Goal: Transaction & Acquisition: Obtain resource

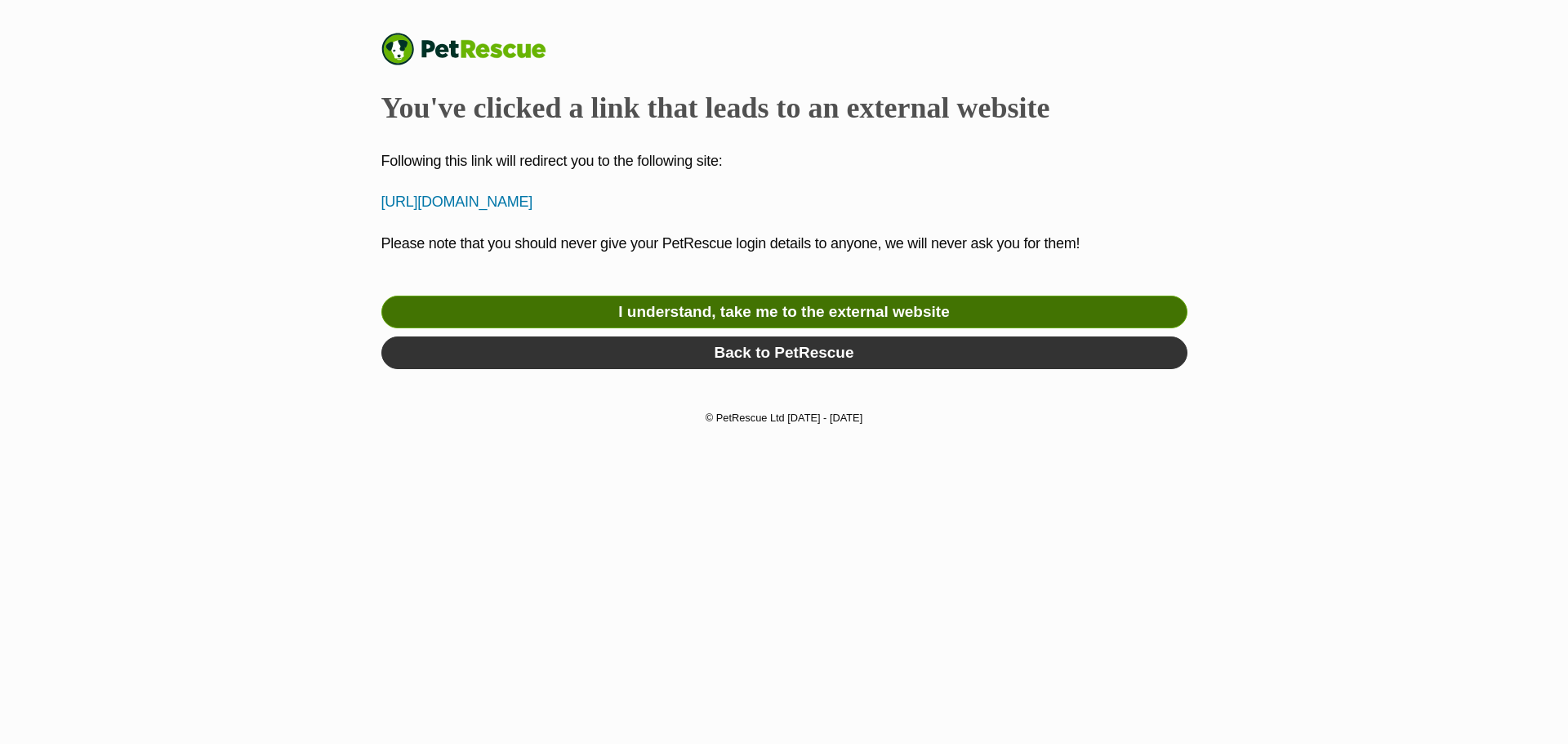
click at [724, 312] on link "I understand, take me to the external website" at bounding box center [784, 312] width 806 height 33
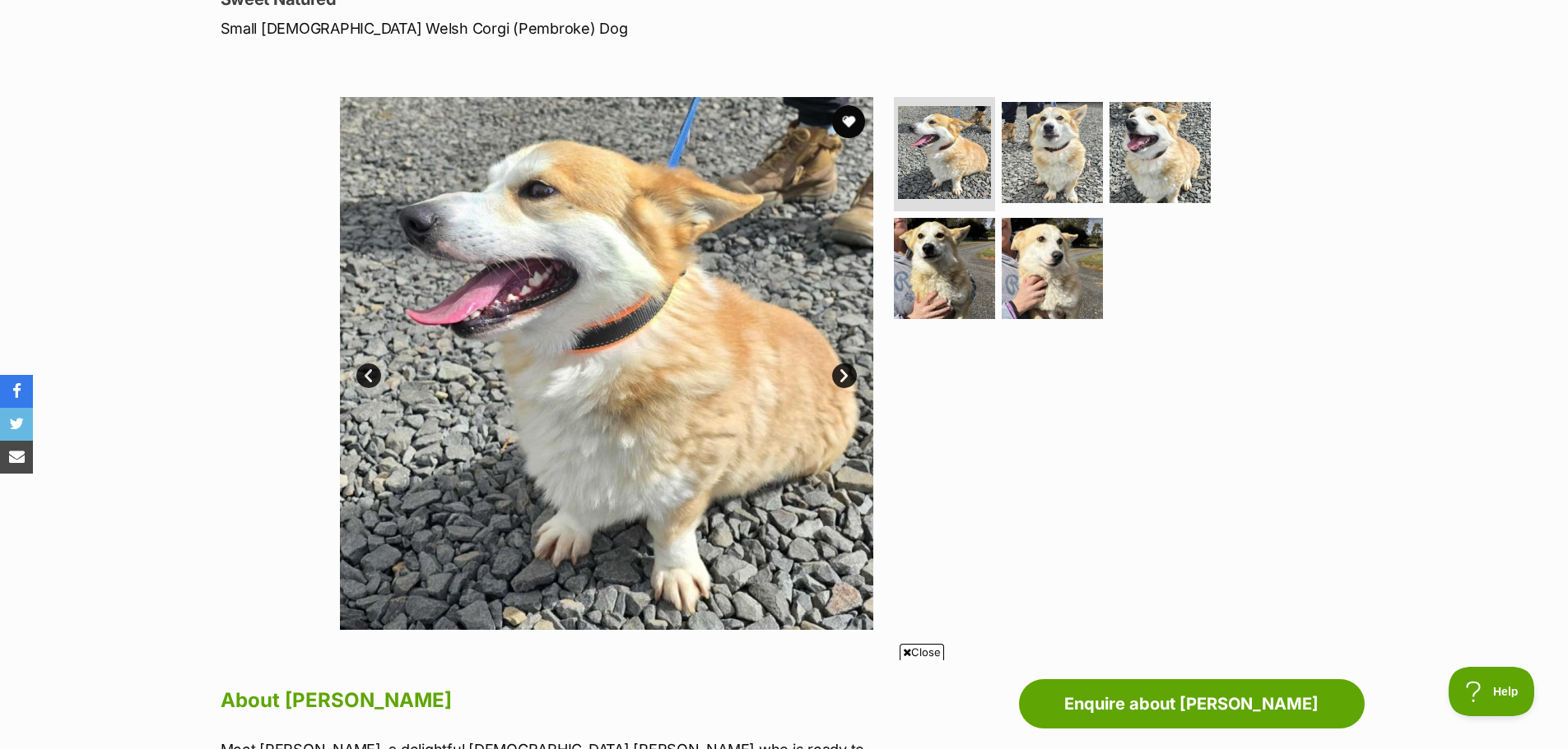
scroll to position [248, 0]
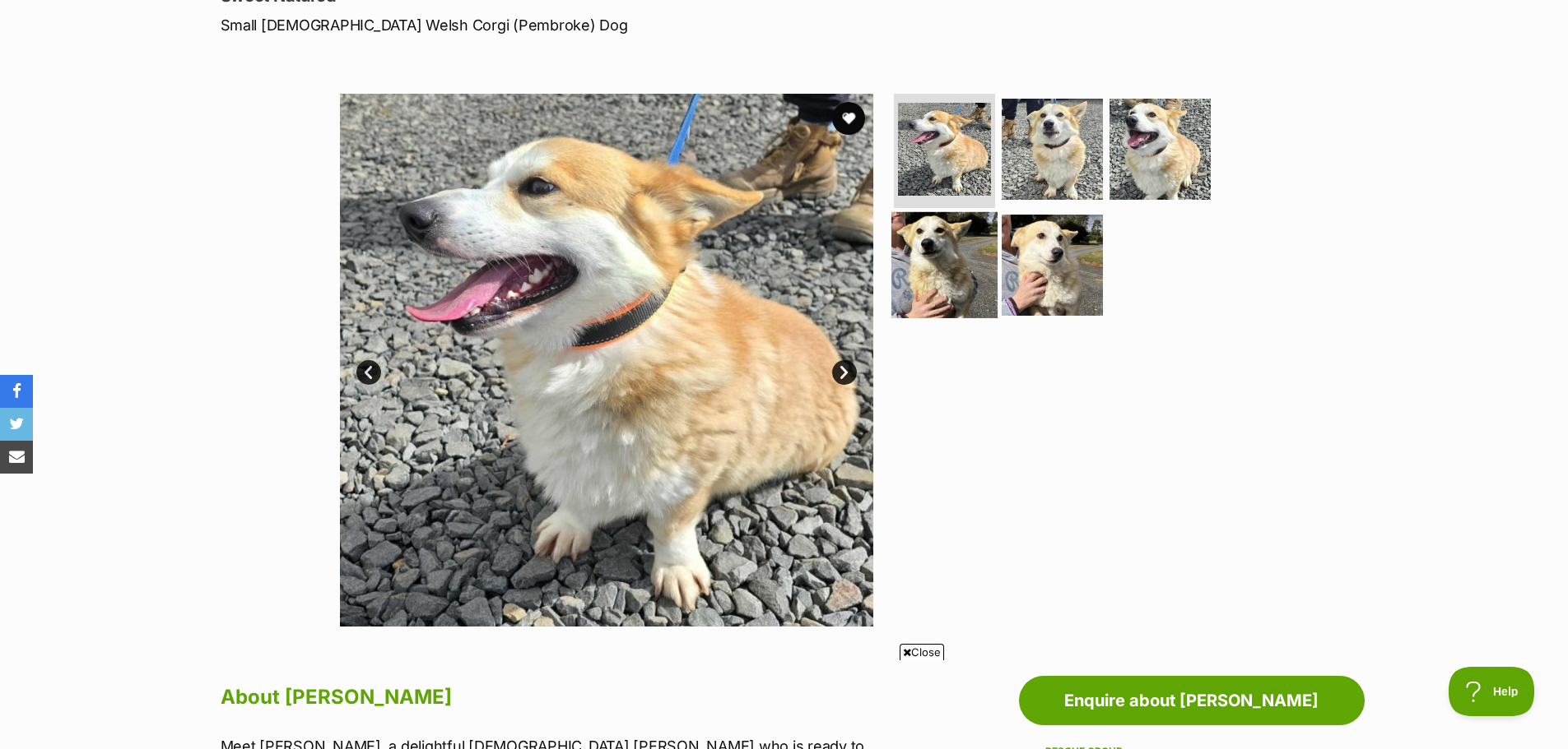
click at [935, 287] on img at bounding box center [944, 265] width 106 height 106
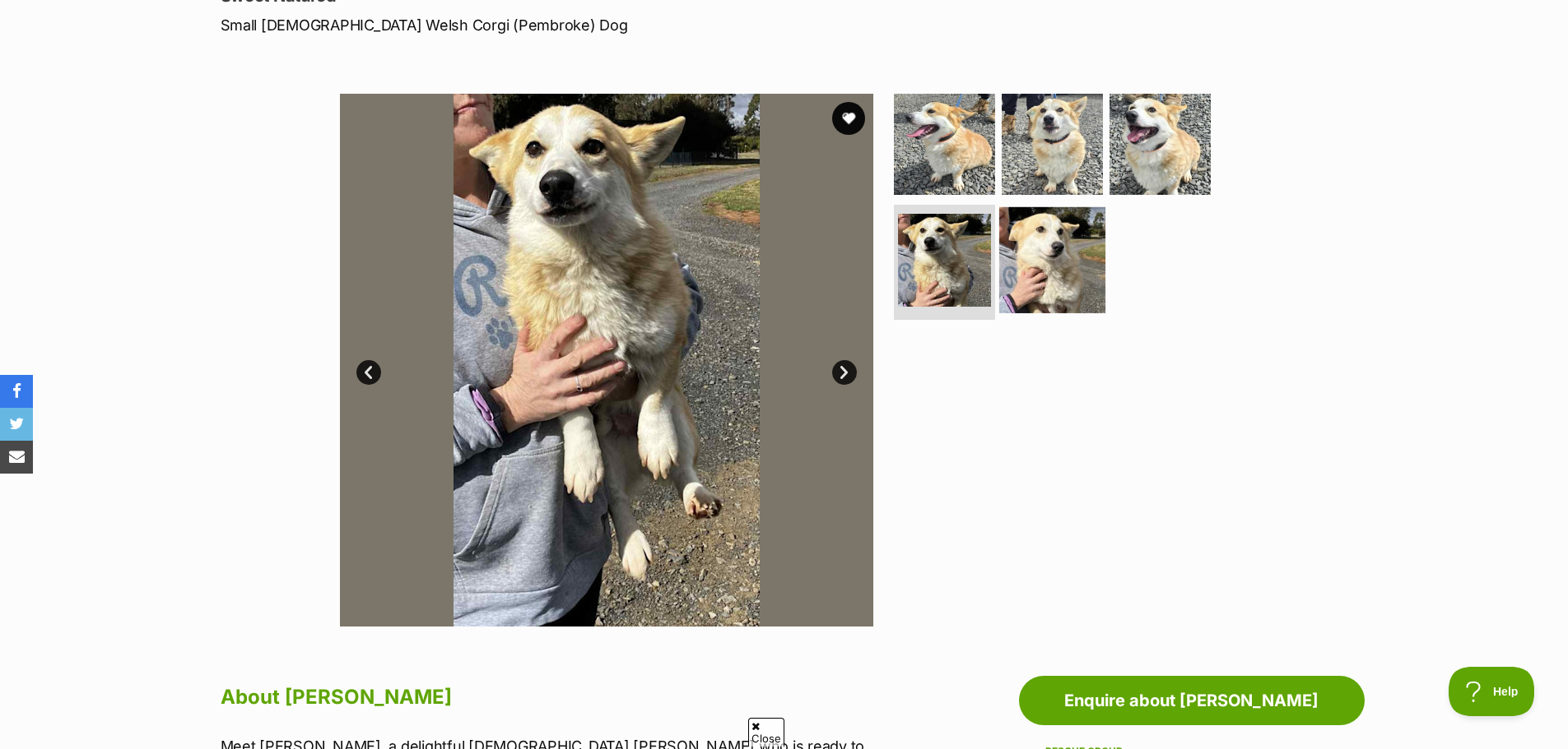
click at [1059, 279] on img at bounding box center [1052, 260] width 106 height 106
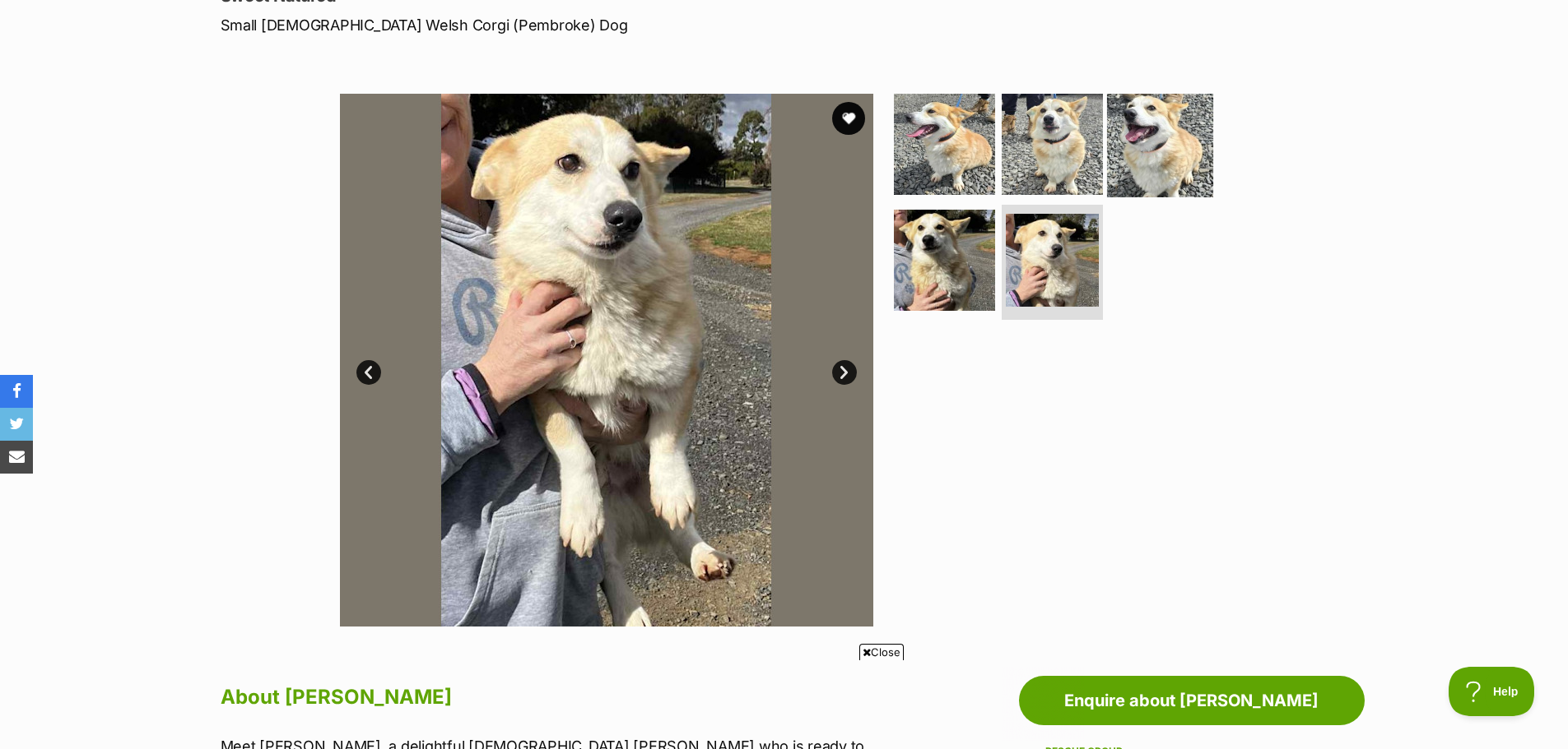
scroll to position [0, 0]
click at [1125, 168] on img at bounding box center [1160, 143] width 106 height 106
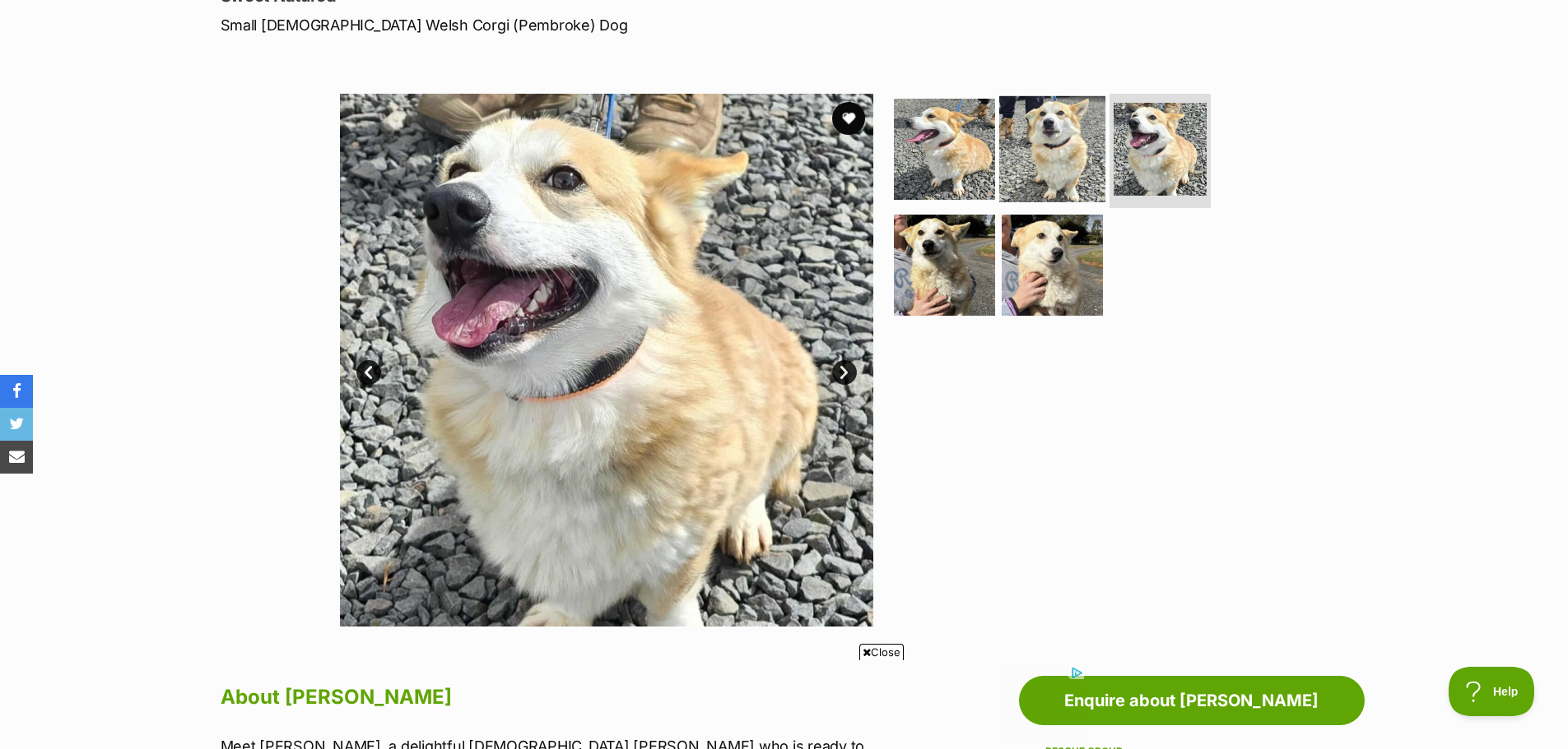
click at [1040, 161] on img at bounding box center [1052, 149] width 106 height 106
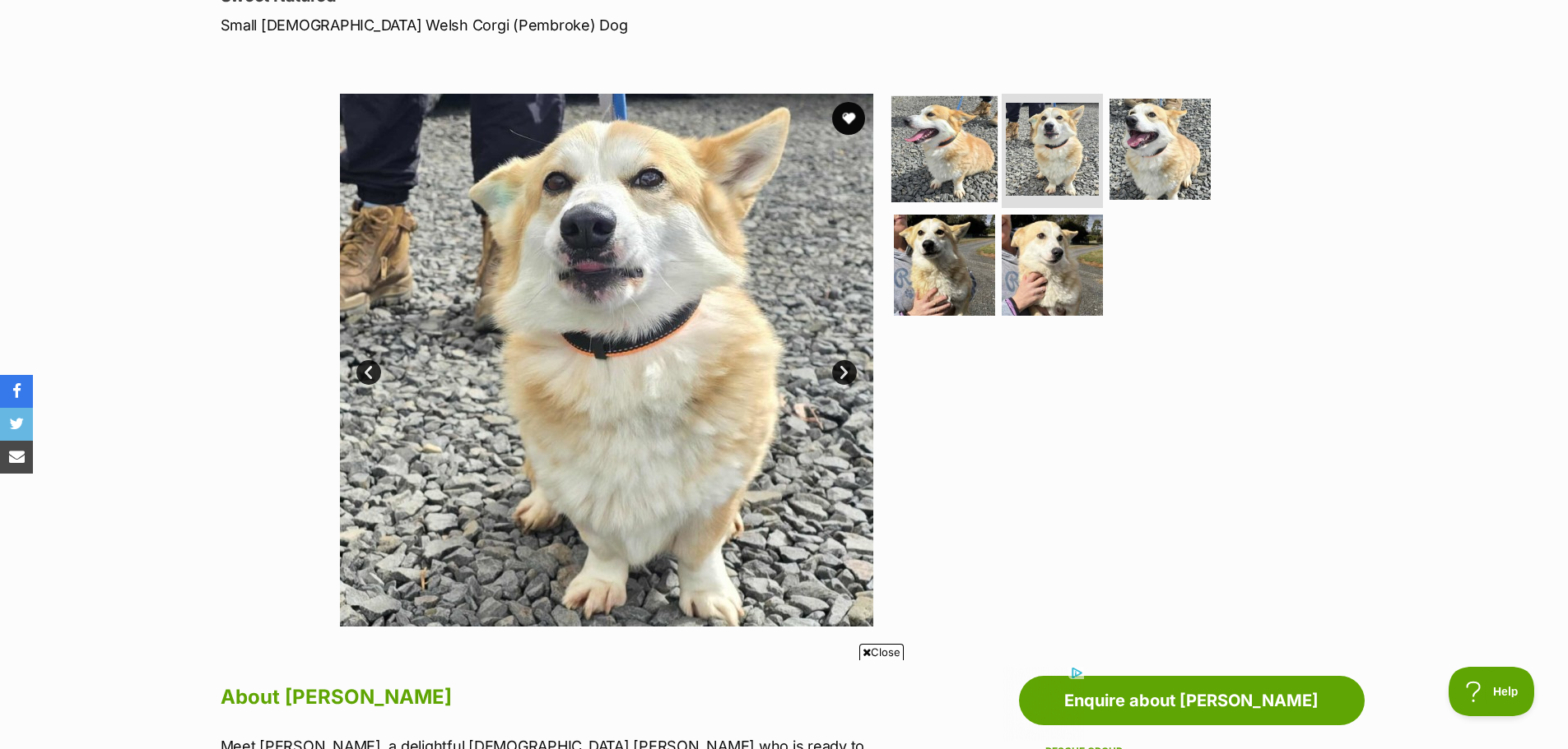
click at [959, 168] on img at bounding box center [944, 149] width 106 height 106
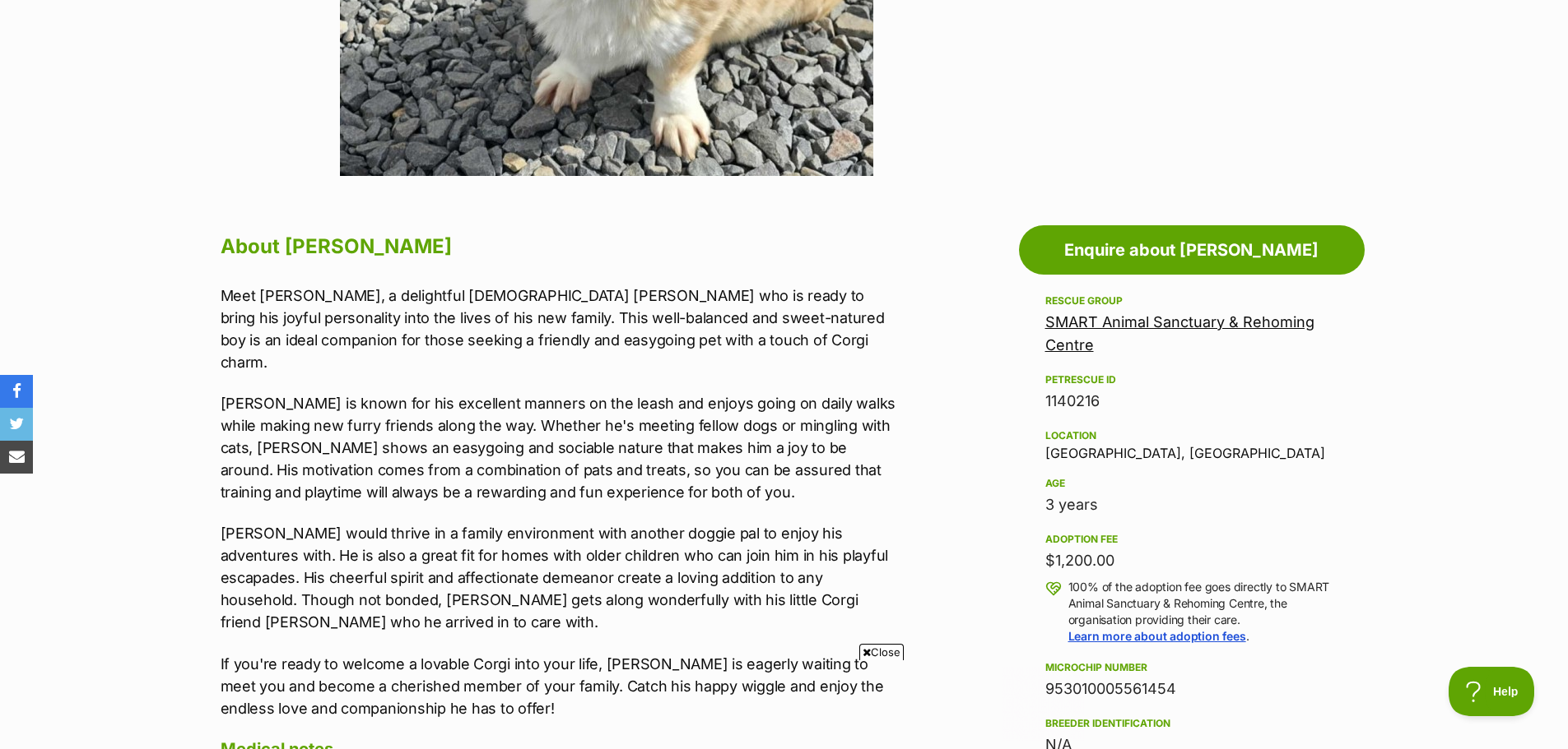
scroll to position [694, 0]
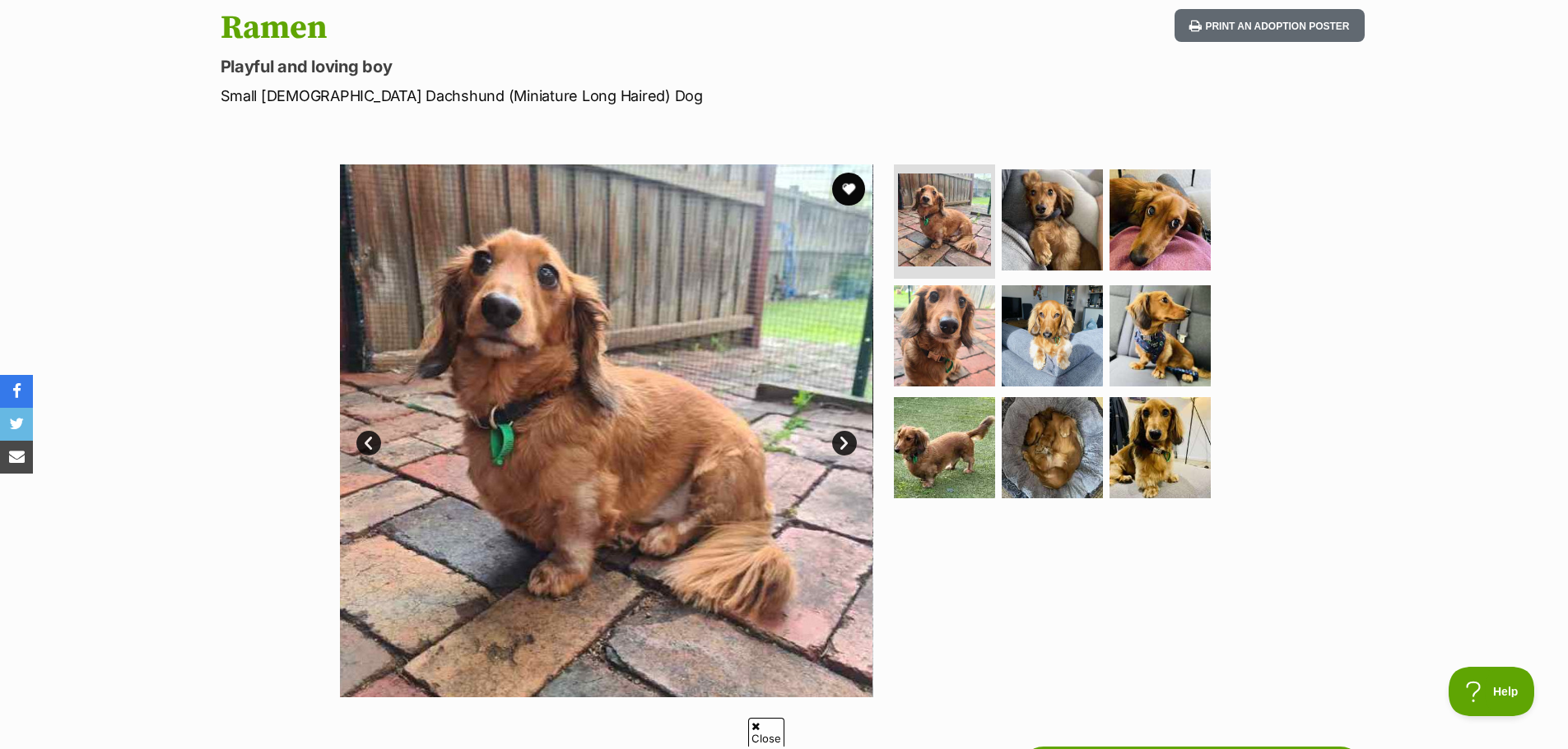
scroll to position [179, 0]
click at [975, 256] on img at bounding box center [944, 219] width 98 height 98
click at [1021, 243] on img at bounding box center [1052, 218] width 106 height 106
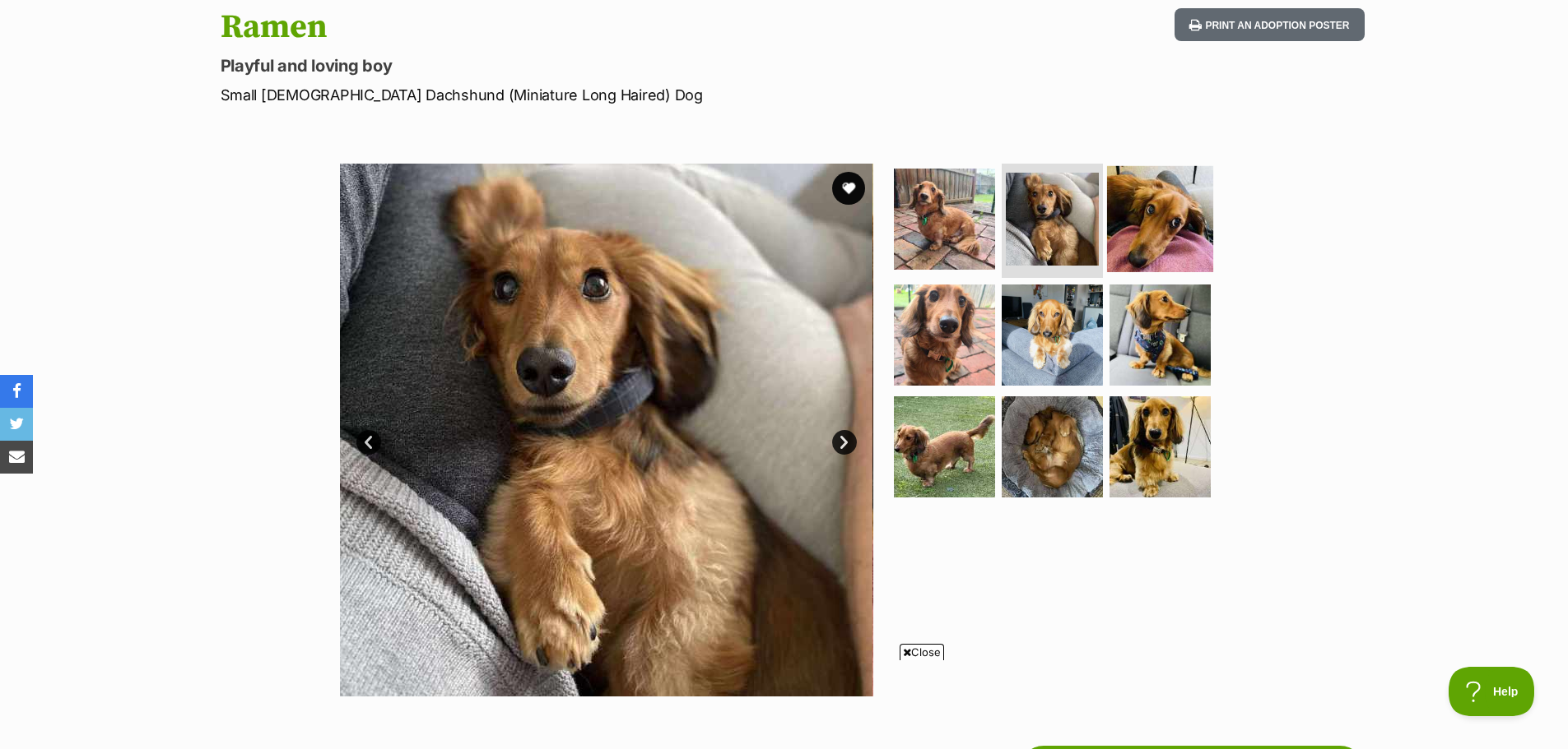
click at [1126, 241] on img at bounding box center [1160, 218] width 106 height 106
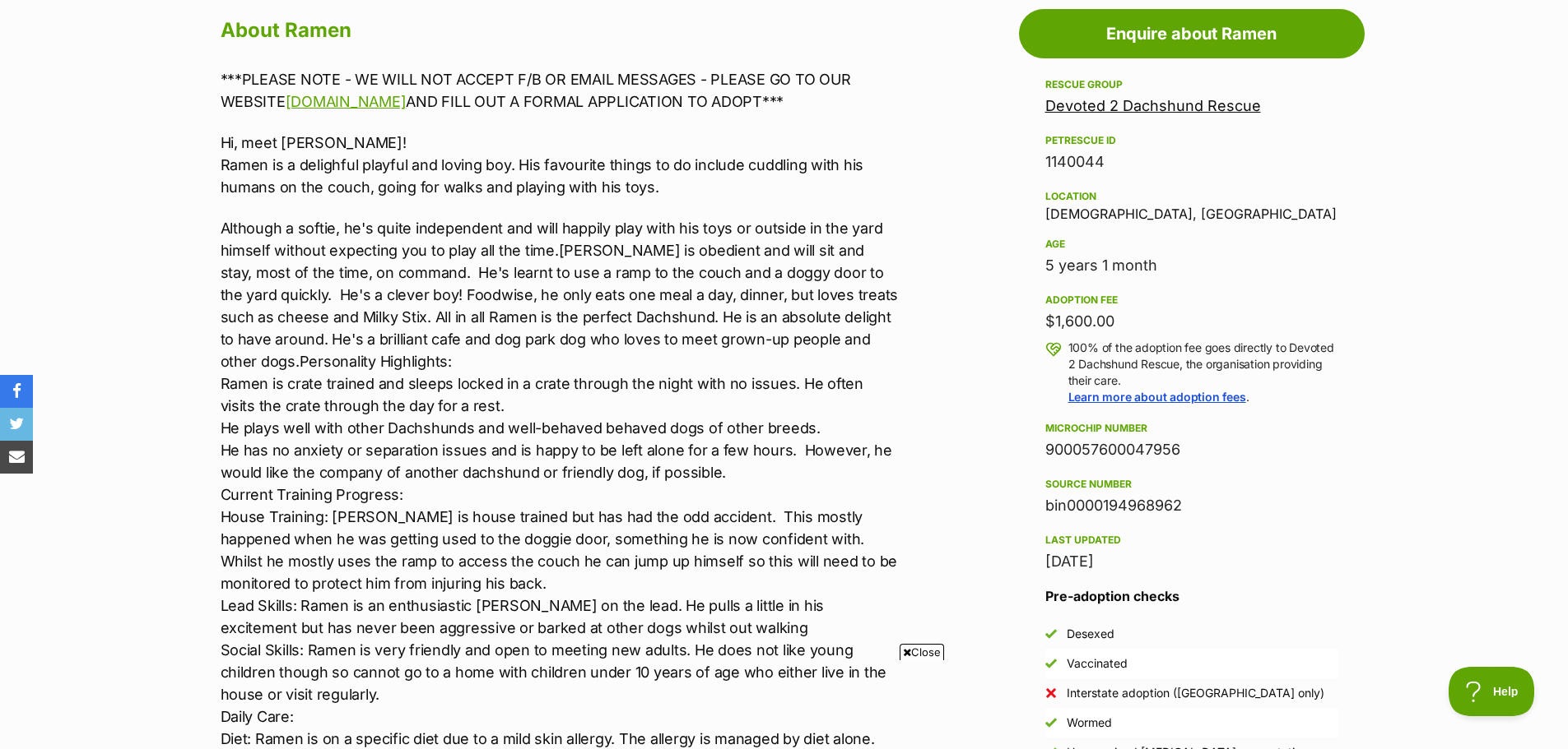
scroll to position [916, 0]
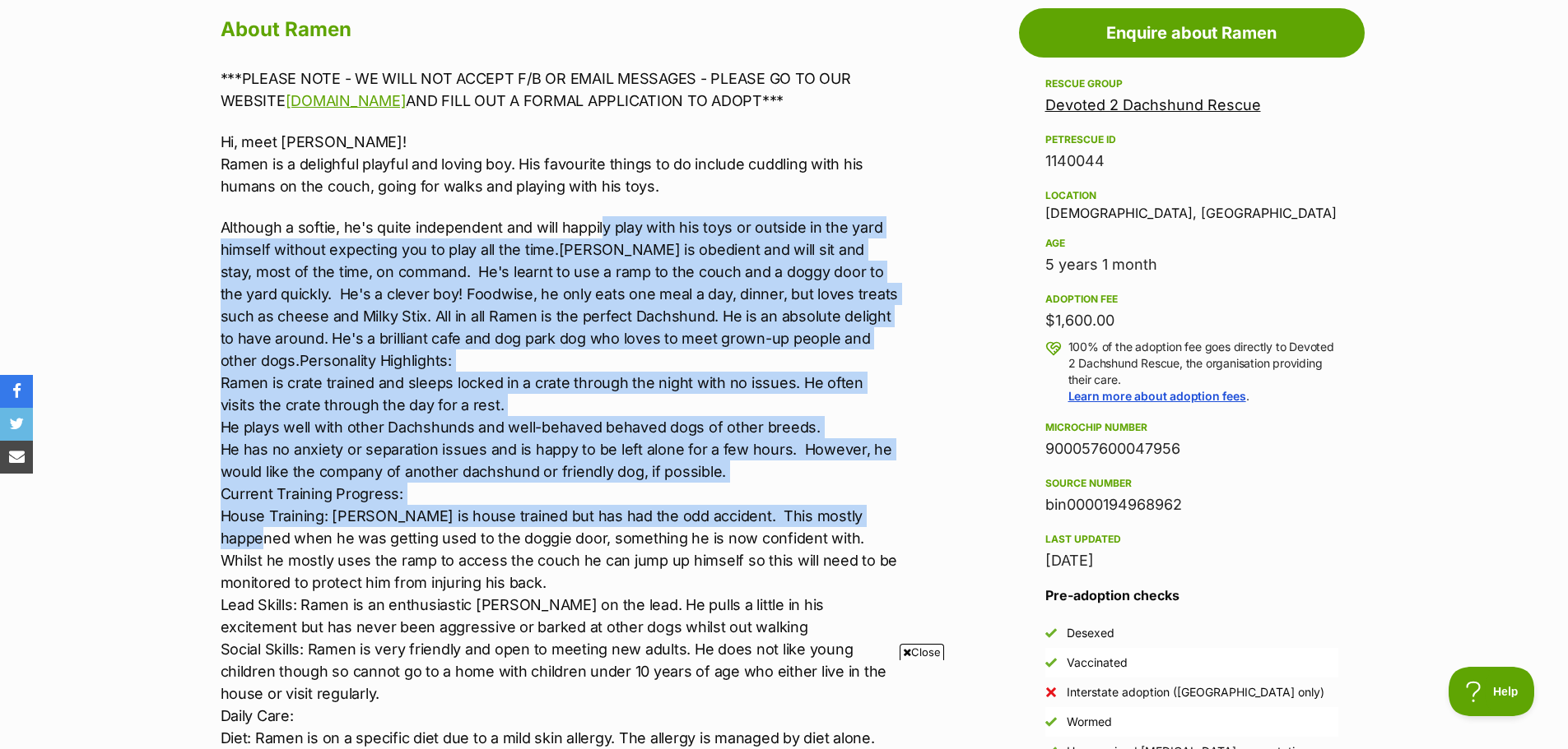
drag, startPoint x: 599, startPoint y: 230, endPoint x: 903, endPoint y: 527, distance: 425.0
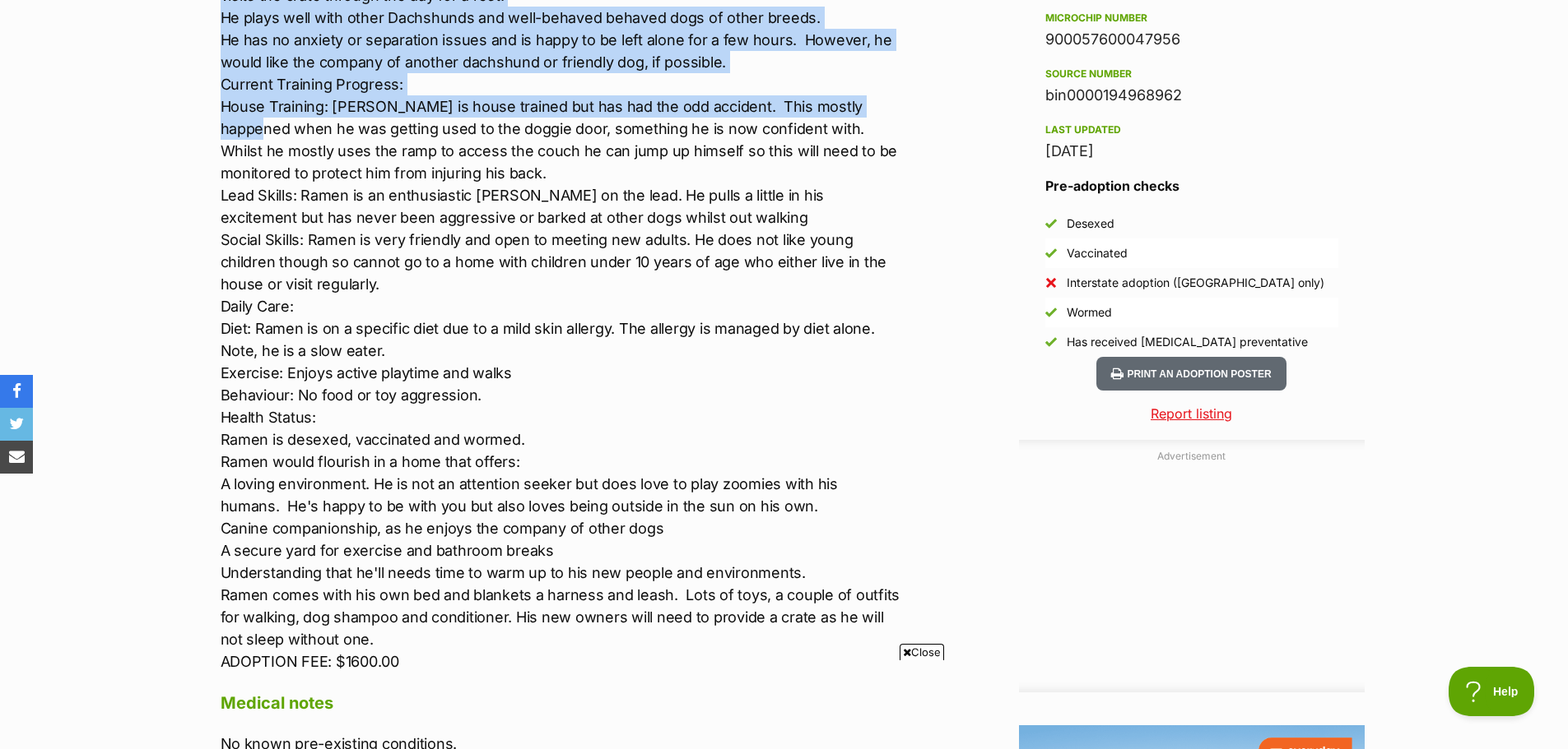
scroll to position [1327, 0]
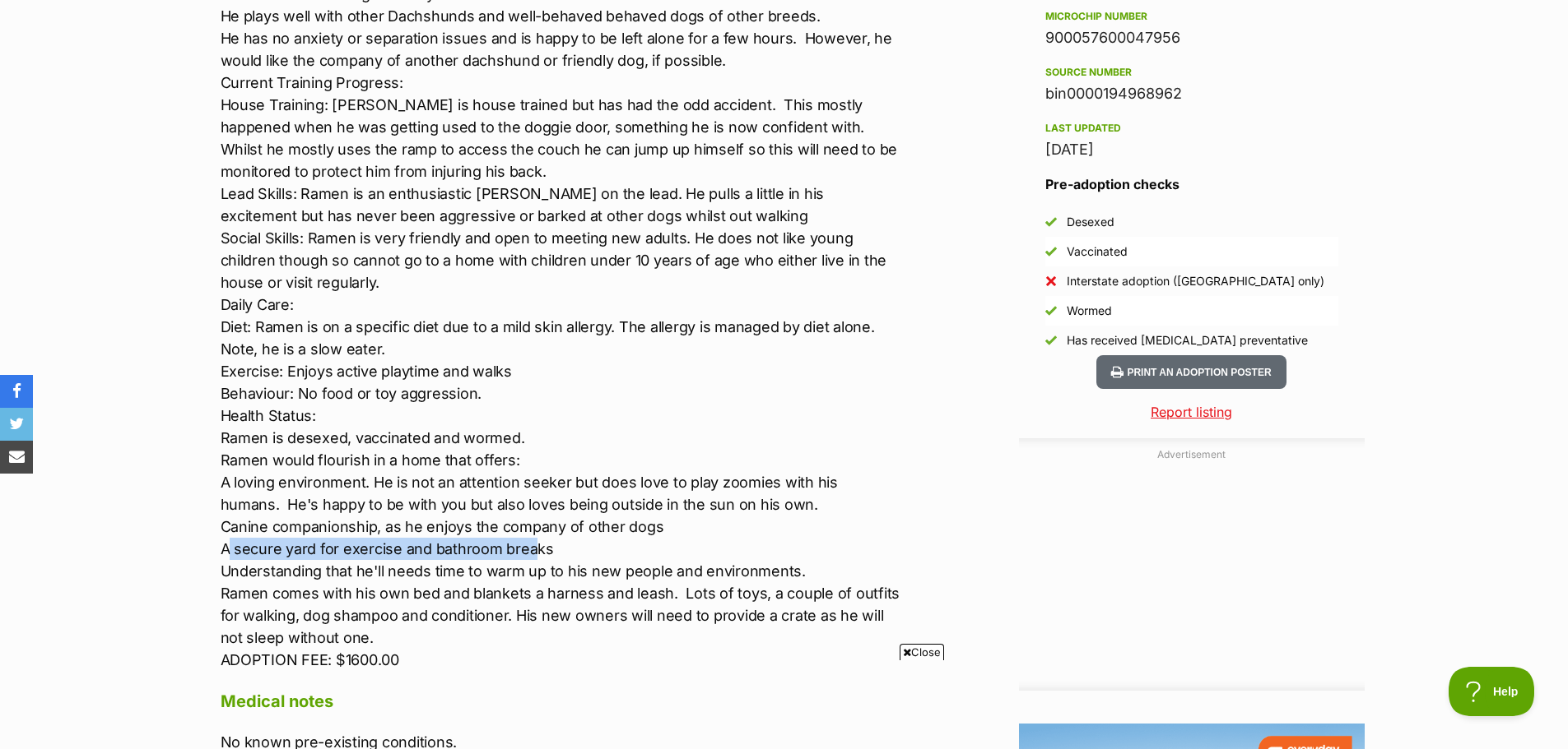
drag, startPoint x: 230, startPoint y: 545, endPoint x: 534, endPoint y: 544, distance: 304.0
click at [534, 544] on p "Although a softie, he's quite independent and will happily play with his toys o…" at bounding box center [560, 238] width 680 height 866
drag, startPoint x: 573, startPoint y: 544, endPoint x: 210, endPoint y: 540, distance: 363.0
click at [210, 540] on div "About Ramen ***PLEASE NOTE - WE WILL NOT ACCEPT F/B OR EMAIL MESSAGES - PLEASE …" at bounding box center [552, 257] width 696 height 1315
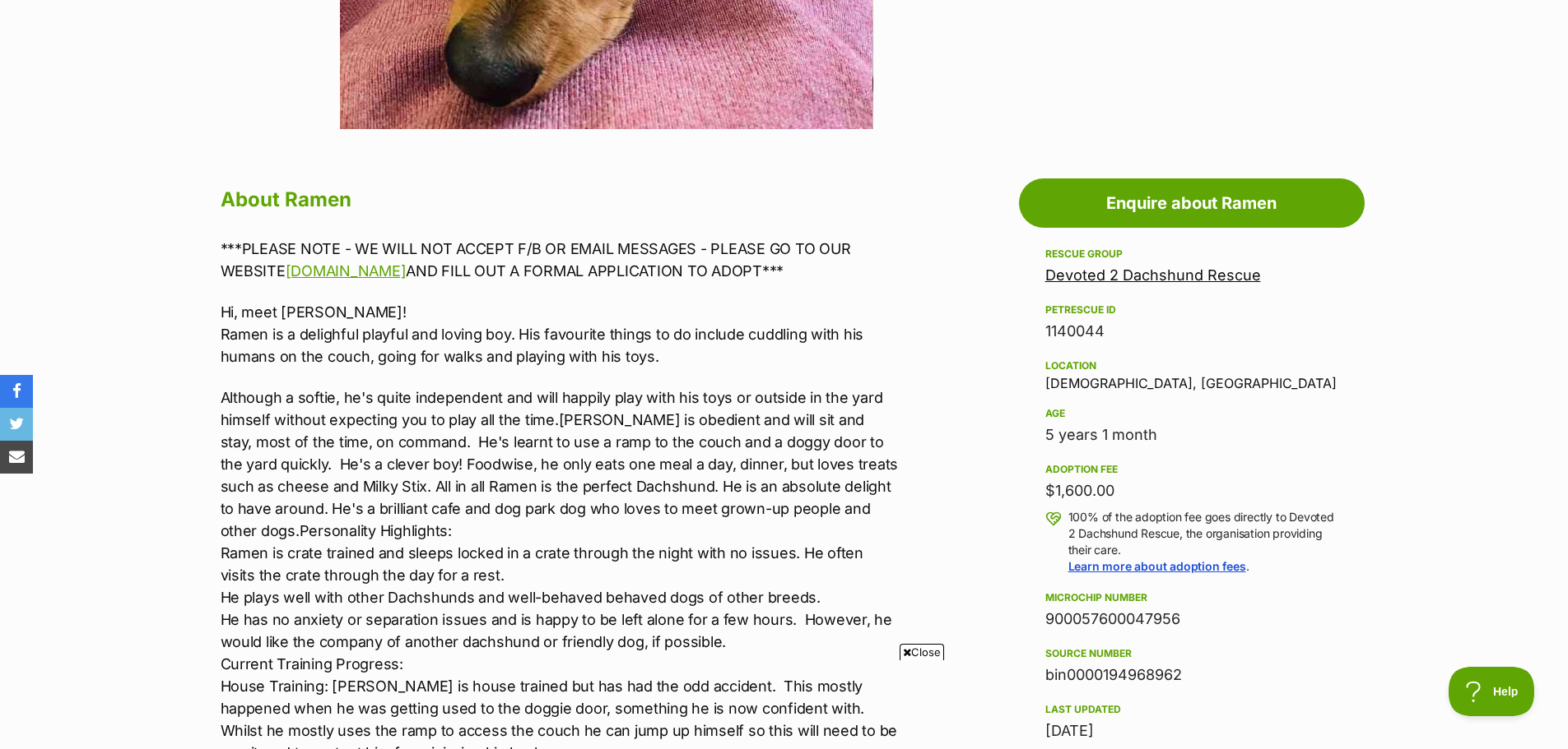
scroll to position [745, 0]
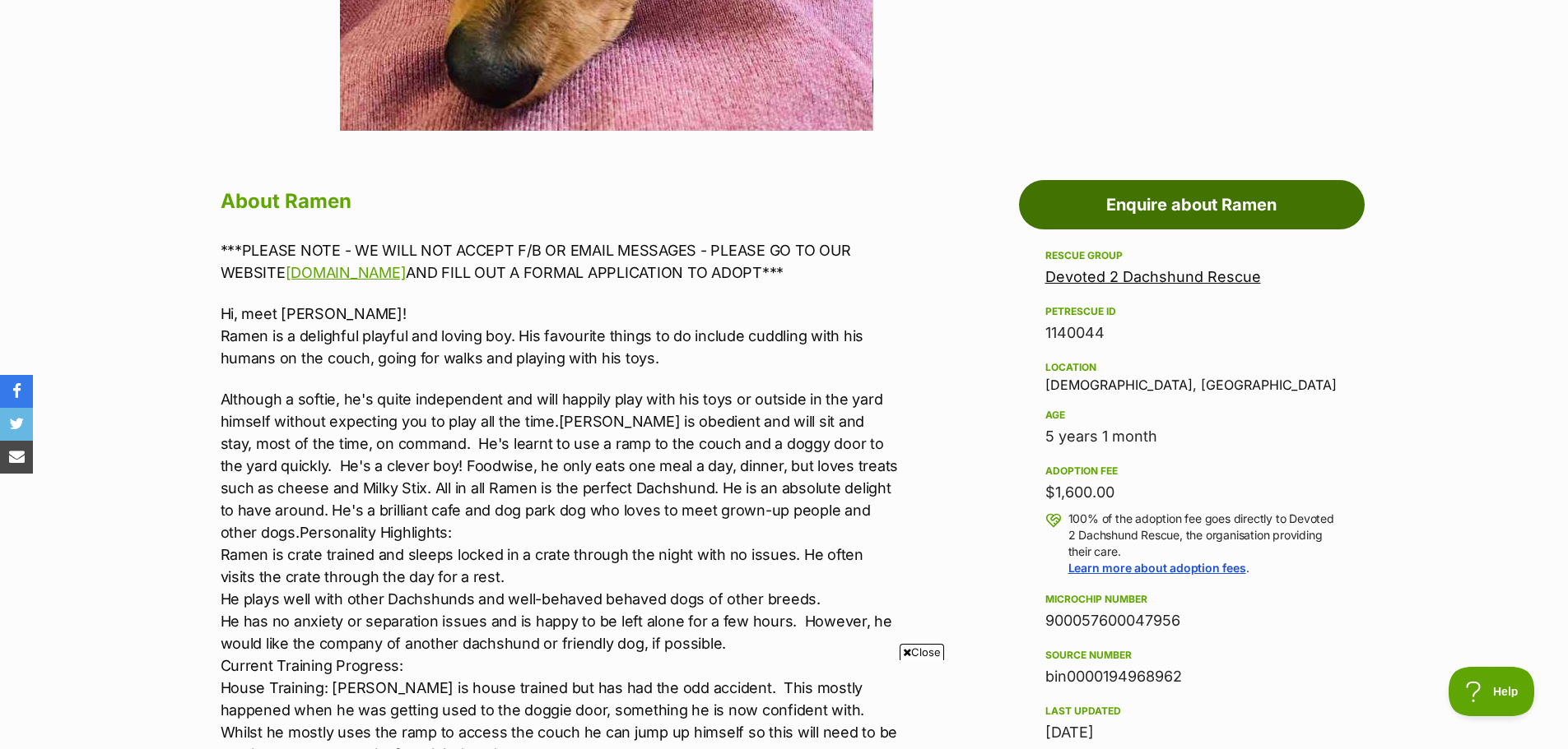
click at [1112, 188] on link "Enquire about Ramen" at bounding box center [1192, 205] width 346 height 50
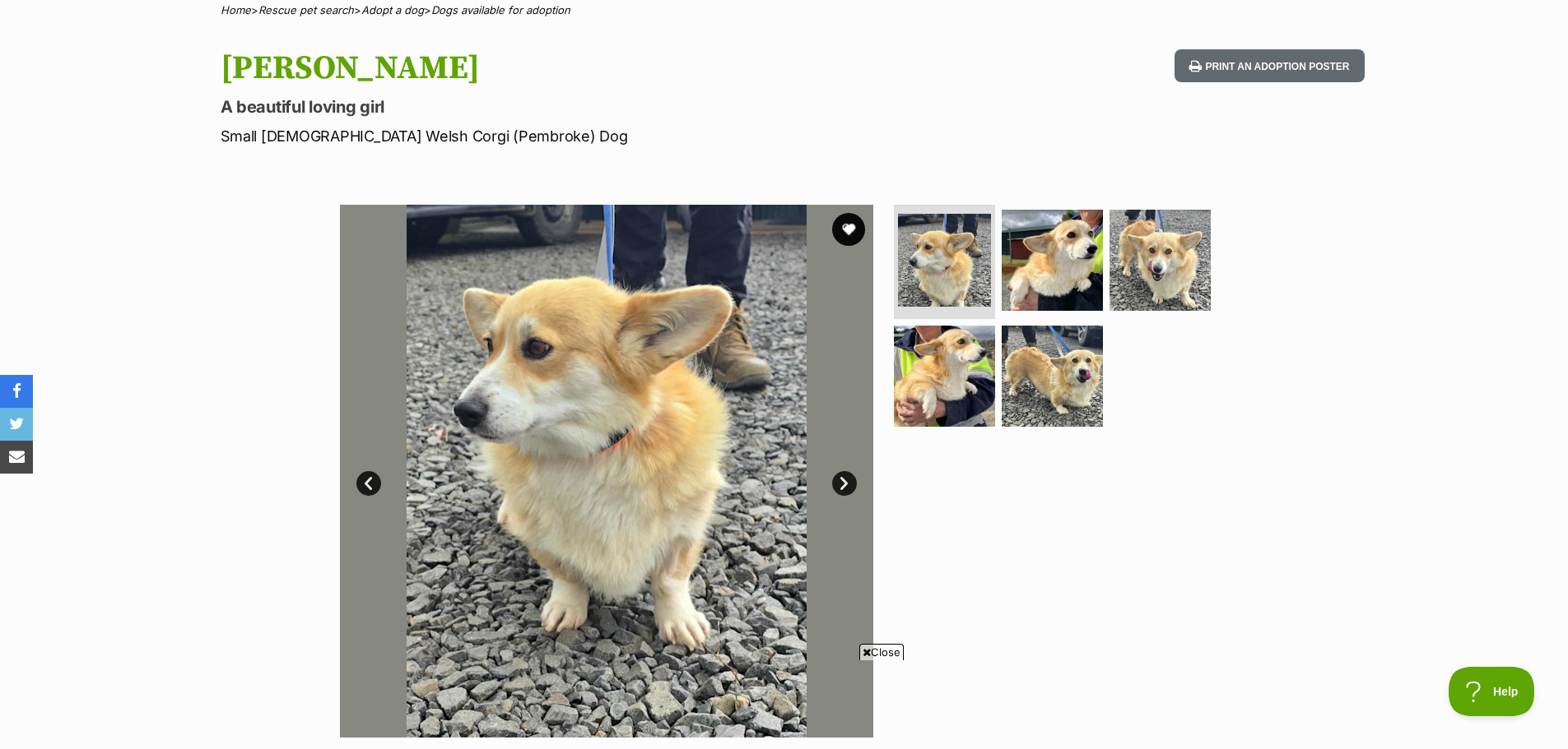
scroll to position [136, 0]
click at [1081, 363] on img at bounding box center [1052, 377] width 106 height 106
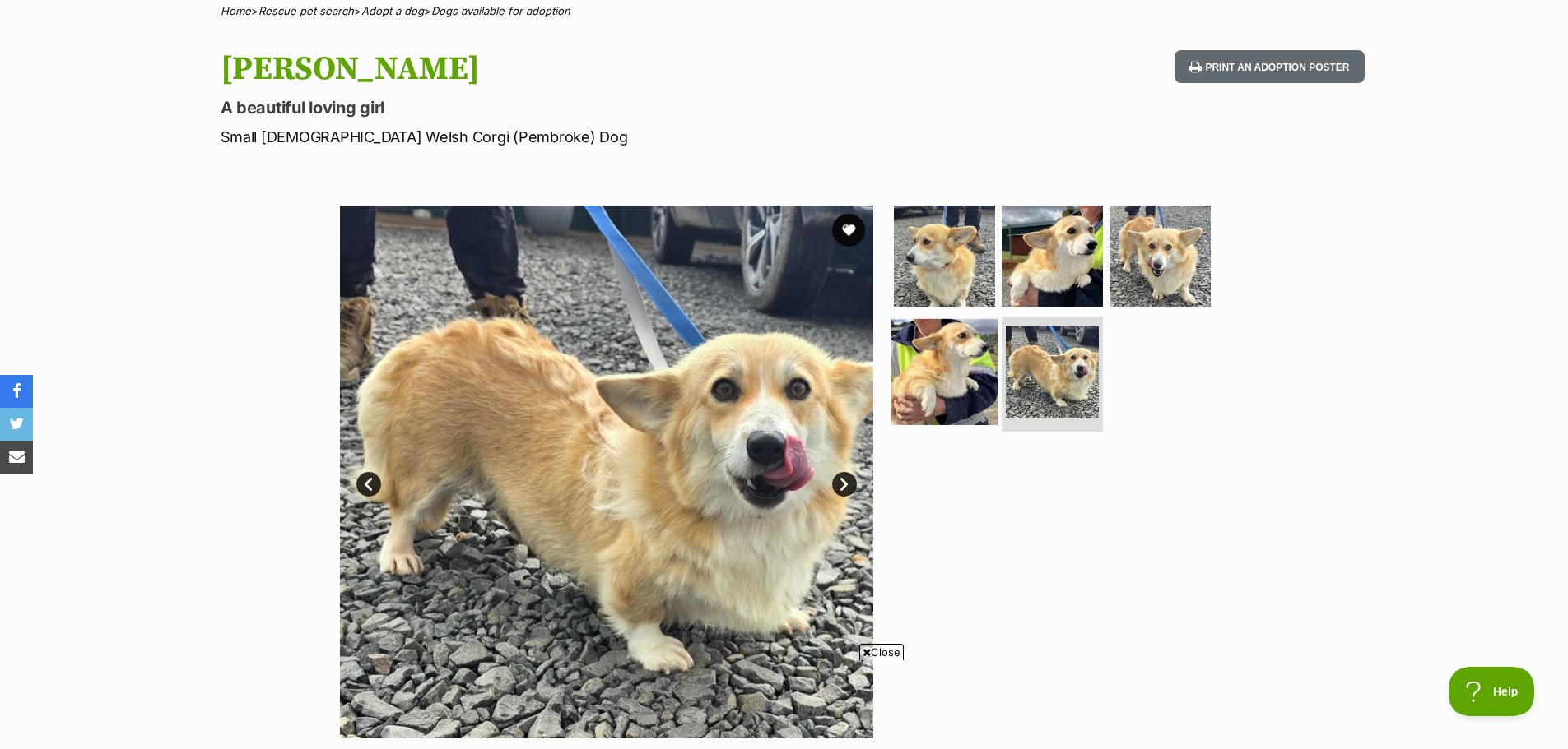
scroll to position [0, 0]
click at [945, 390] on img at bounding box center [944, 372] width 106 height 106
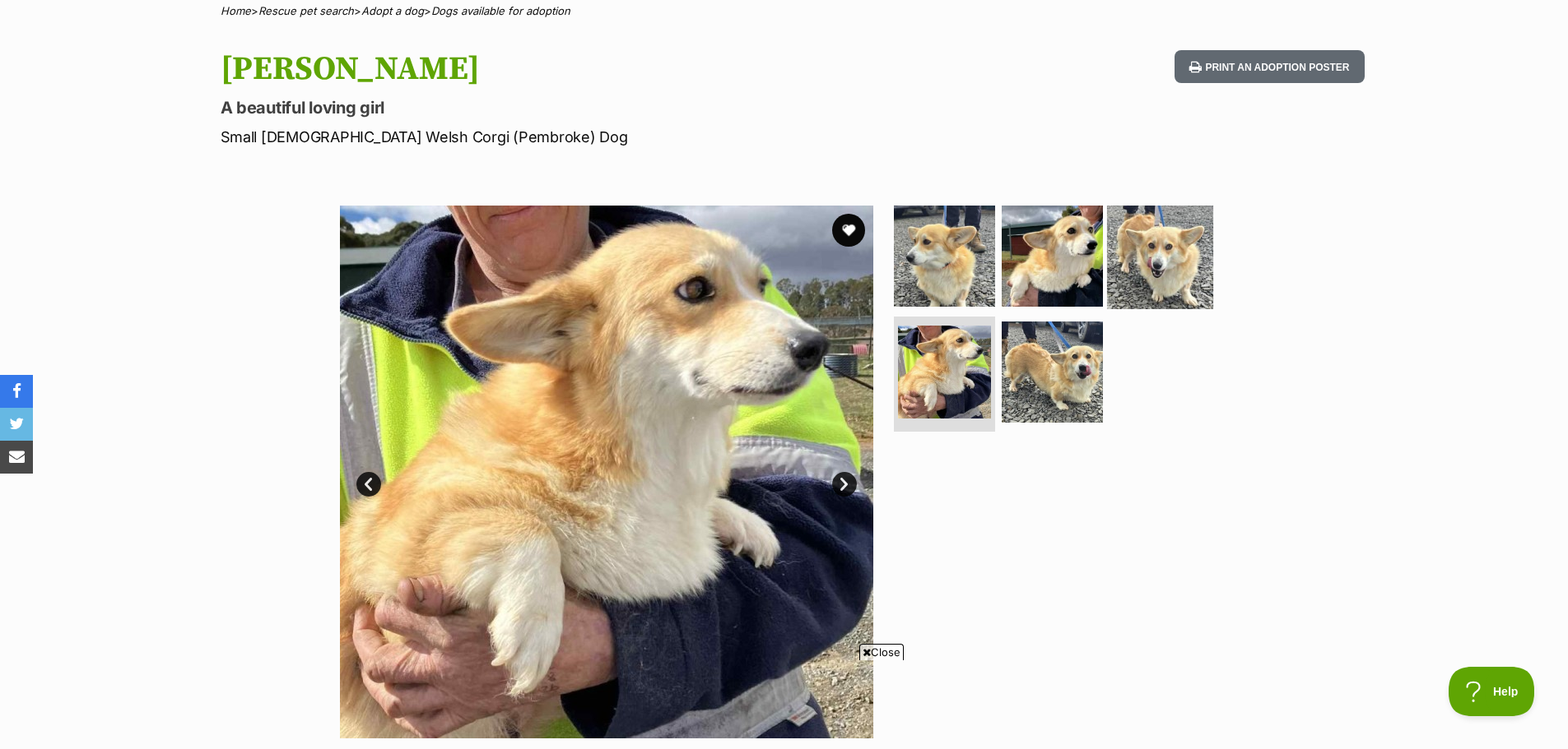
click at [1136, 271] on img at bounding box center [1160, 256] width 106 height 106
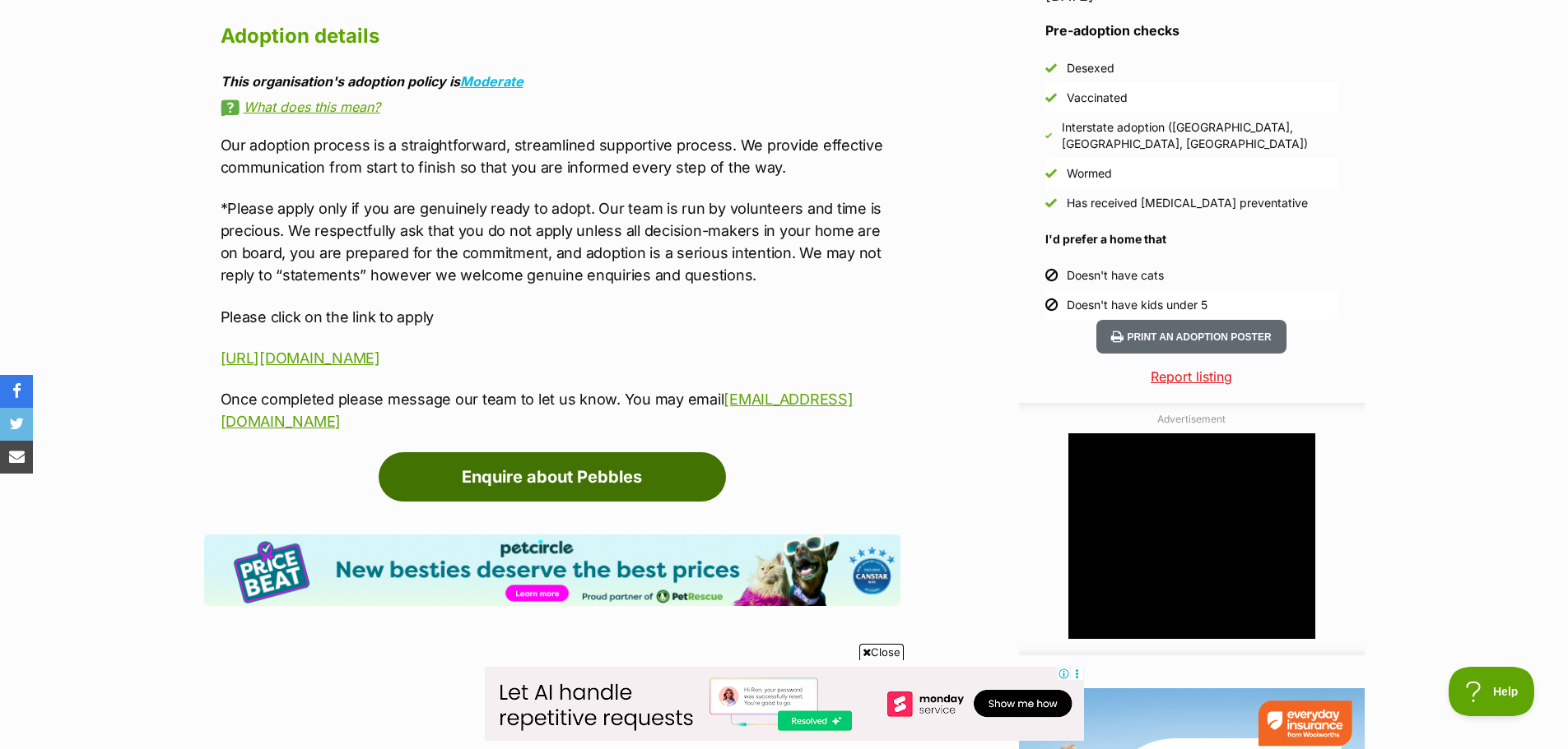
click at [688, 453] on link "Enquire about Pebbles" at bounding box center [552, 478] width 348 height 50
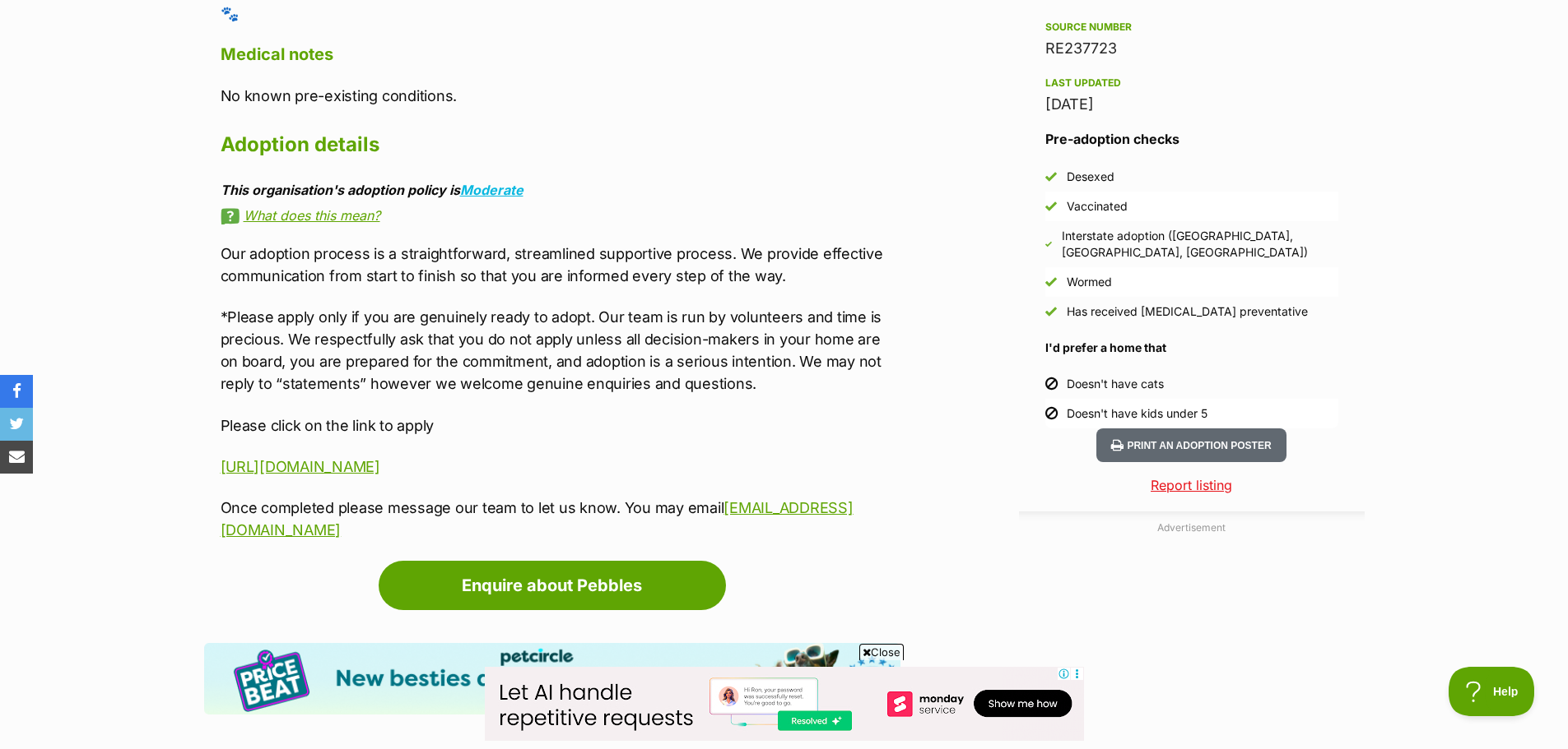
scroll to position [1453, 0]
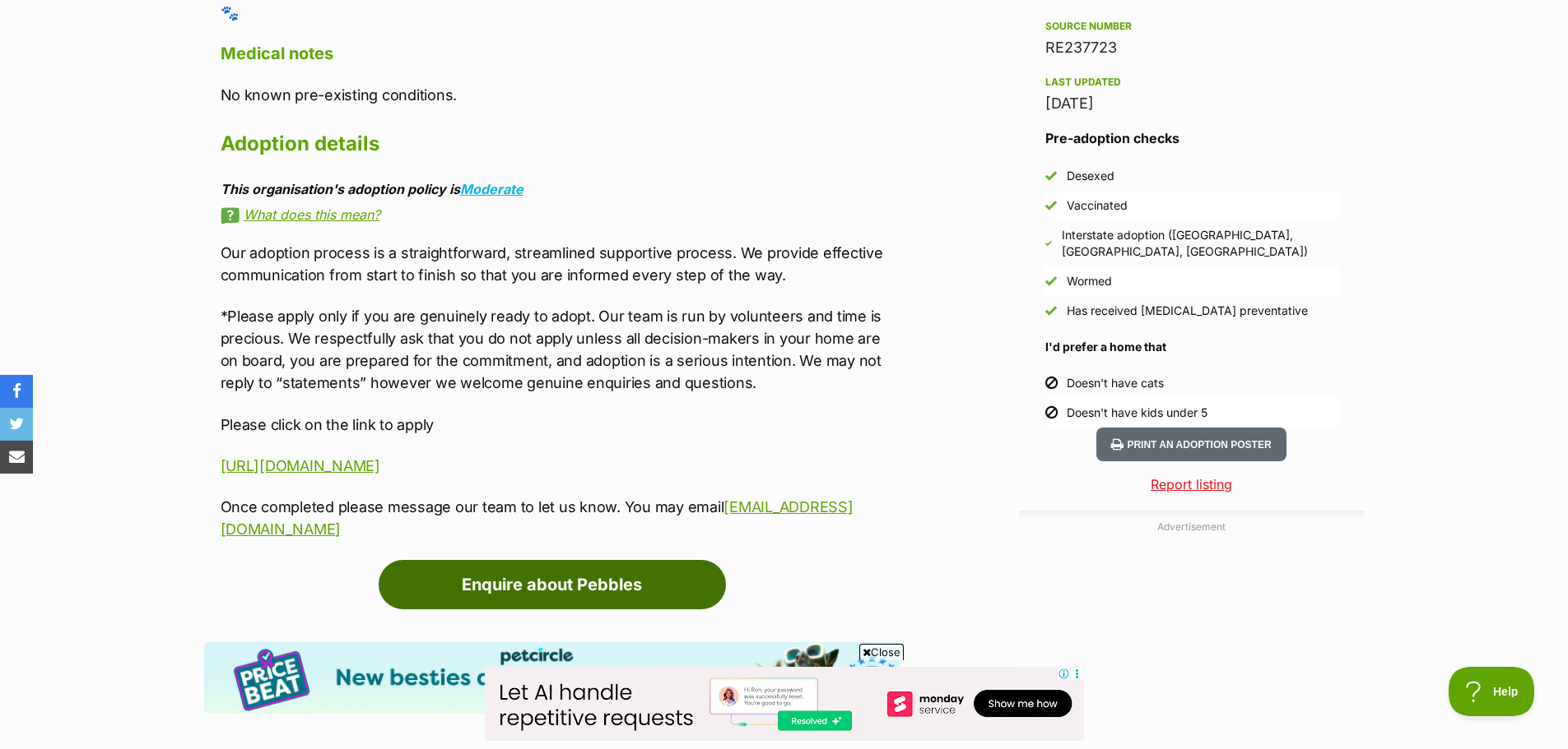
click at [498, 560] on link "Enquire about Pebbles" at bounding box center [552, 585] width 348 height 50
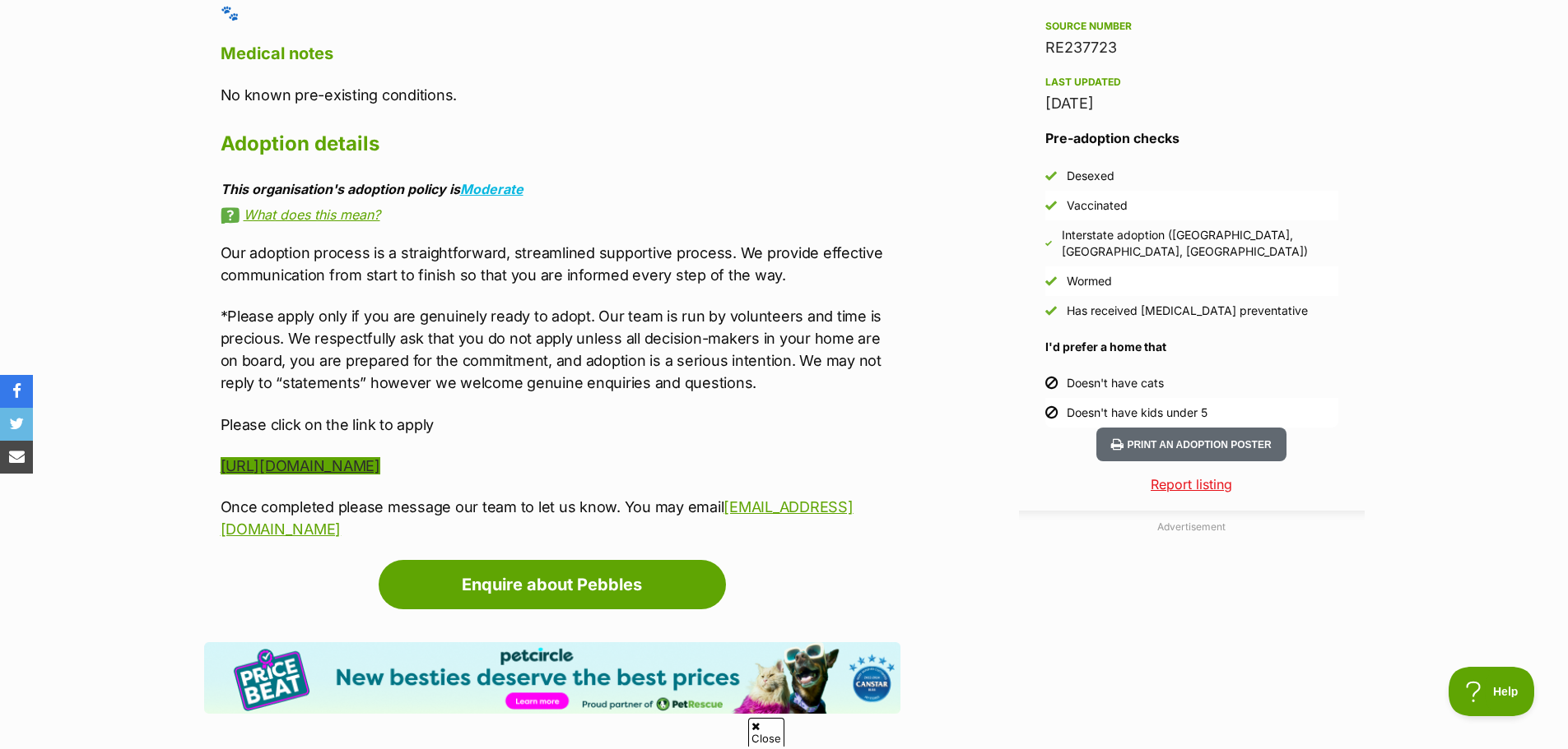
click at [359, 457] on link "https://form.jotform.com/241311480878862" at bounding box center [300, 466] width 159 height 18
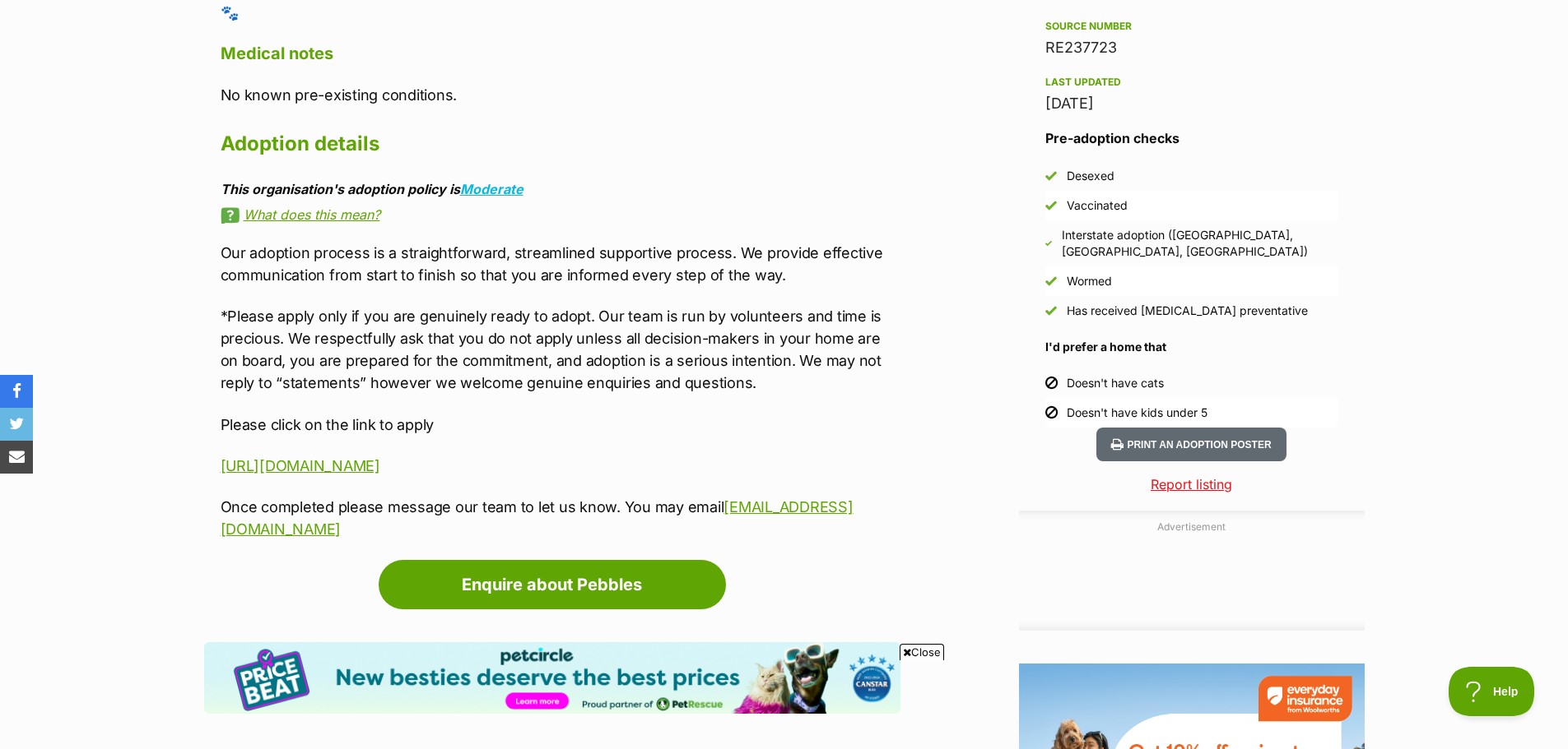
scroll to position [0, 0]
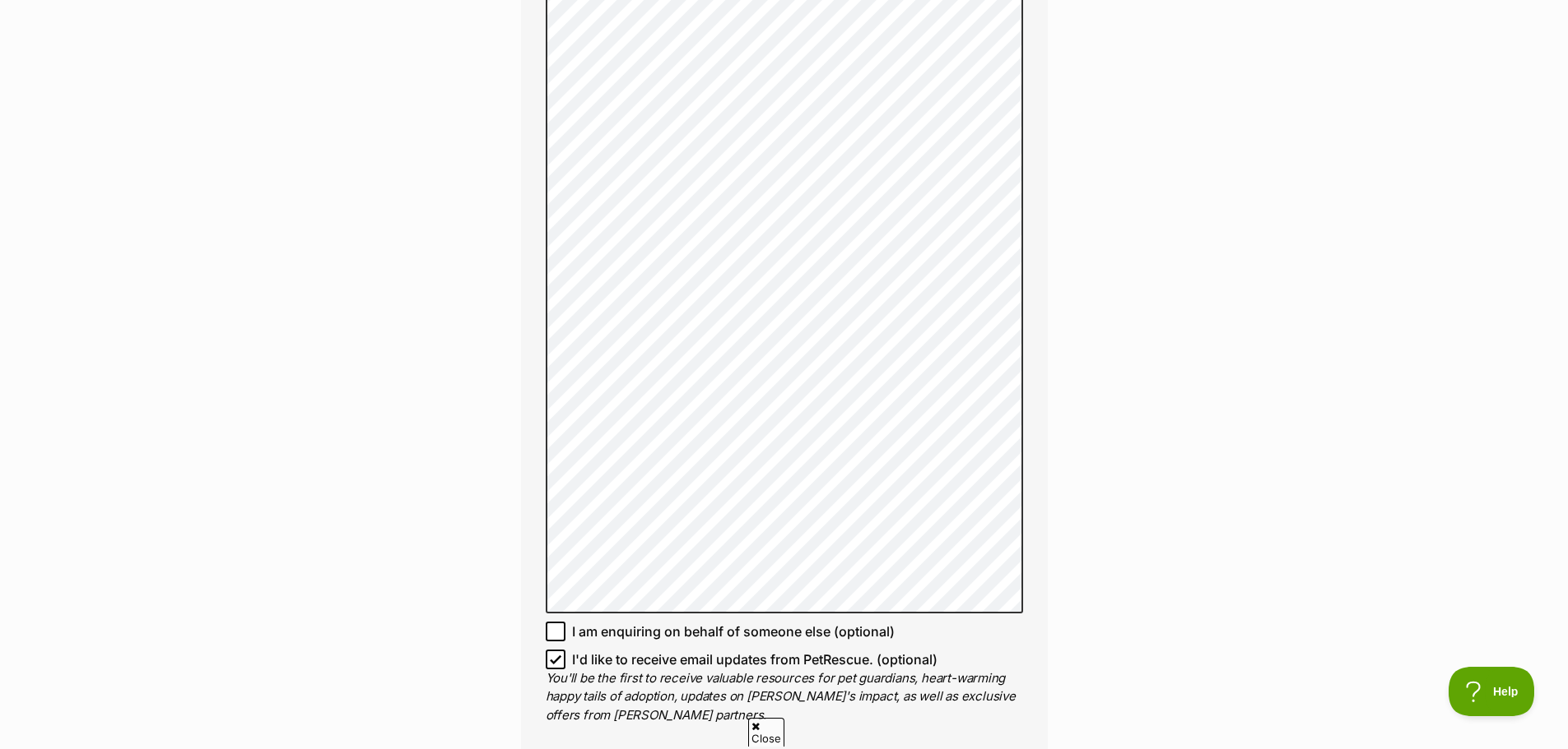
scroll to position [1143, 0]
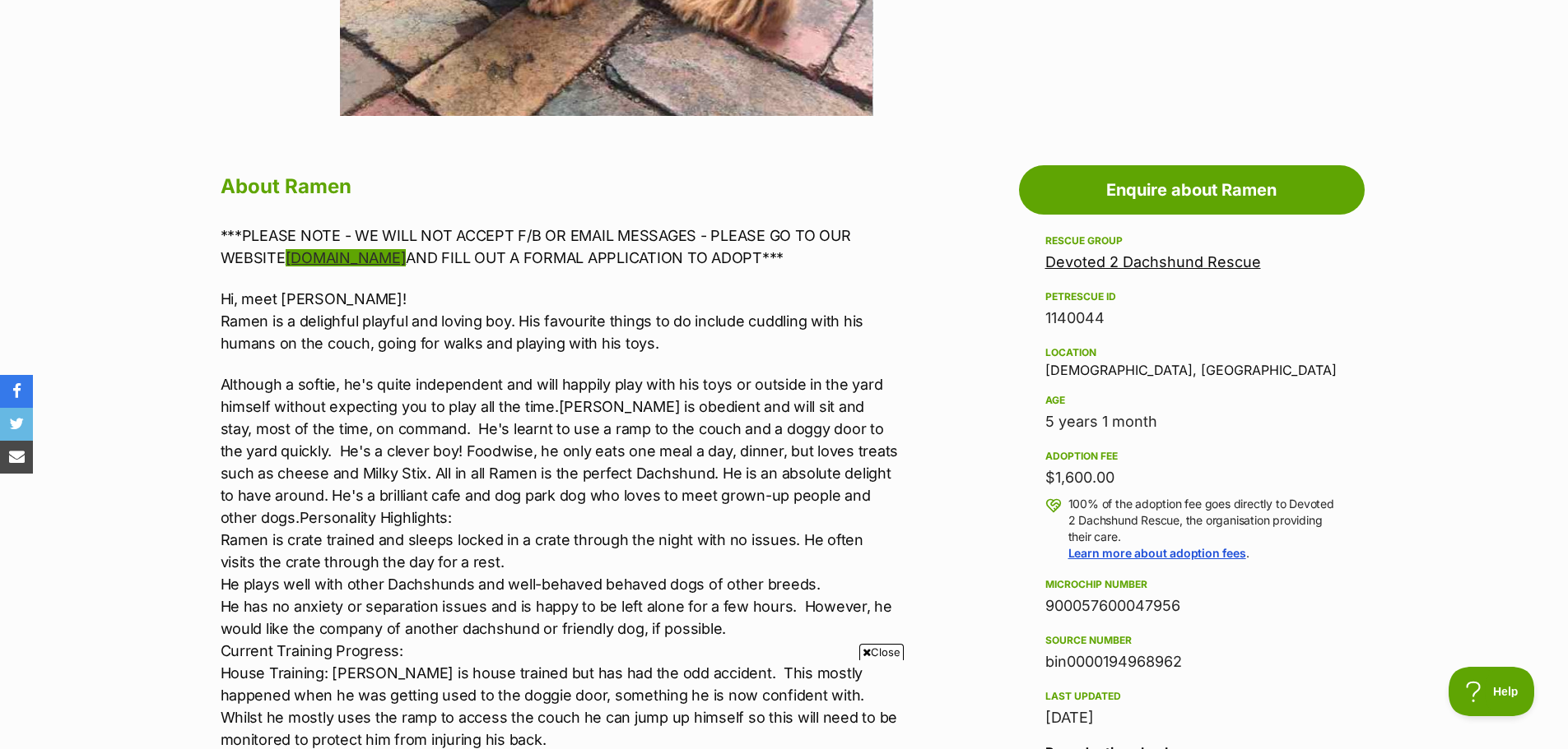
click at [372, 262] on link "www.d2dr.org.au" at bounding box center [346, 258] width 121 height 18
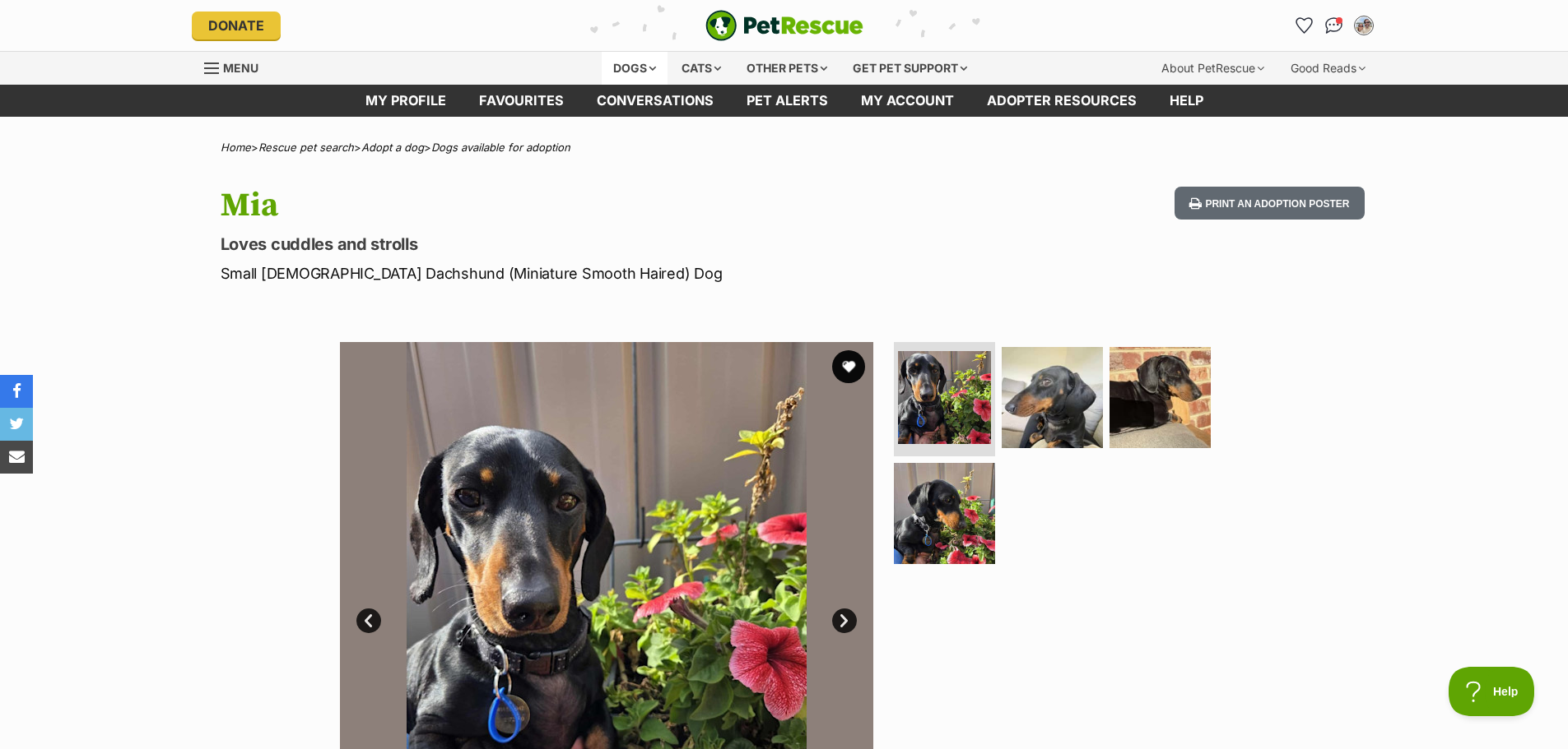
click at [615, 72] on div "Dogs" at bounding box center [634, 68] width 65 height 33
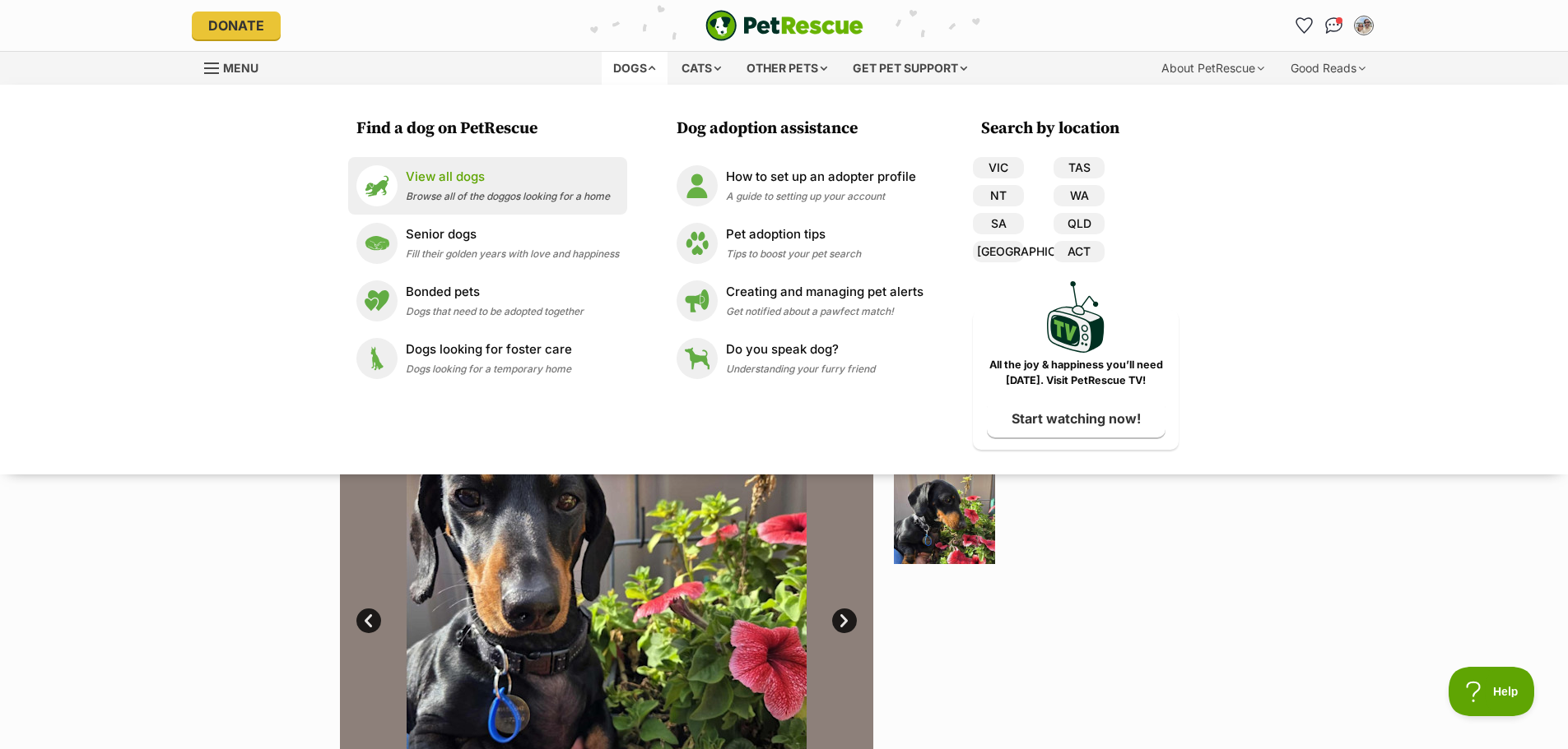
click at [442, 197] on span "Browse all of the doggos looking for a home" at bounding box center [508, 196] width 204 height 12
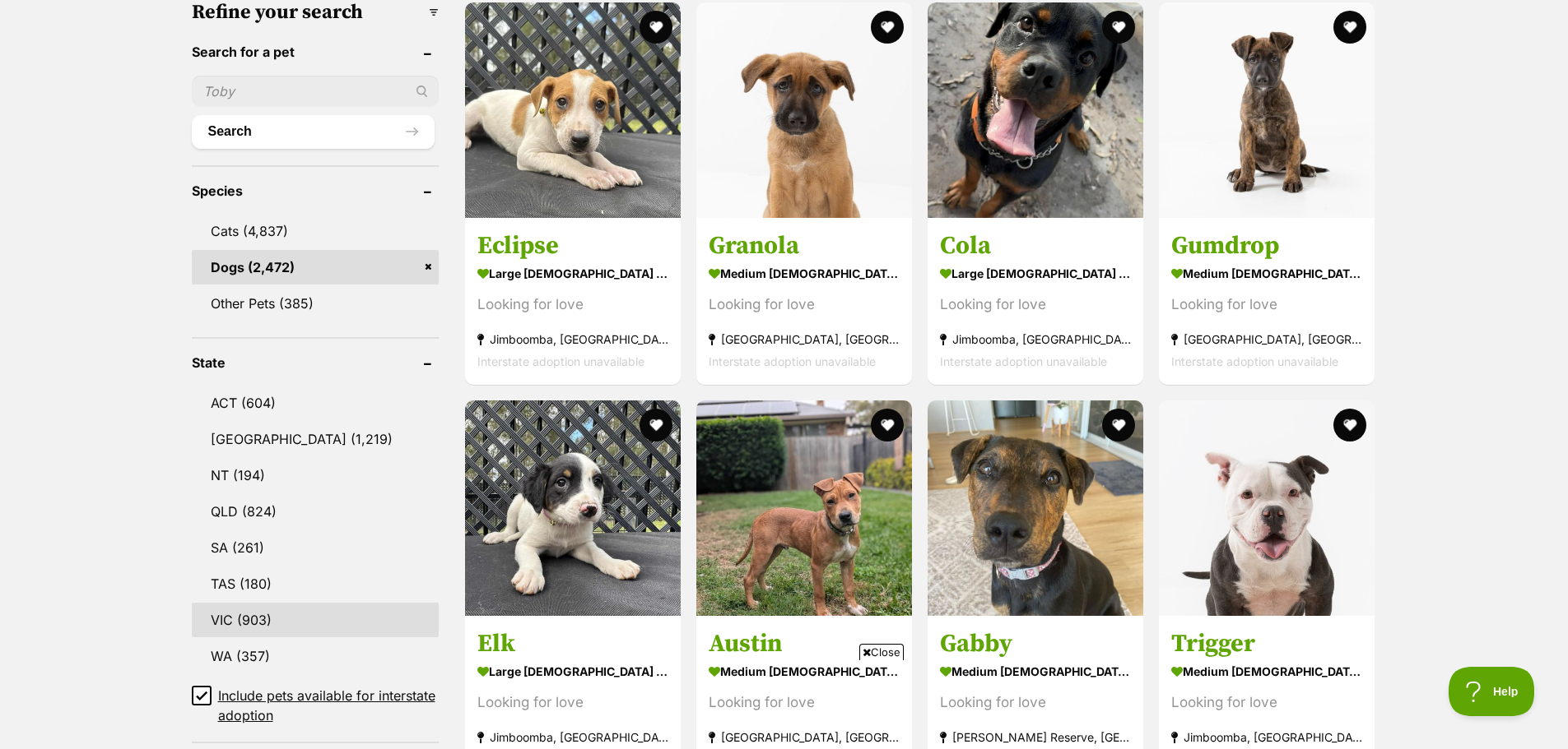
click at [260, 628] on link "VIC (903)" at bounding box center [315, 620] width 247 height 34
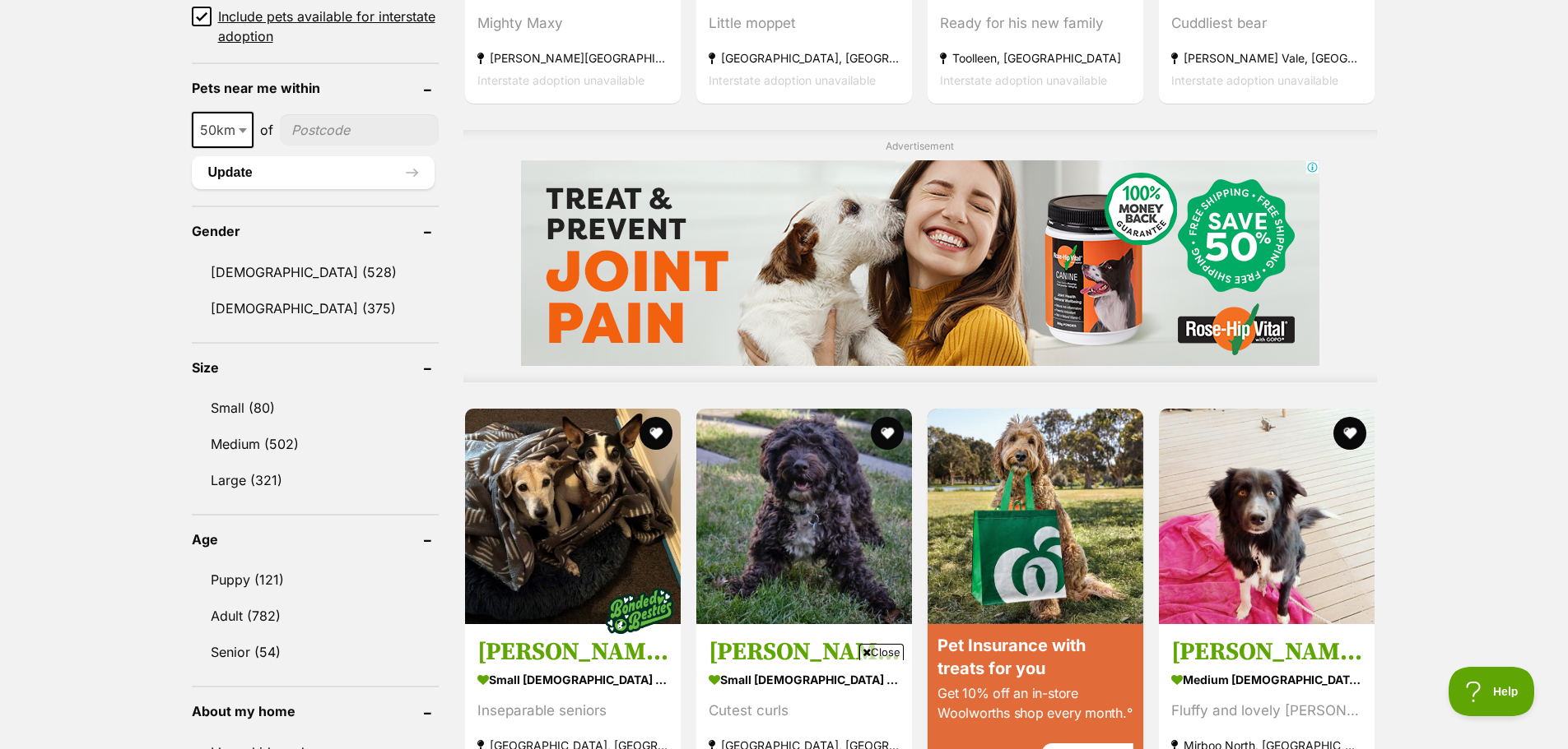
scroll to position [1226, 0]
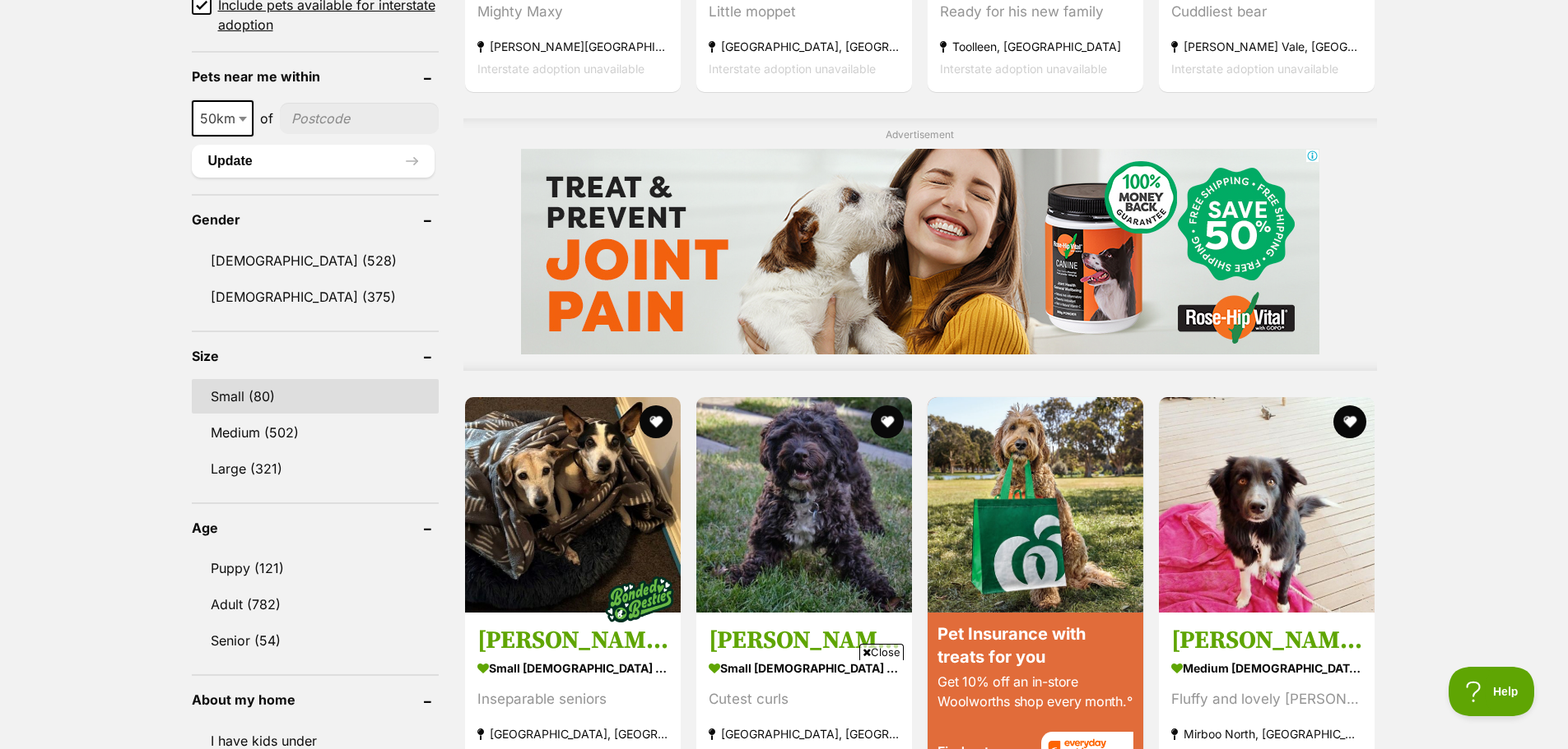
click at [242, 394] on link "Small (80)" at bounding box center [315, 396] width 247 height 34
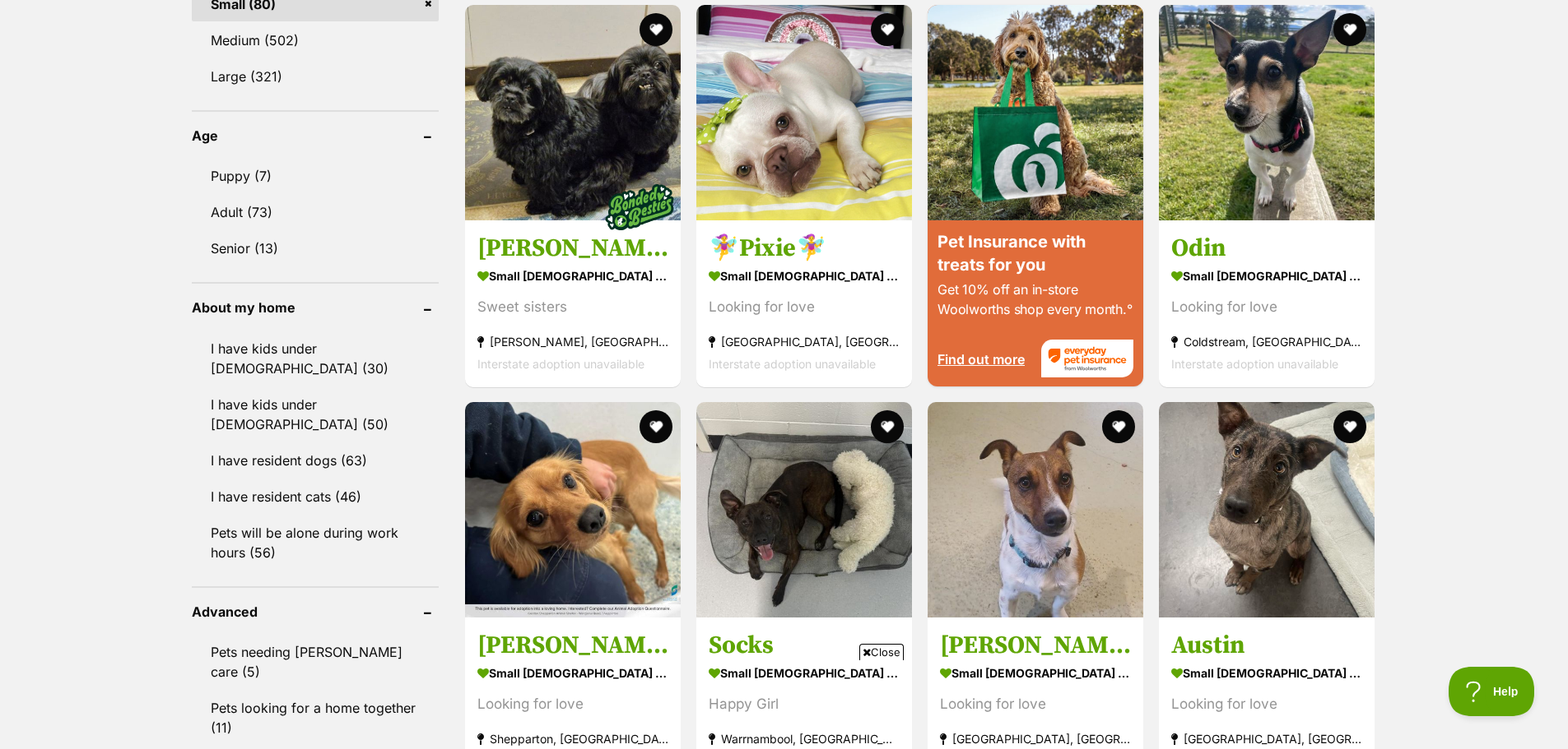
scroll to position [1620, 0]
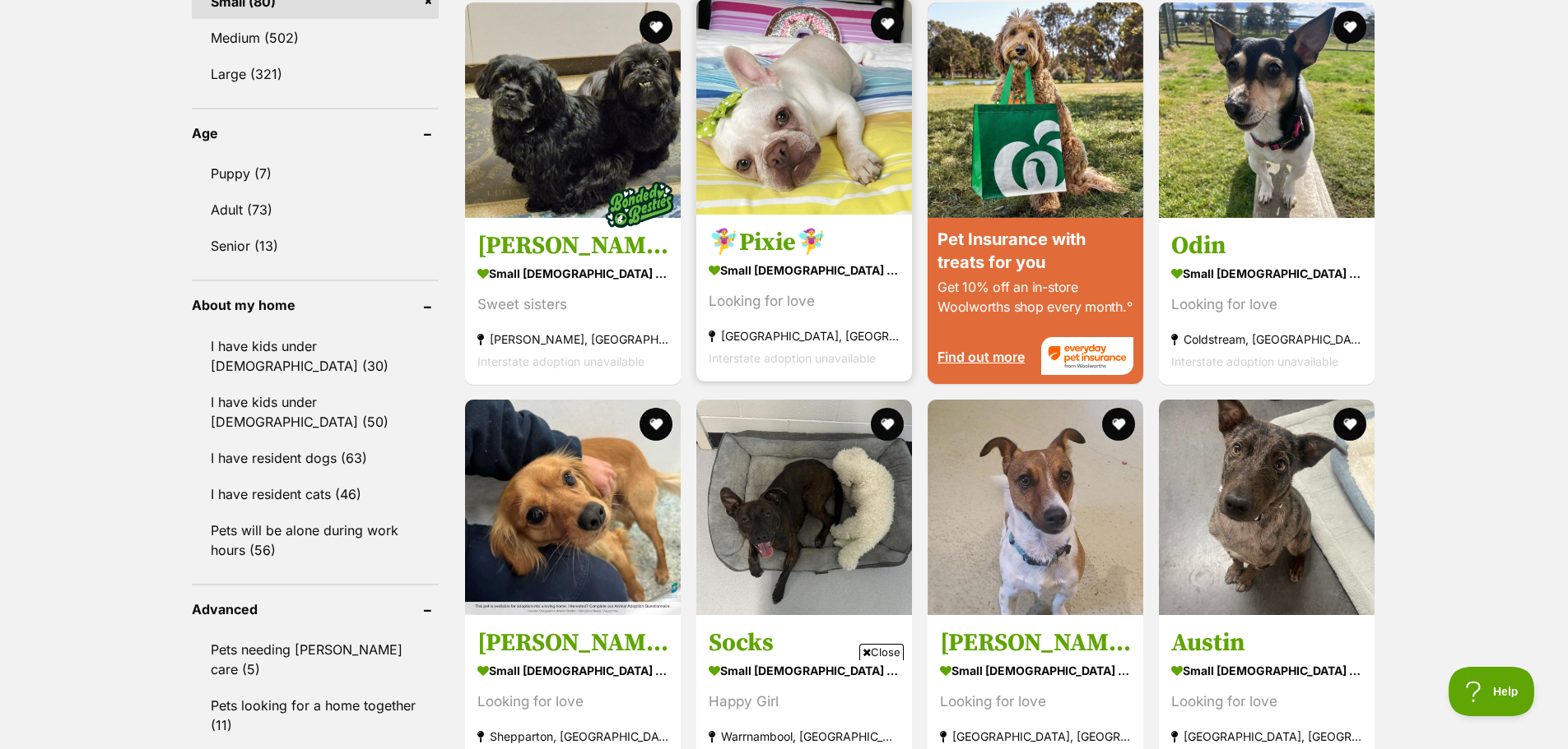
click at [769, 138] on img at bounding box center [804, 107] width 216 height 216
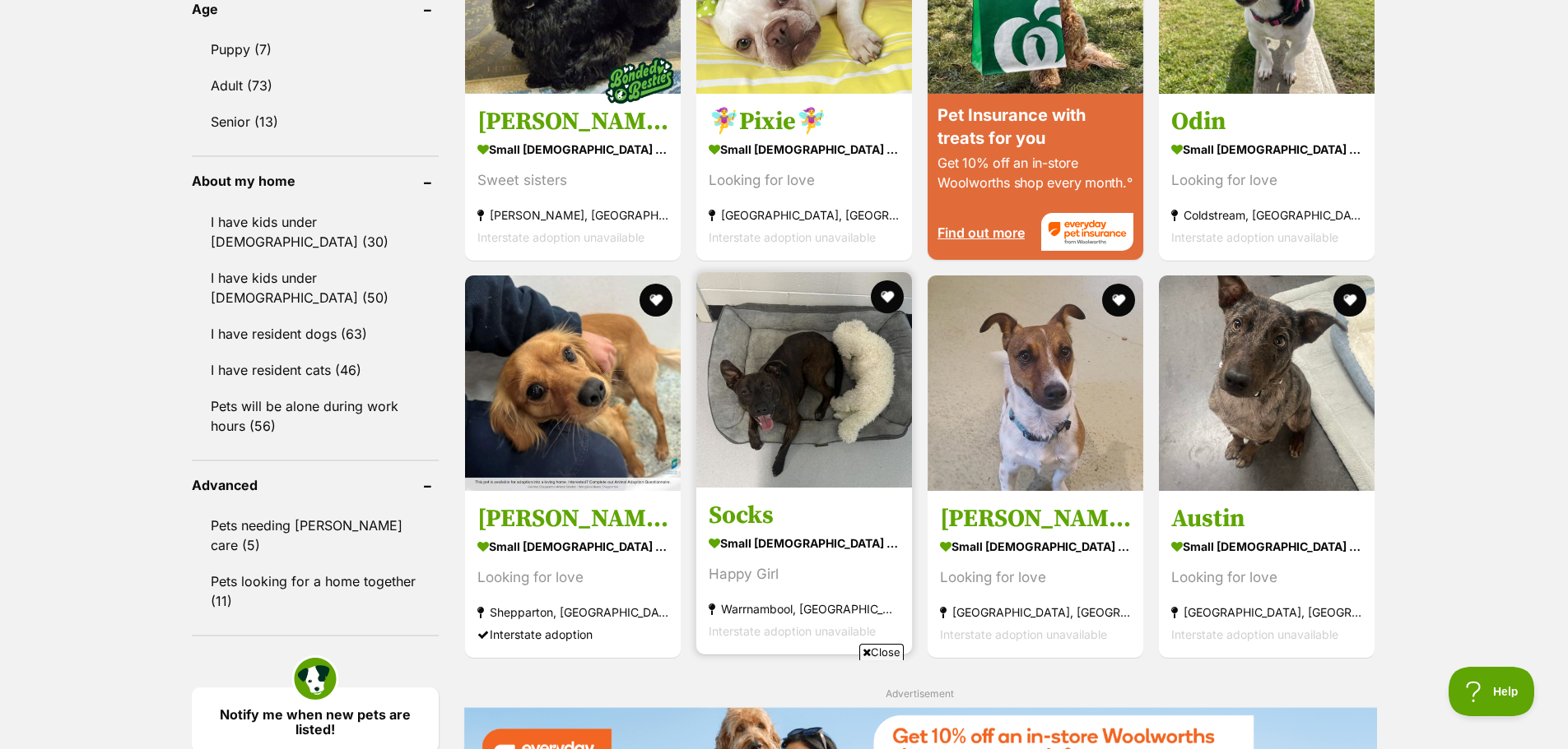
scroll to position [1746, 0]
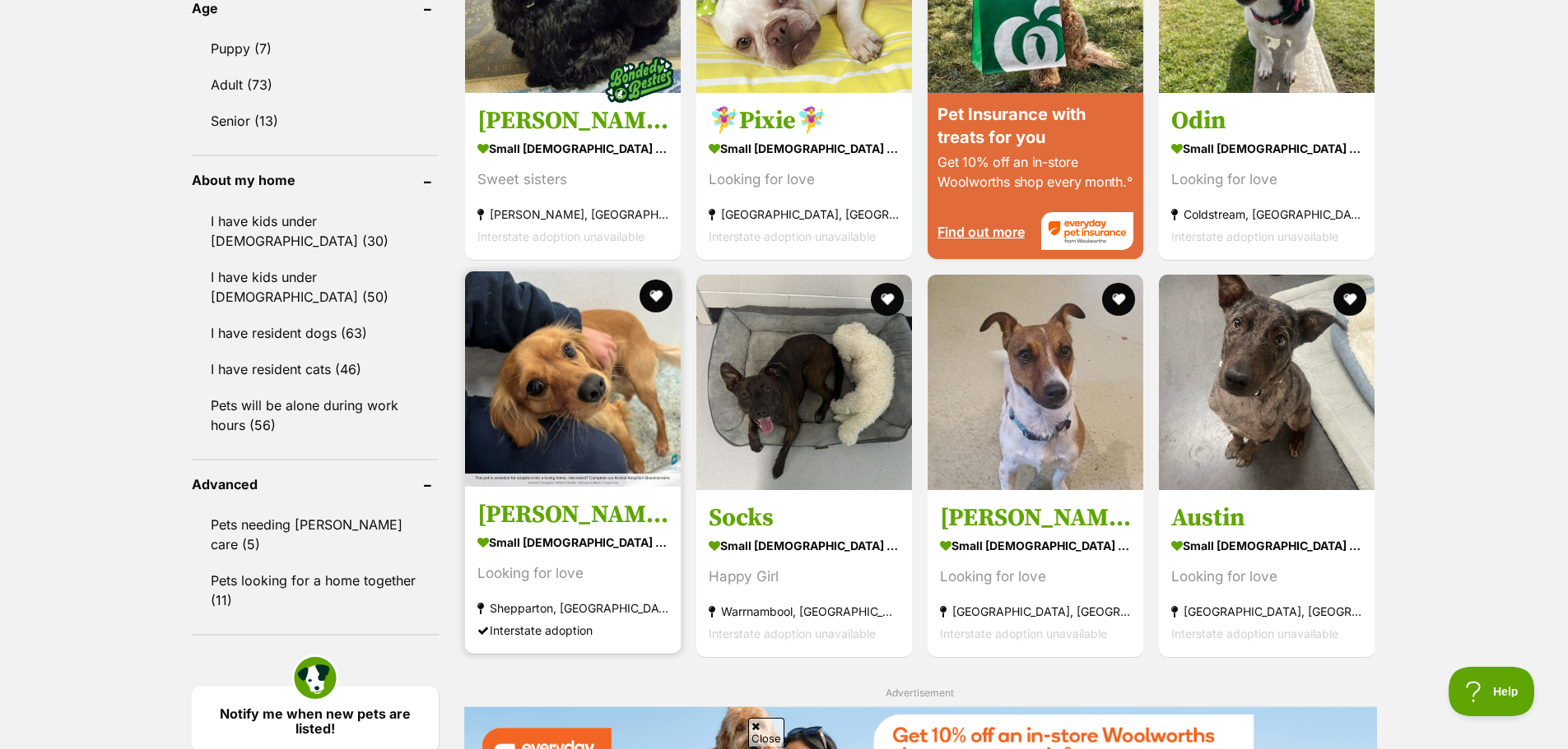
click at [638, 408] on img at bounding box center [573, 379] width 216 height 216
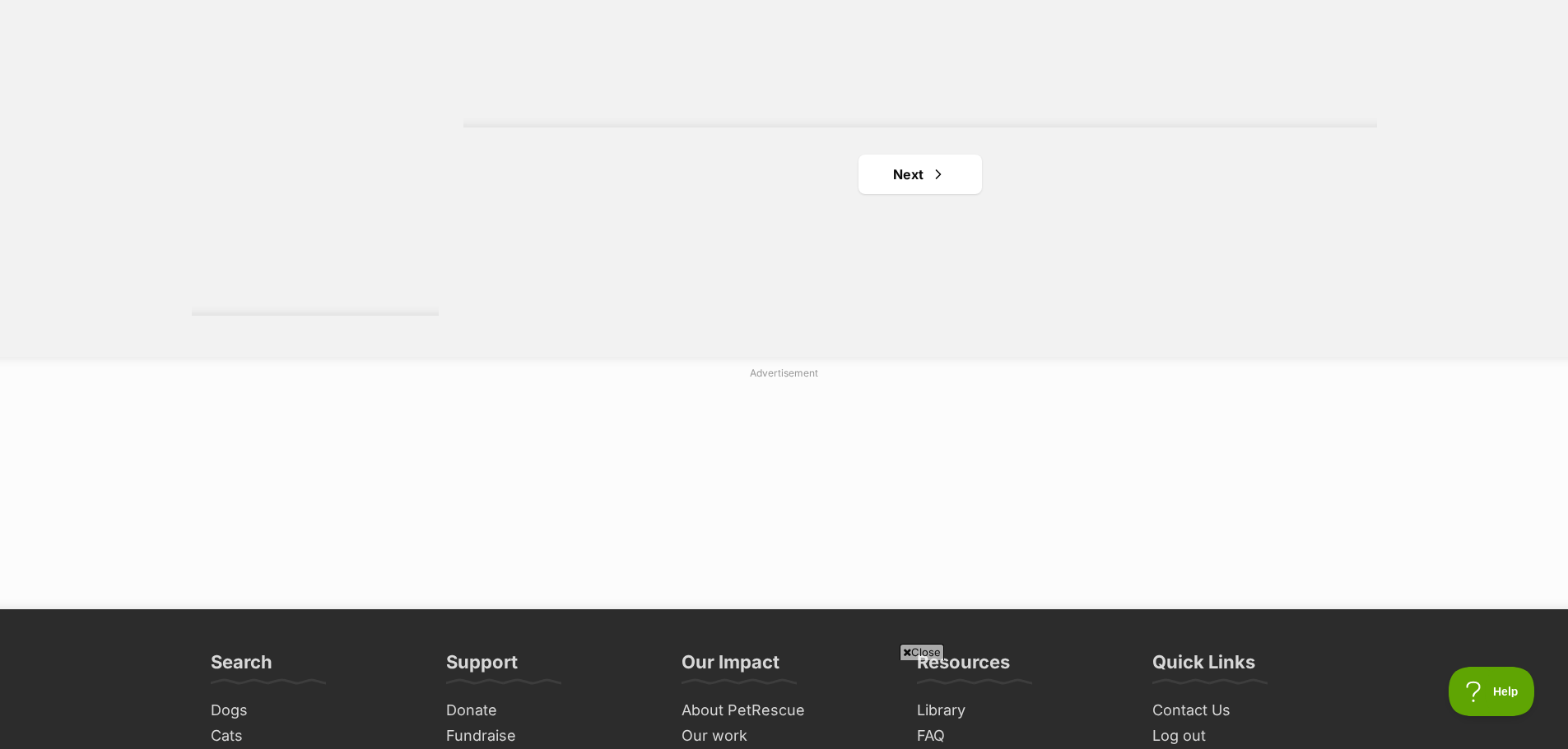
scroll to position [3058, 0]
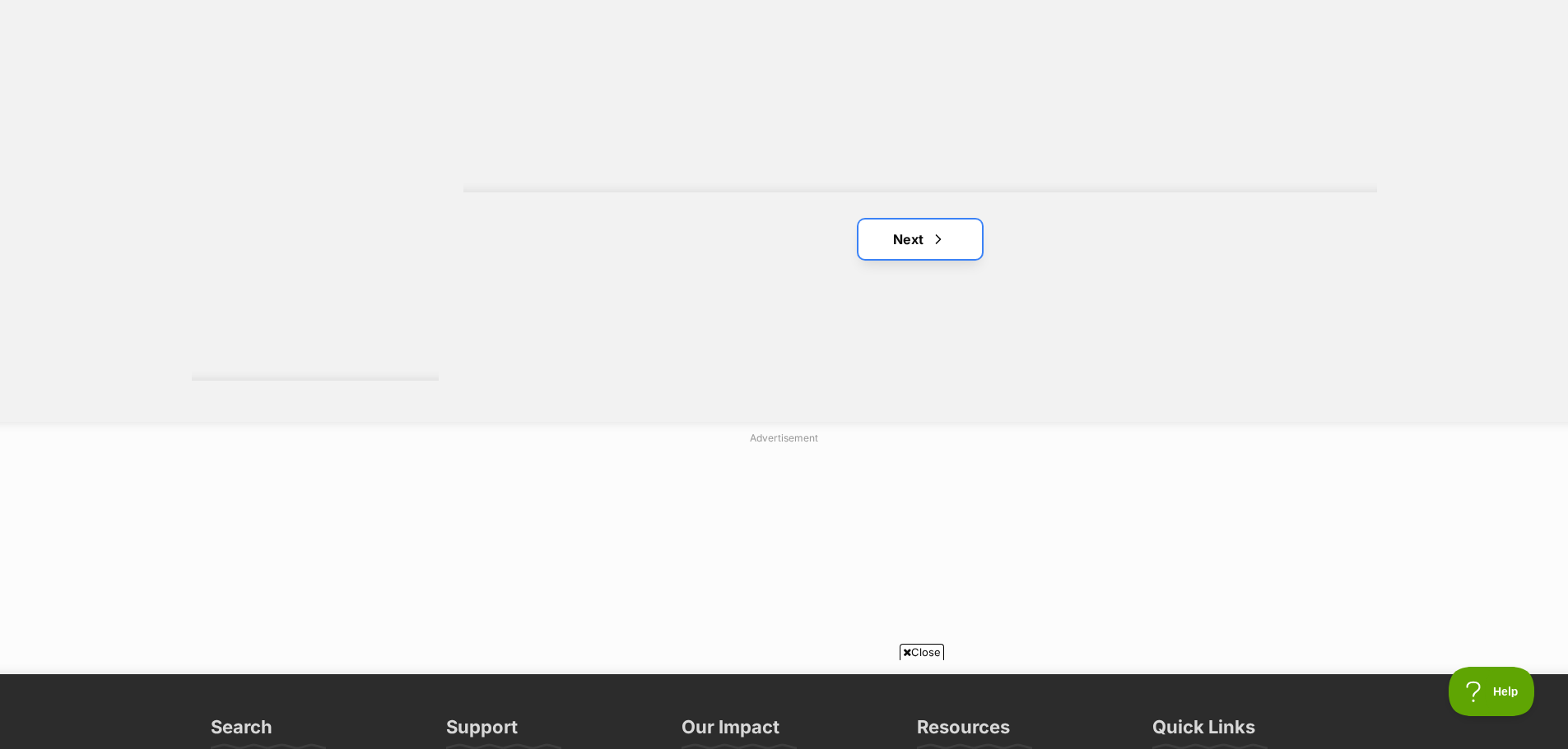
click at [928, 225] on link "Next" at bounding box center [920, 239] width 124 height 40
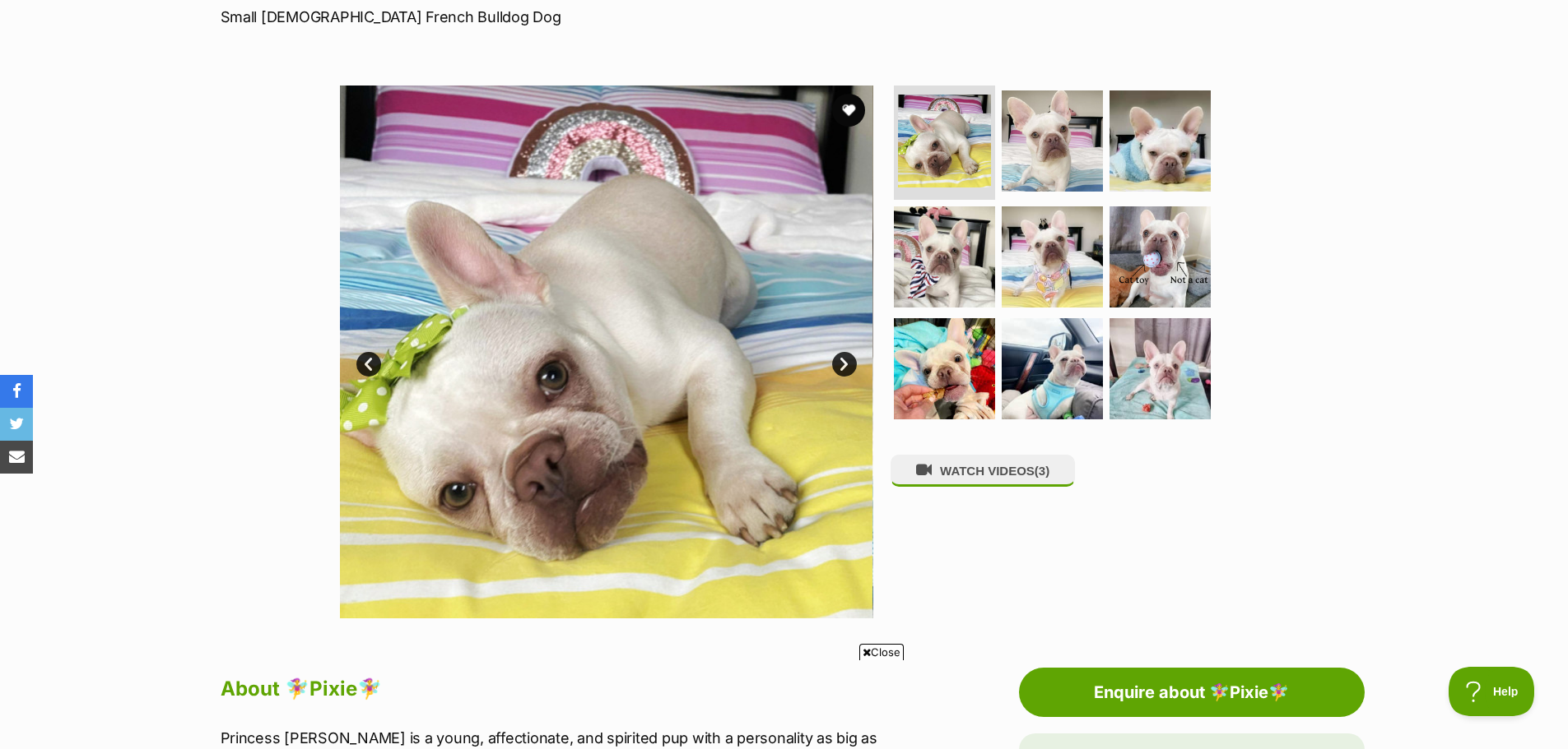
scroll to position [257, 0]
click at [950, 381] on img at bounding box center [944, 368] width 106 height 106
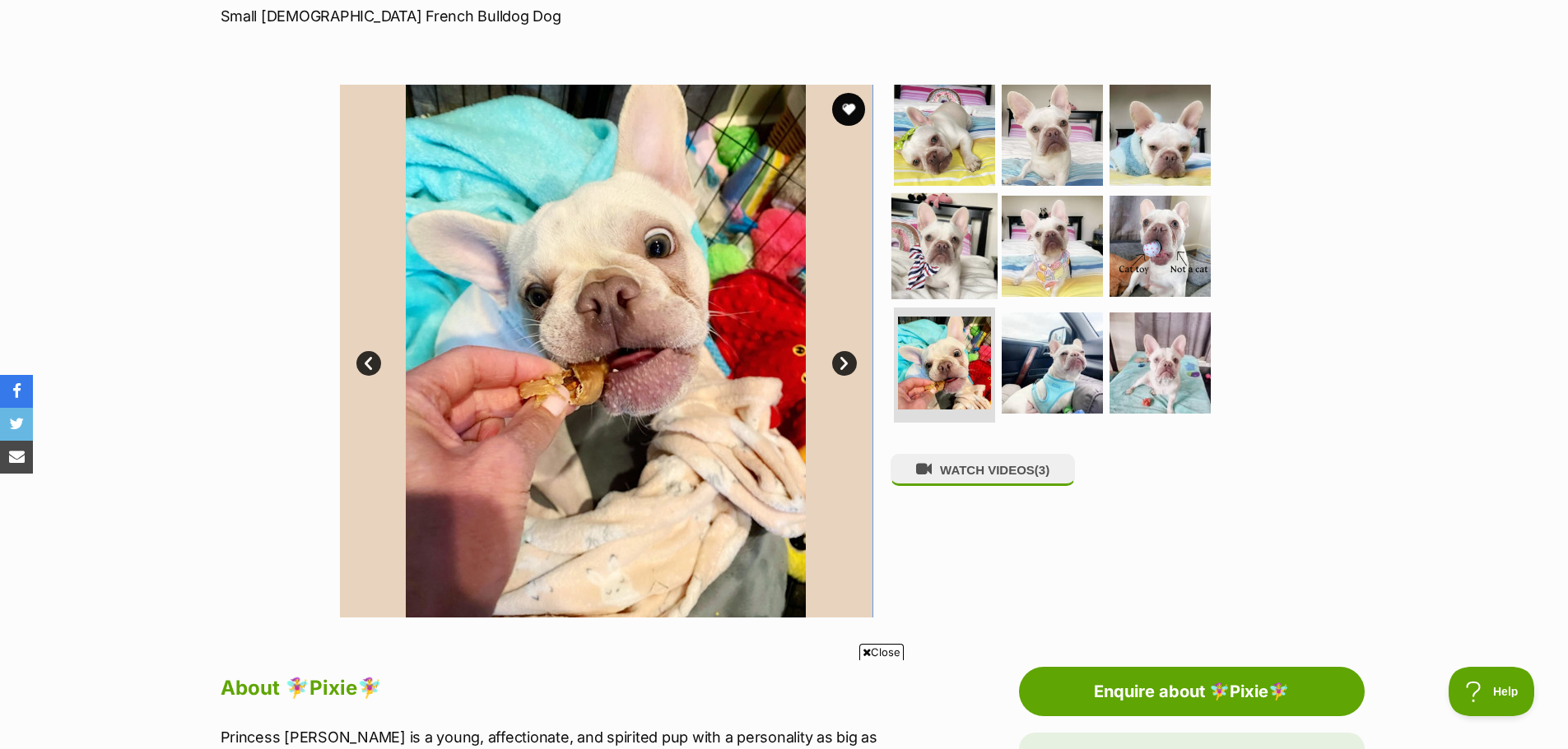
click at [943, 220] on img at bounding box center [944, 247] width 106 height 106
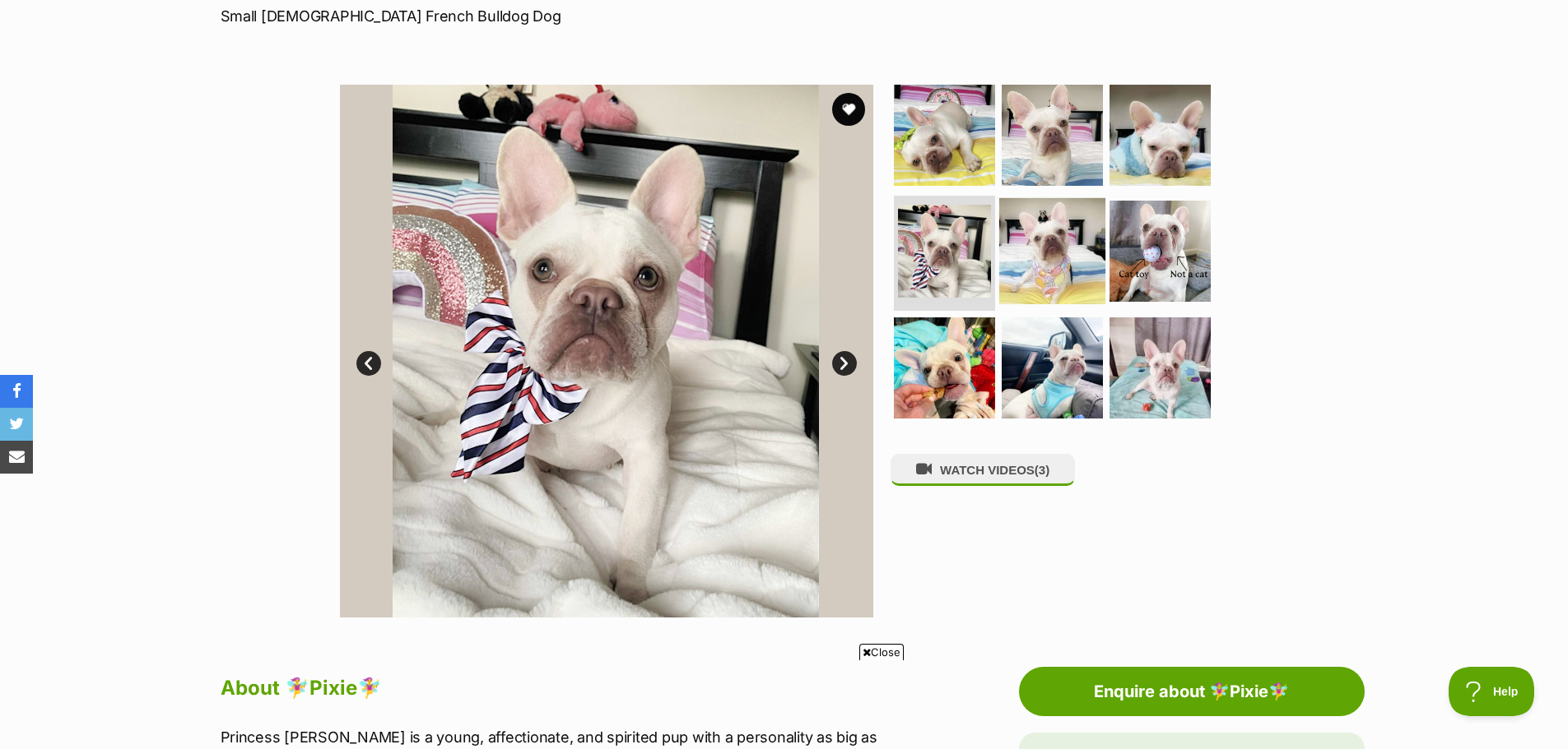
click at [1051, 287] on img at bounding box center [1052, 251] width 106 height 106
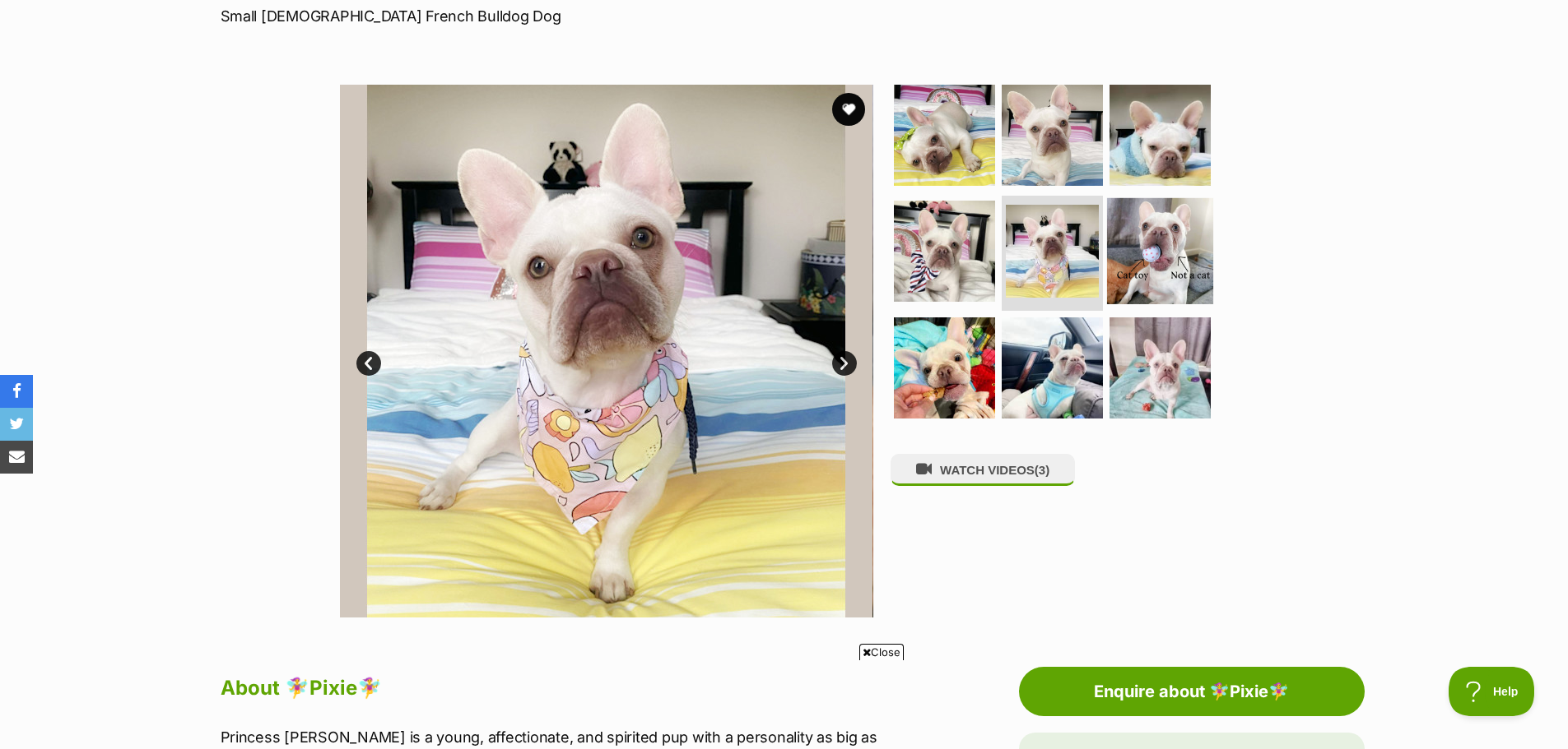
click at [1151, 274] on img at bounding box center [1160, 251] width 106 height 106
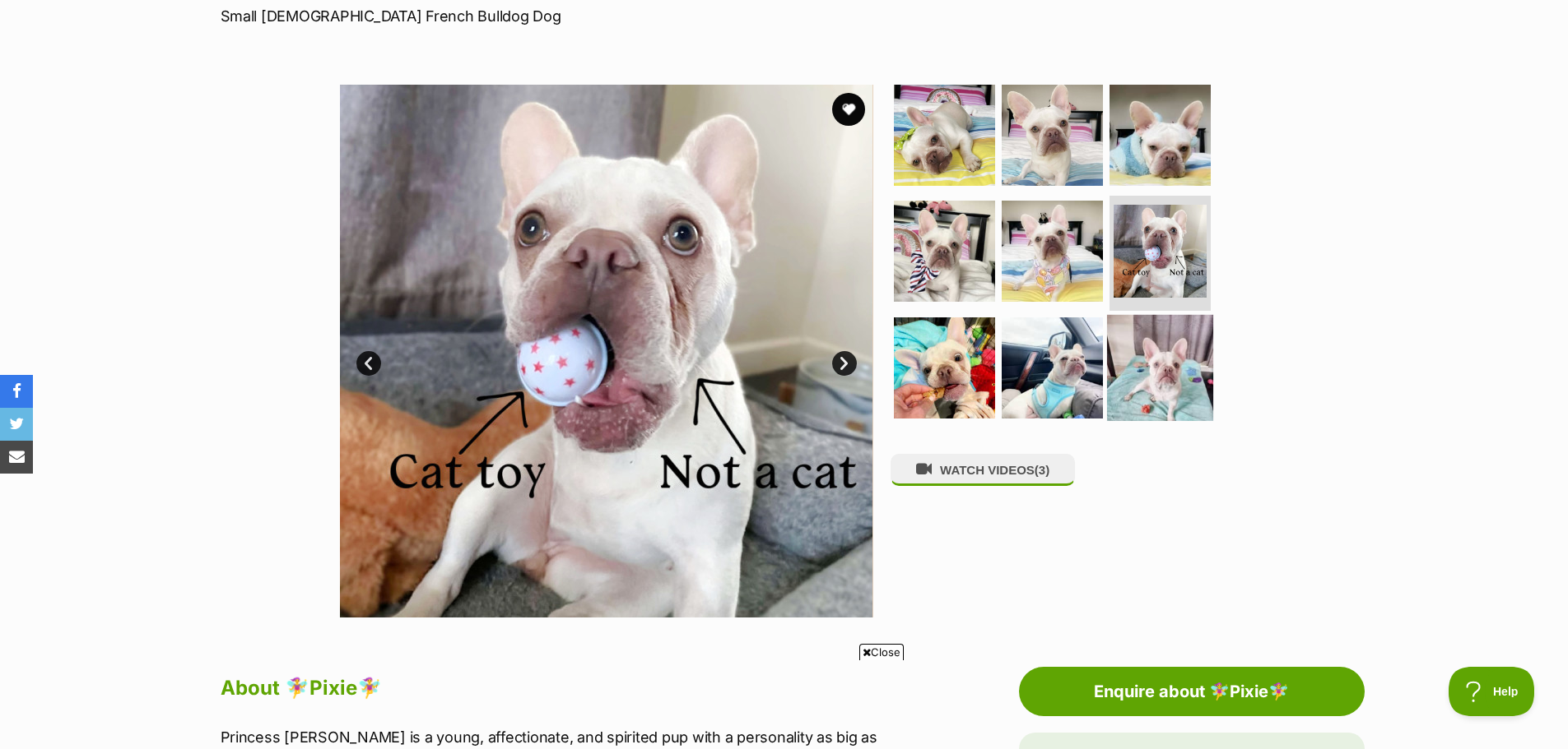
click at [1170, 348] on img at bounding box center [1160, 368] width 106 height 106
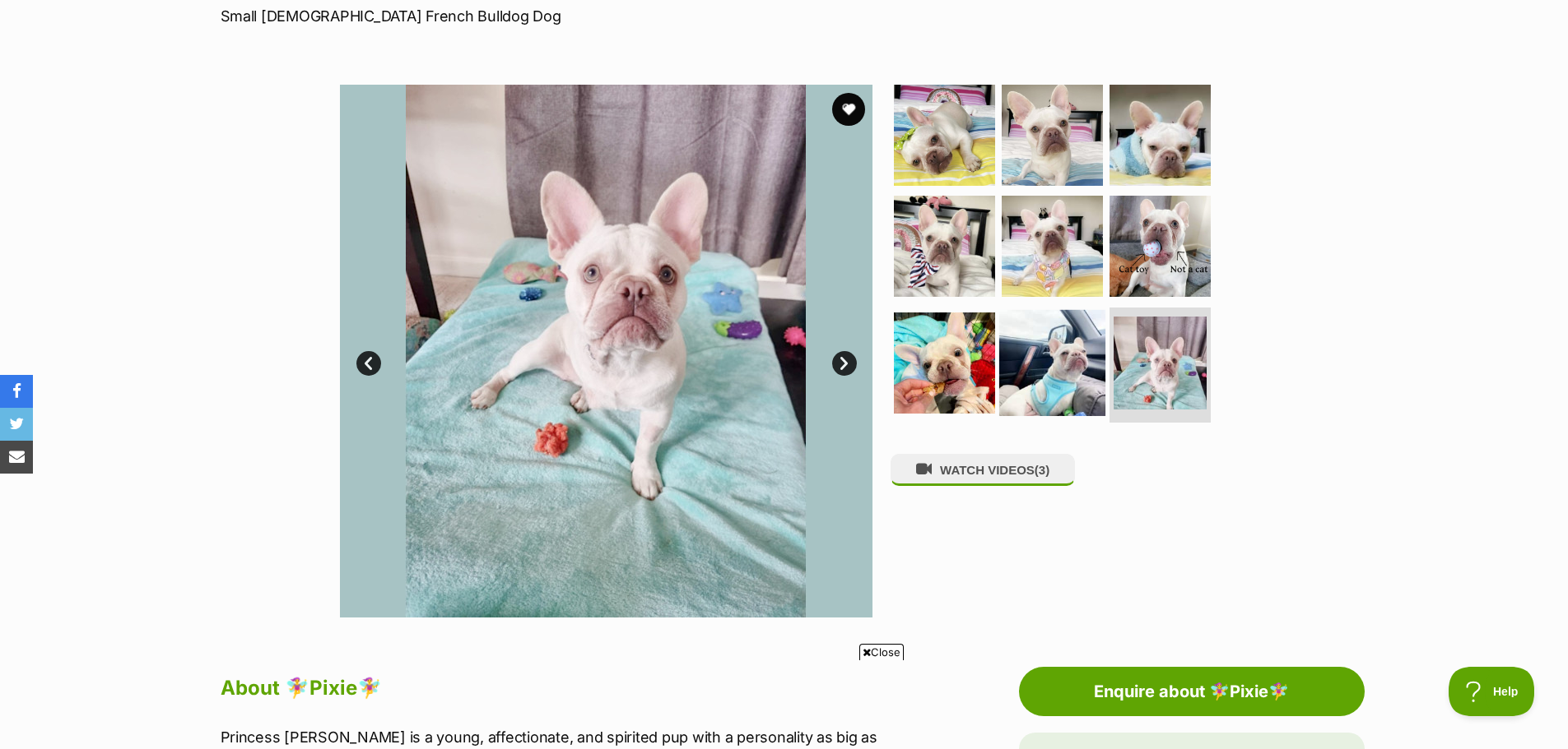
click at [1057, 362] on img at bounding box center [1052, 363] width 106 height 106
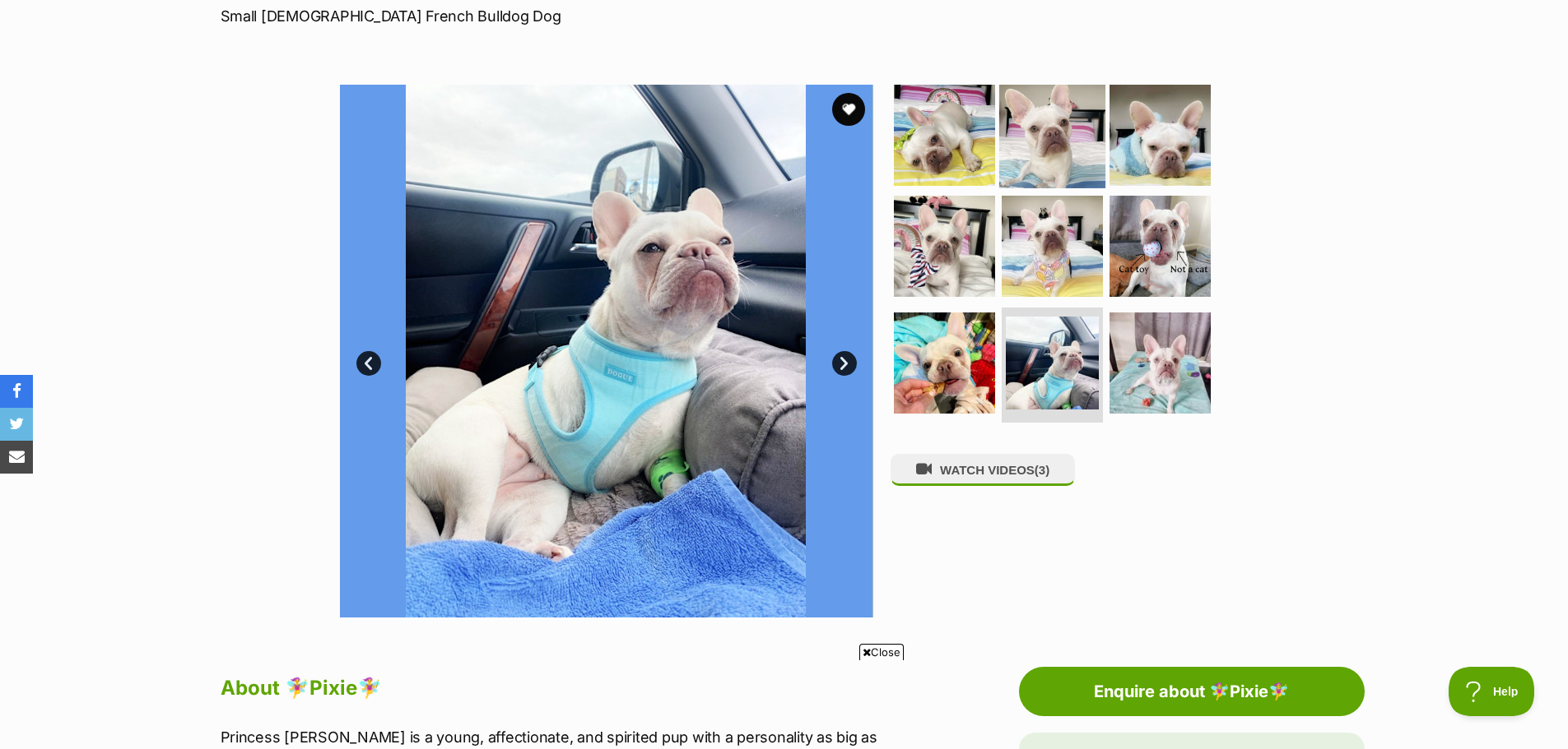
click at [1088, 153] on img at bounding box center [1052, 134] width 106 height 106
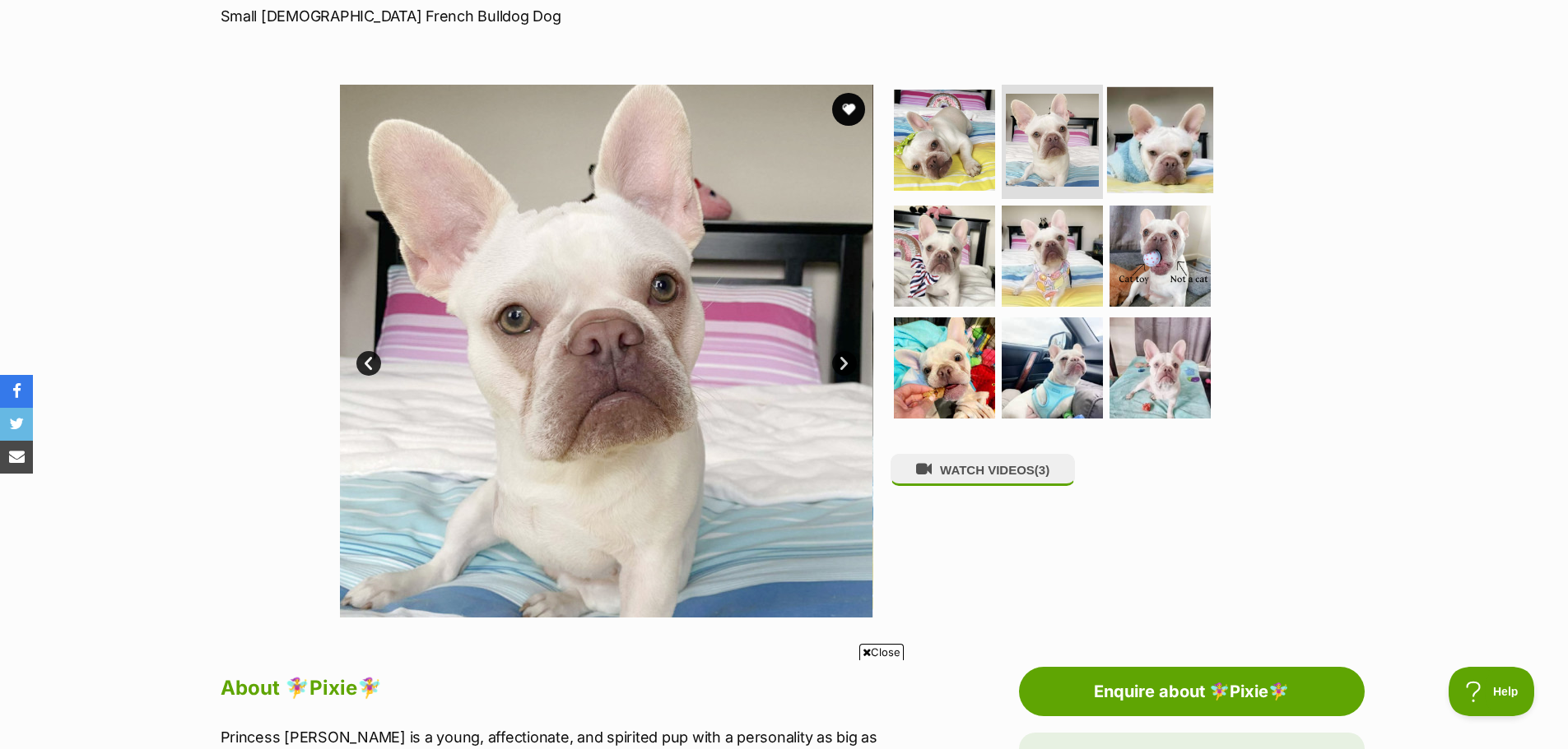
click at [1173, 167] on img at bounding box center [1160, 140] width 106 height 106
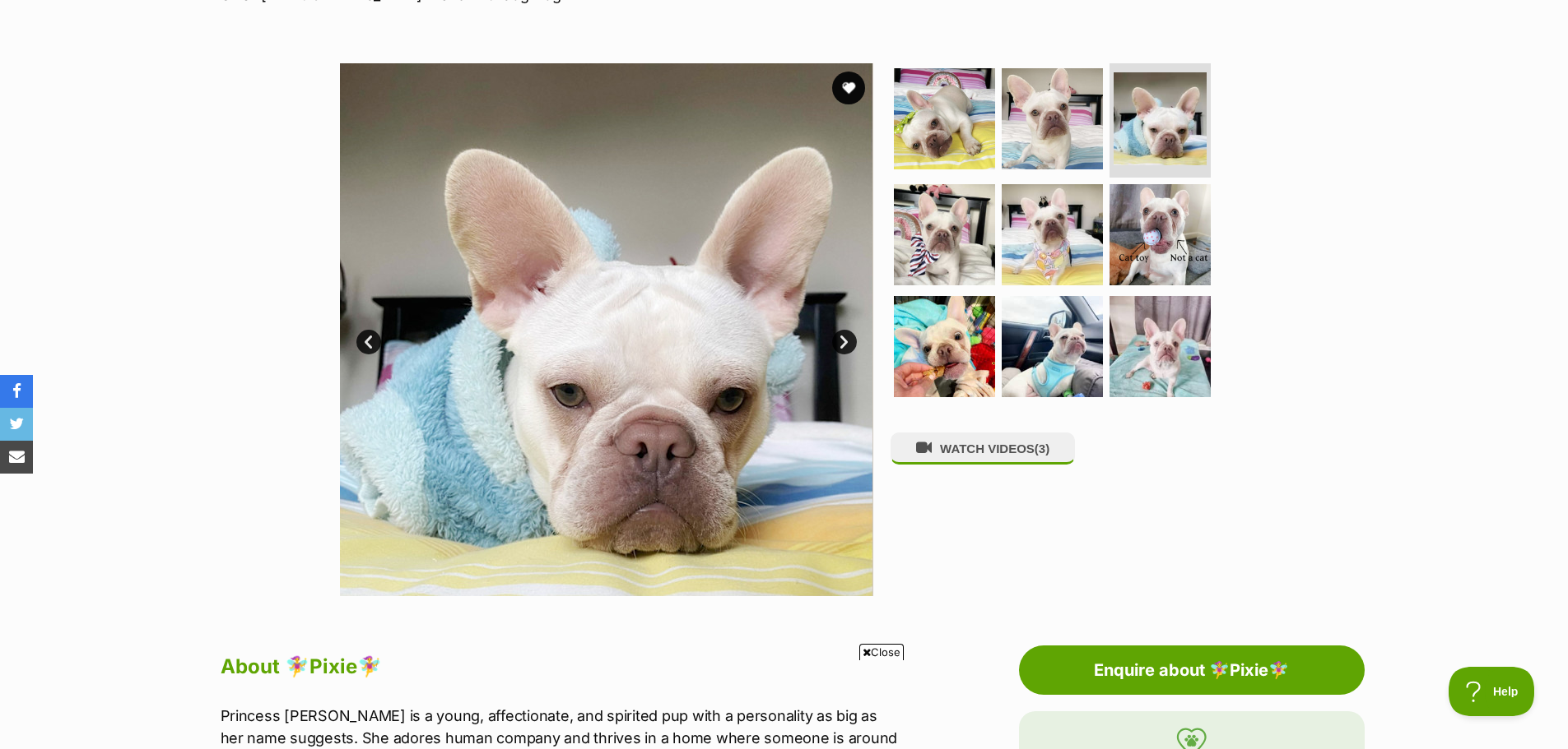
scroll to position [268, 0]
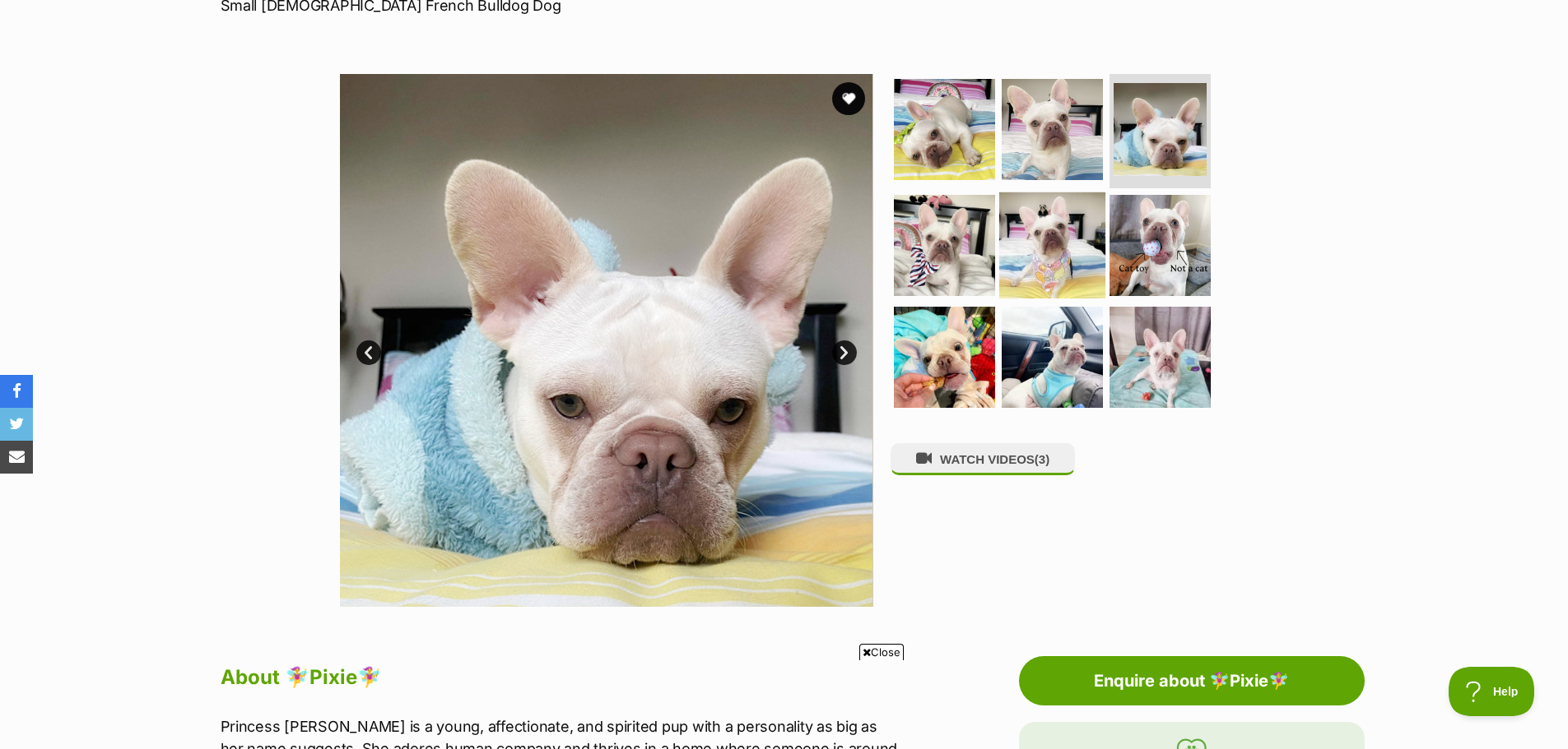
click at [1041, 267] on img at bounding box center [1052, 246] width 106 height 106
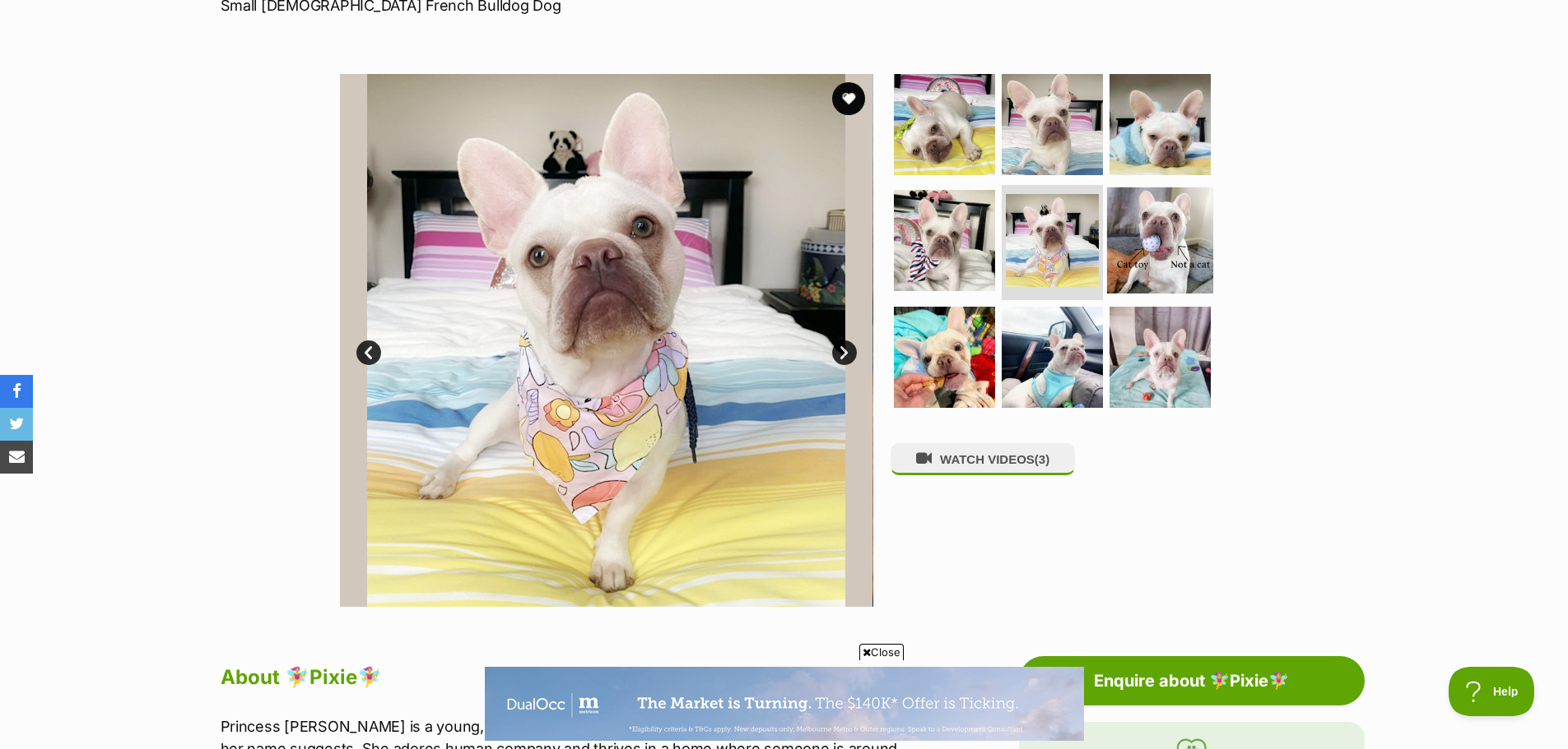
scroll to position [0, 0]
click at [1149, 257] on img at bounding box center [1160, 241] width 106 height 106
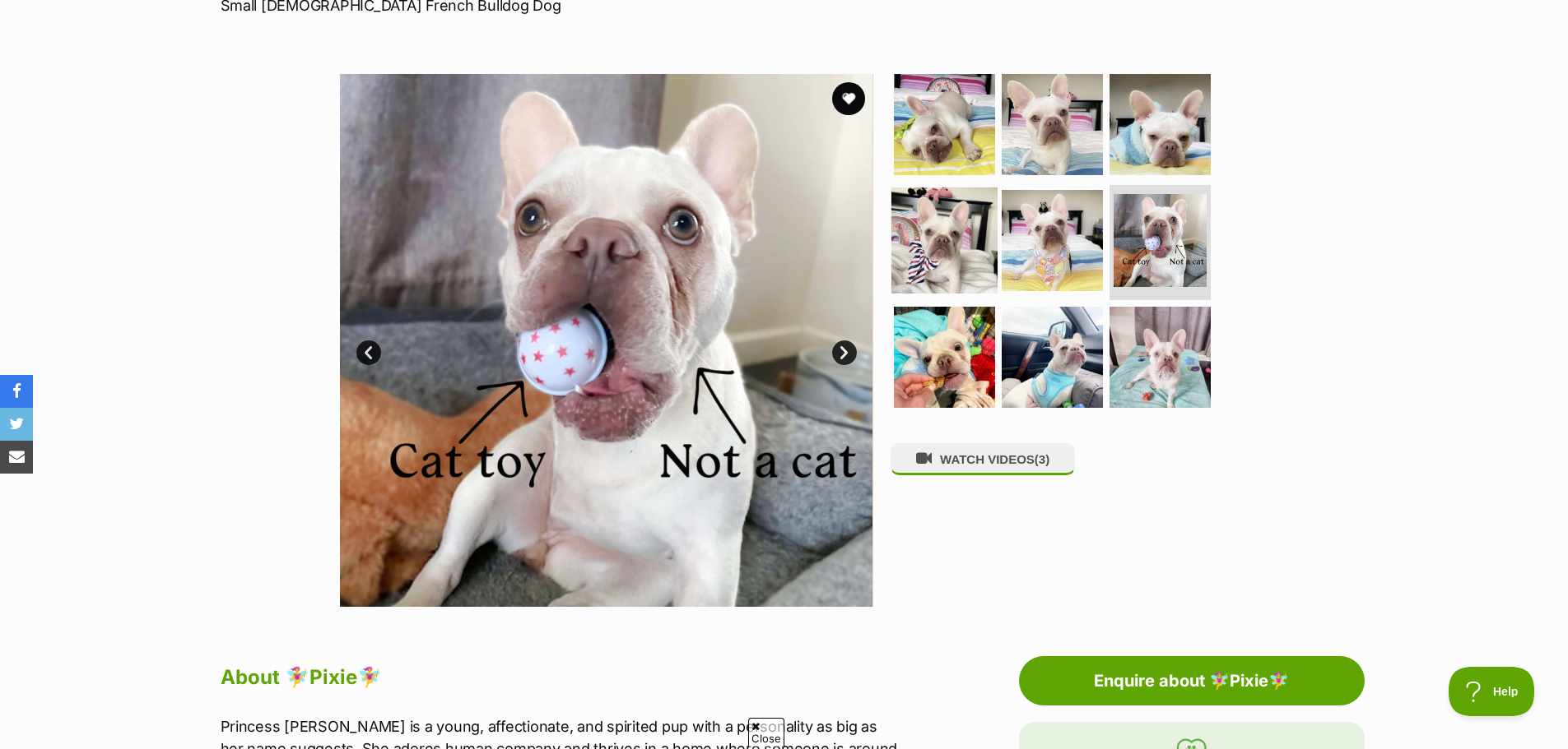
click at [949, 241] on img at bounding box center [944, 241] width 106 height 106
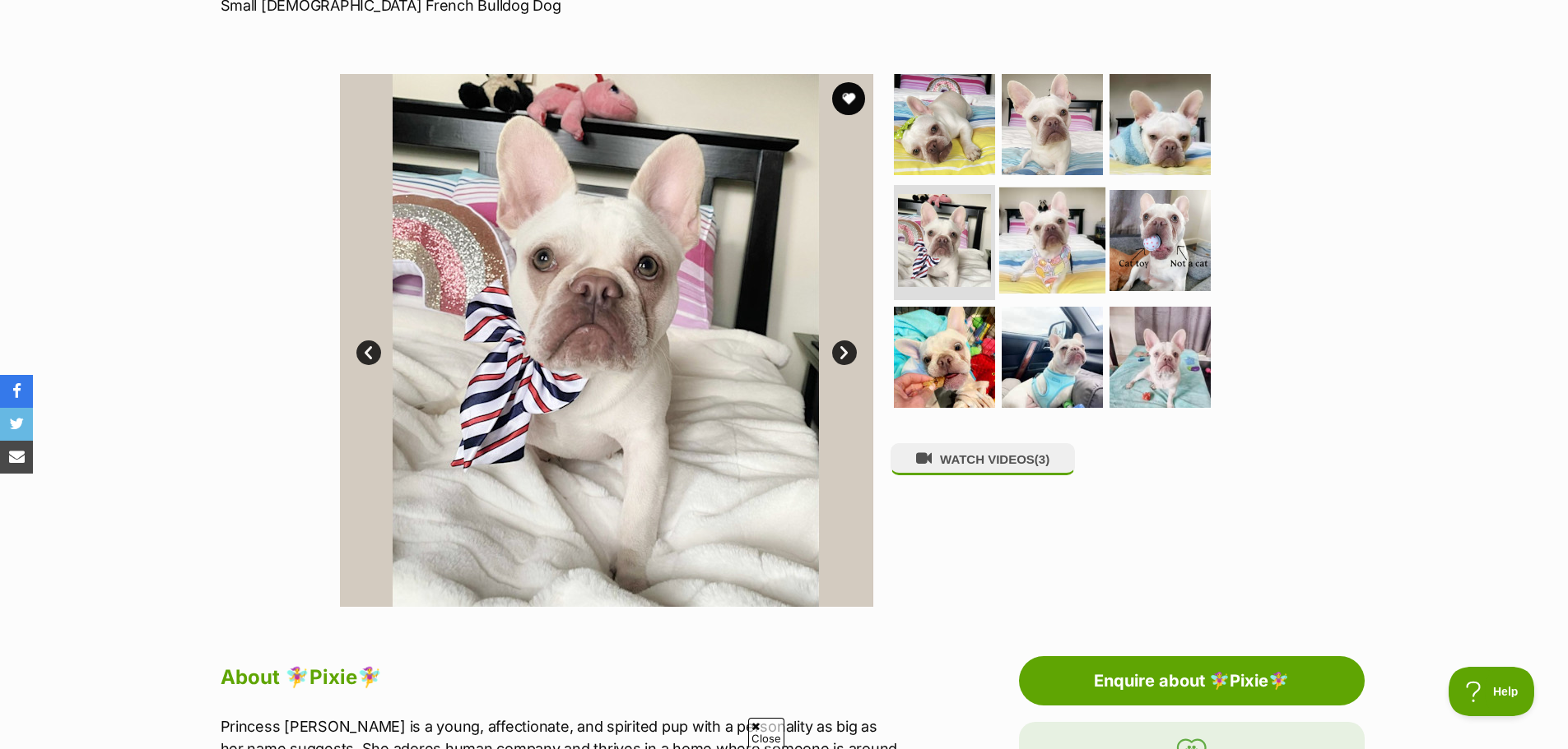
click at [1013, 271] on img at bounding box center [1052, 241] width 106 height 106
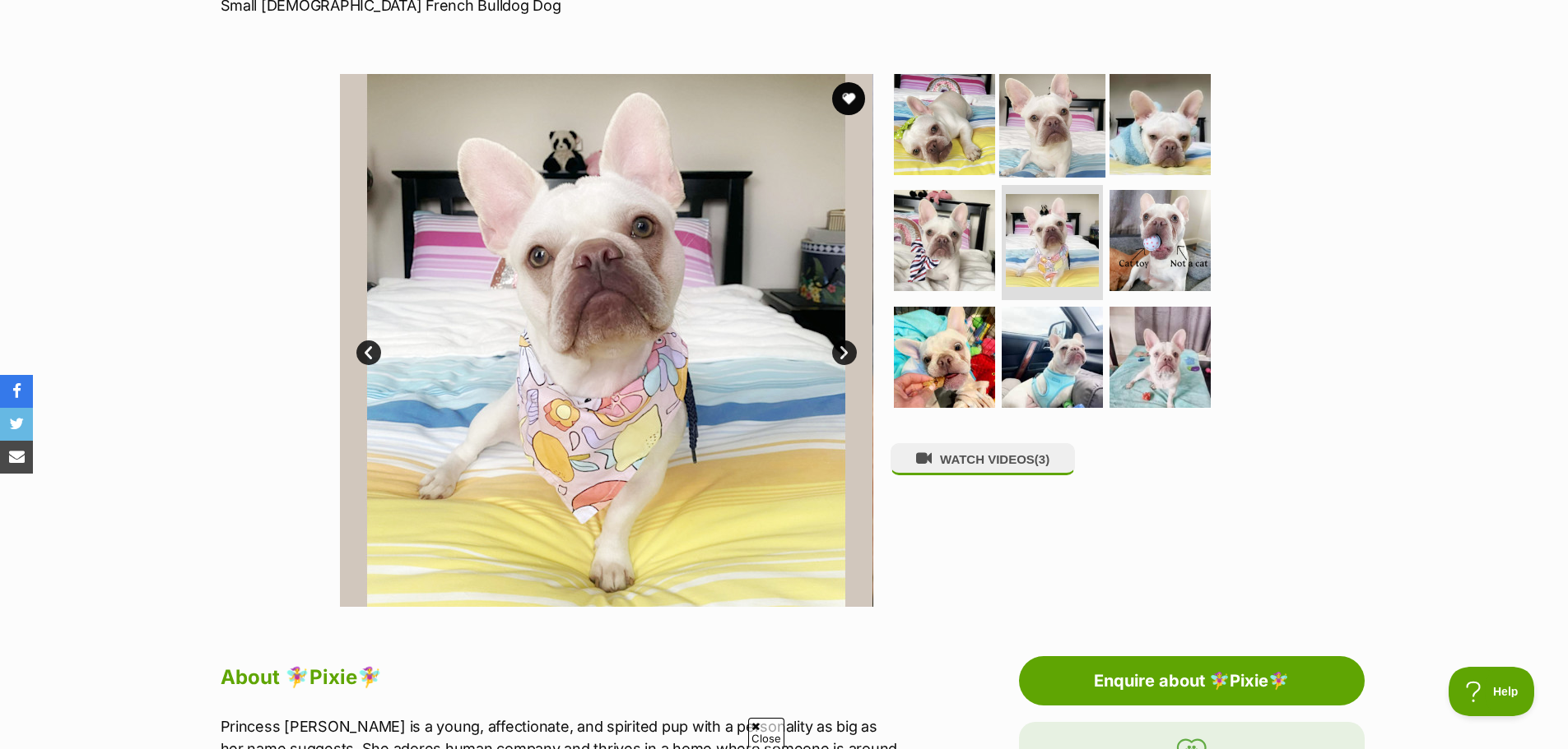
click at [1053, 142] on img at bounding box center [1052, 124] width 106 height 106
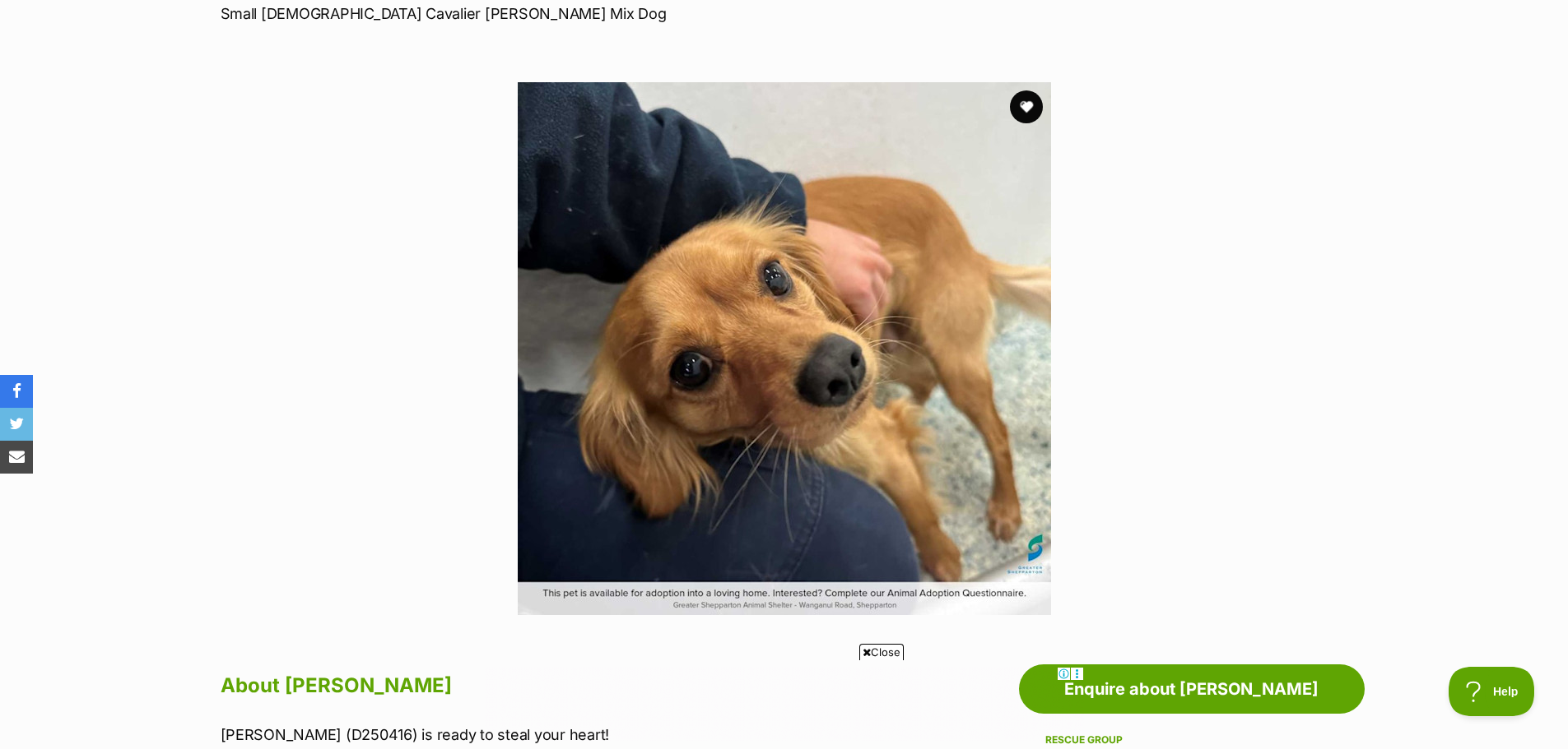
scroll to position [261, 0]
click at [860, 442] on img at bounding box center [784, 348] width 534 height 533
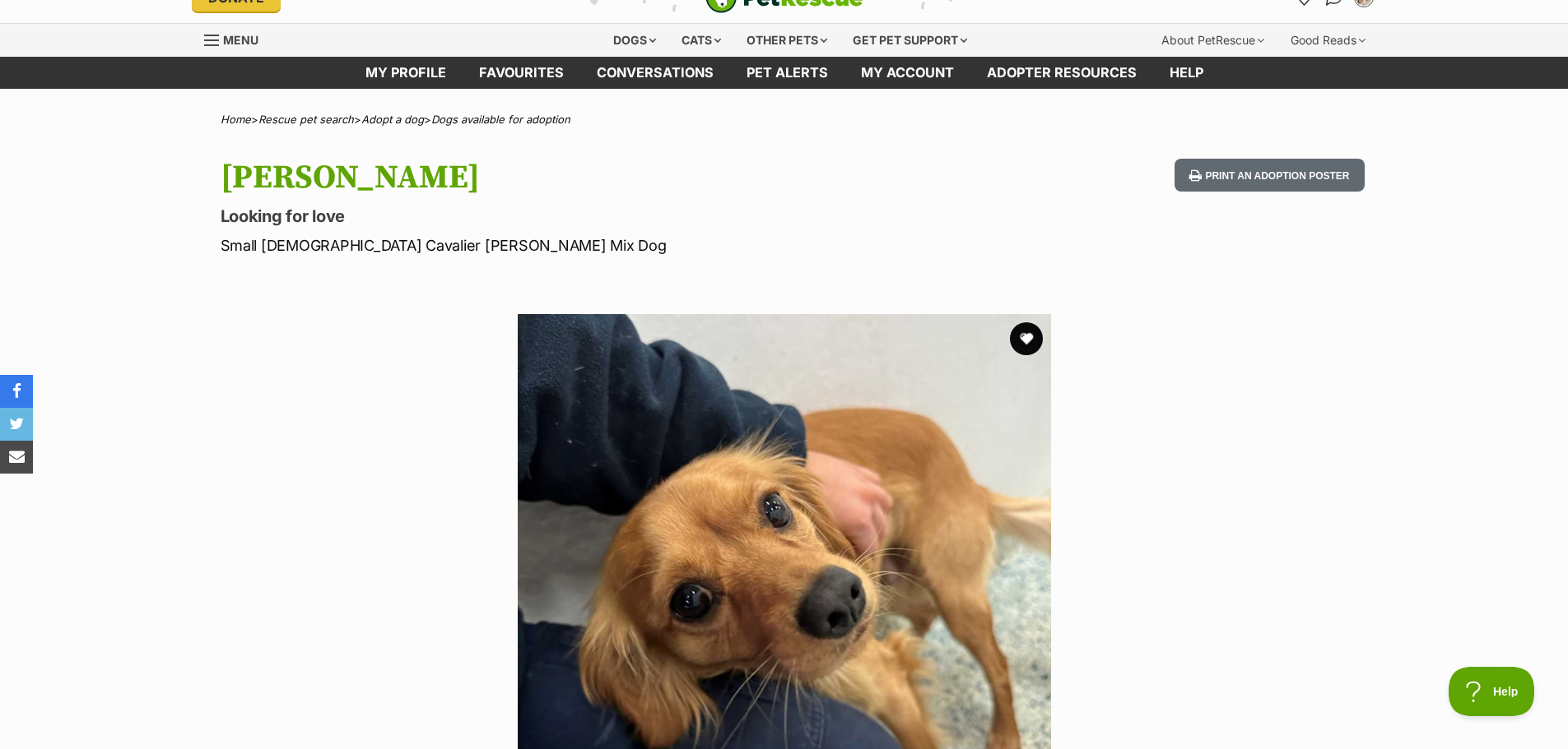
scroll to position [13, 0]
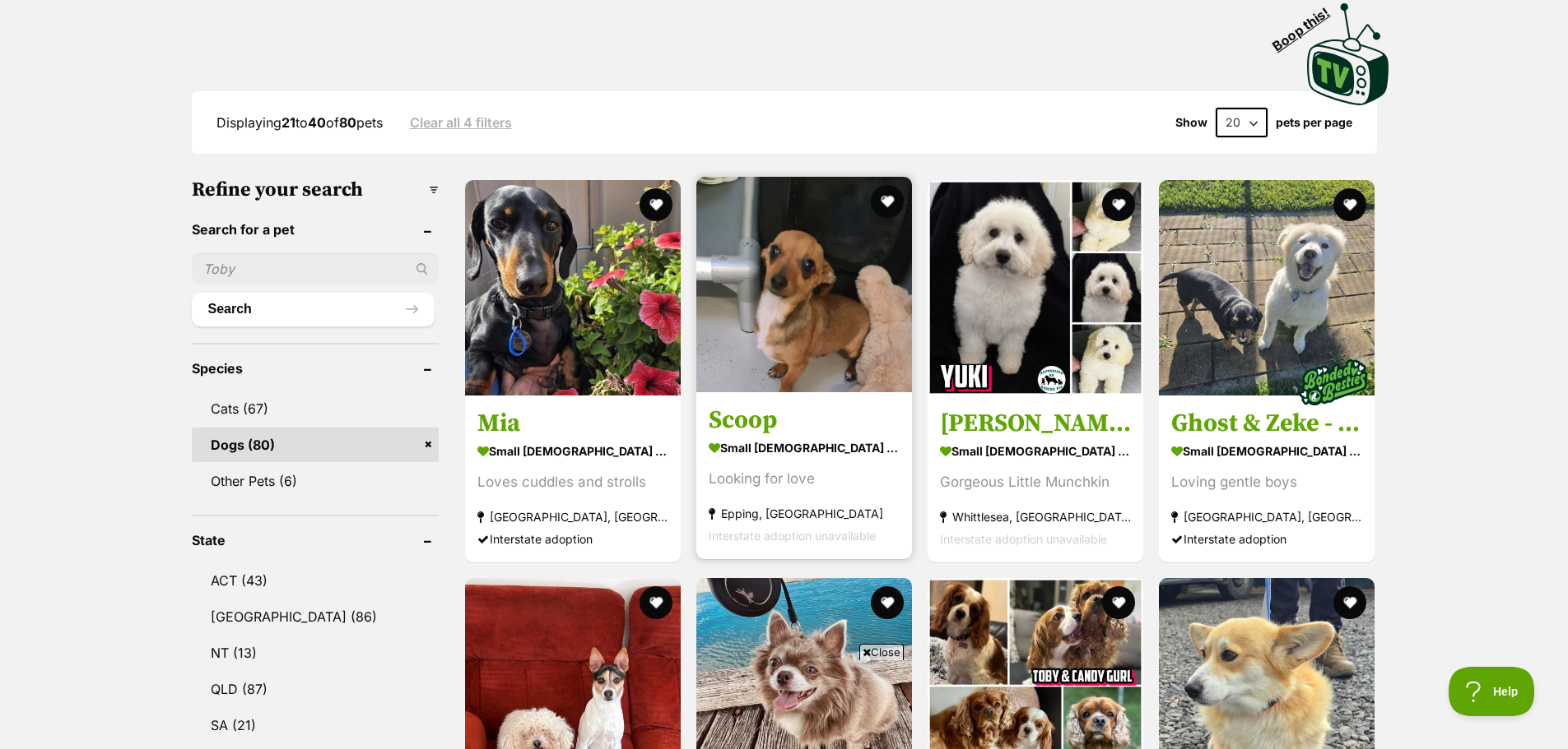
click at [787, 436] on strong "small [DEMOGRAPHIC_DATA] Dog" at bounding box center [804, 447] width 191 height 24
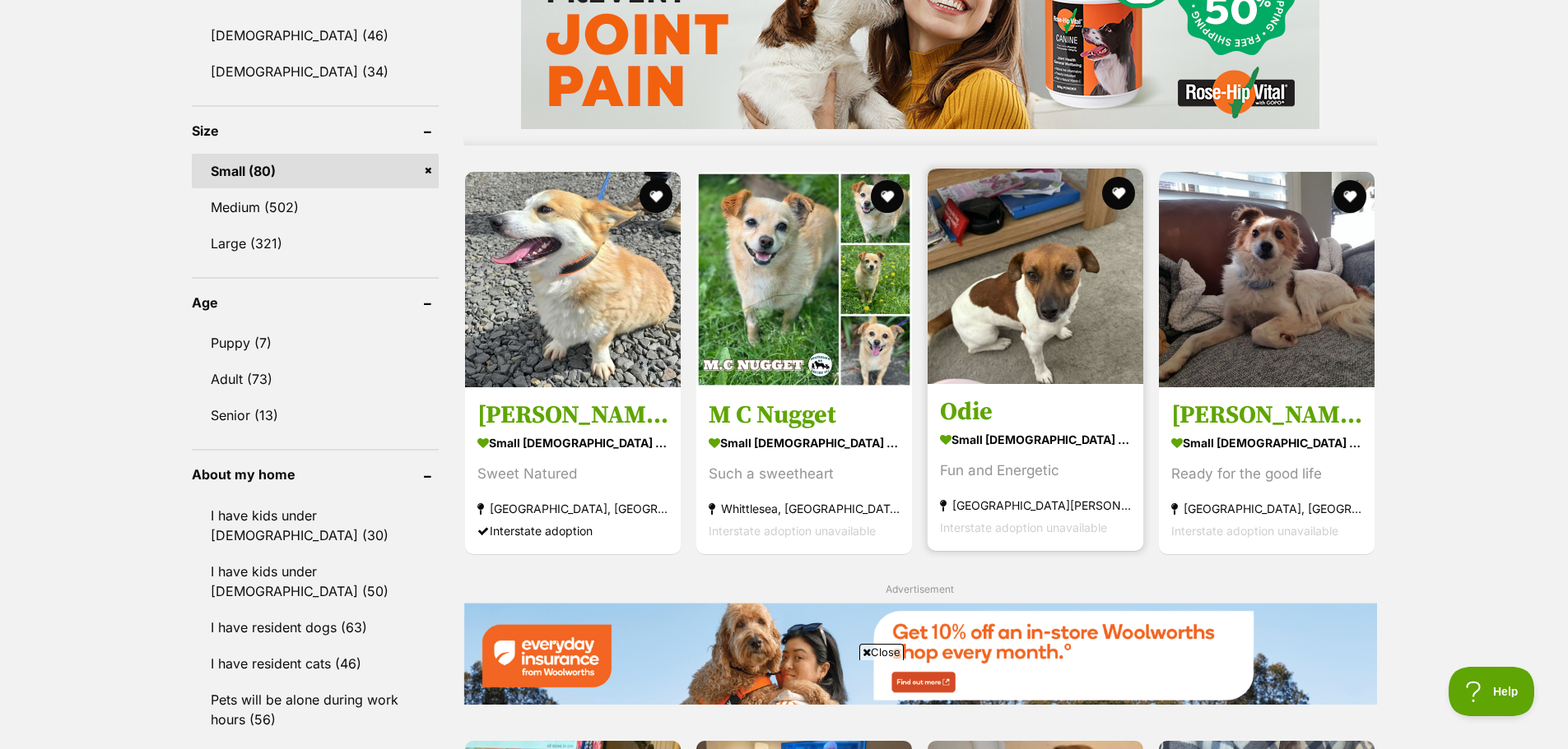
scroll to position [1450, 0]
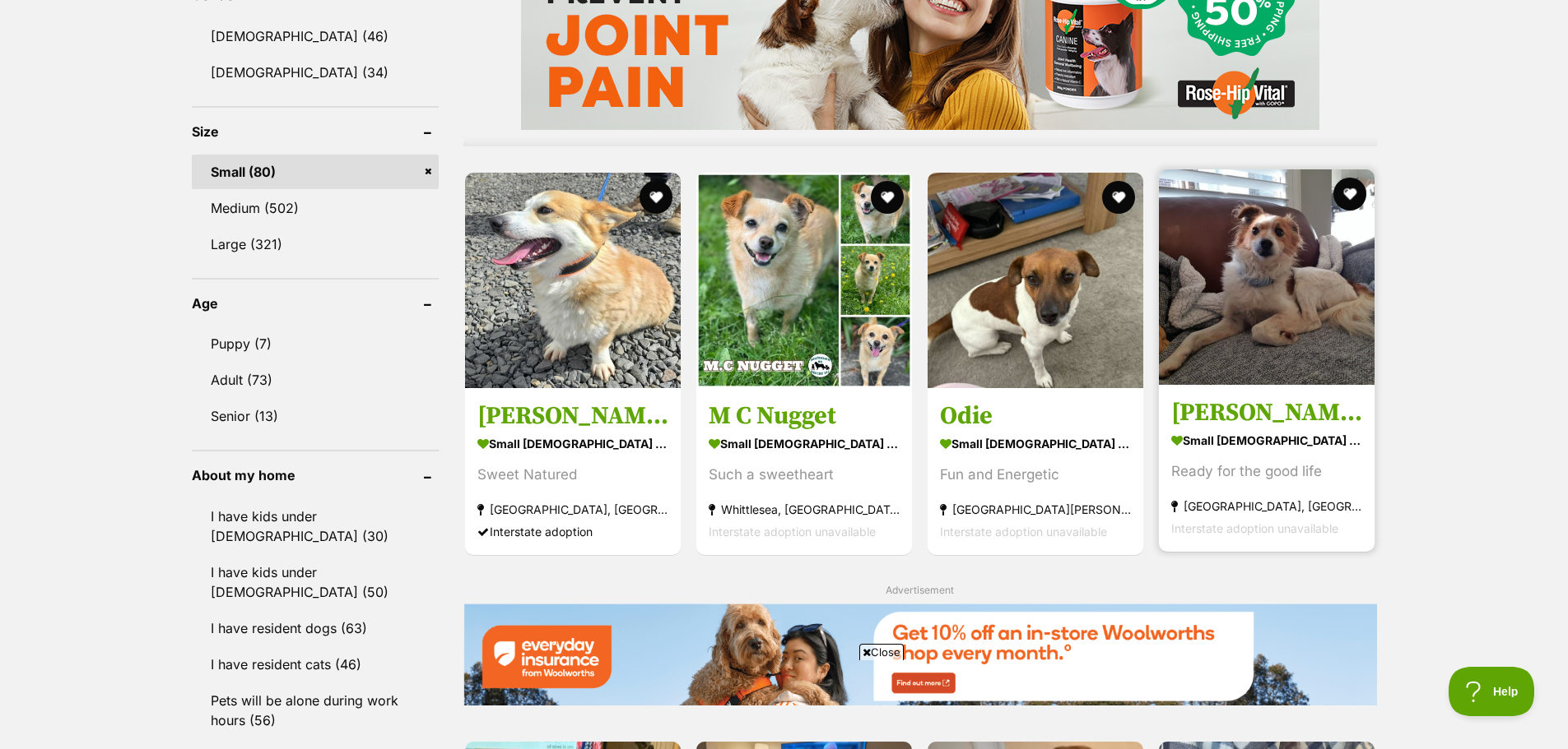
click at [1221, 336] on img at bounding box center [1267, 278] width 216 height 216
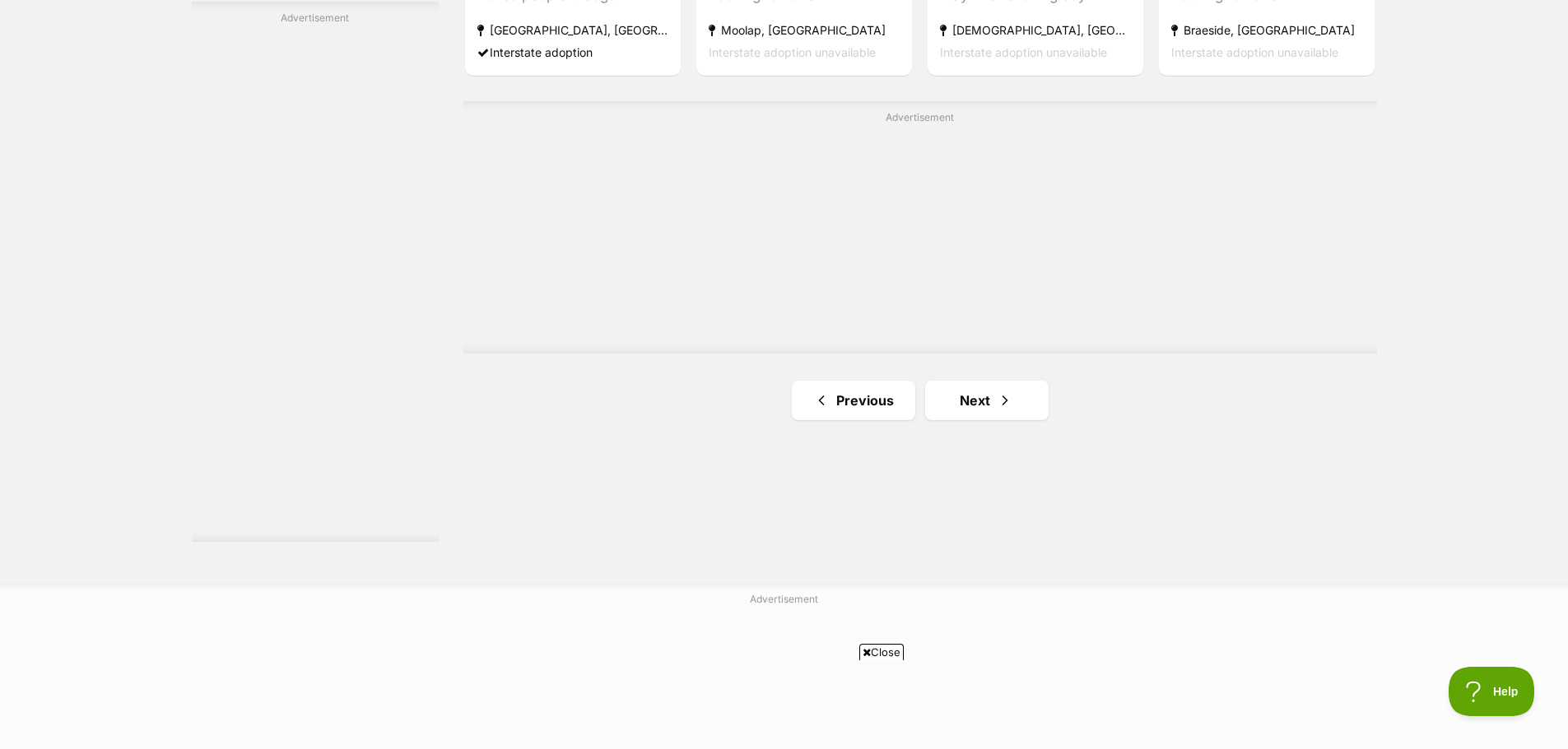
scroll to position [2923, 0]
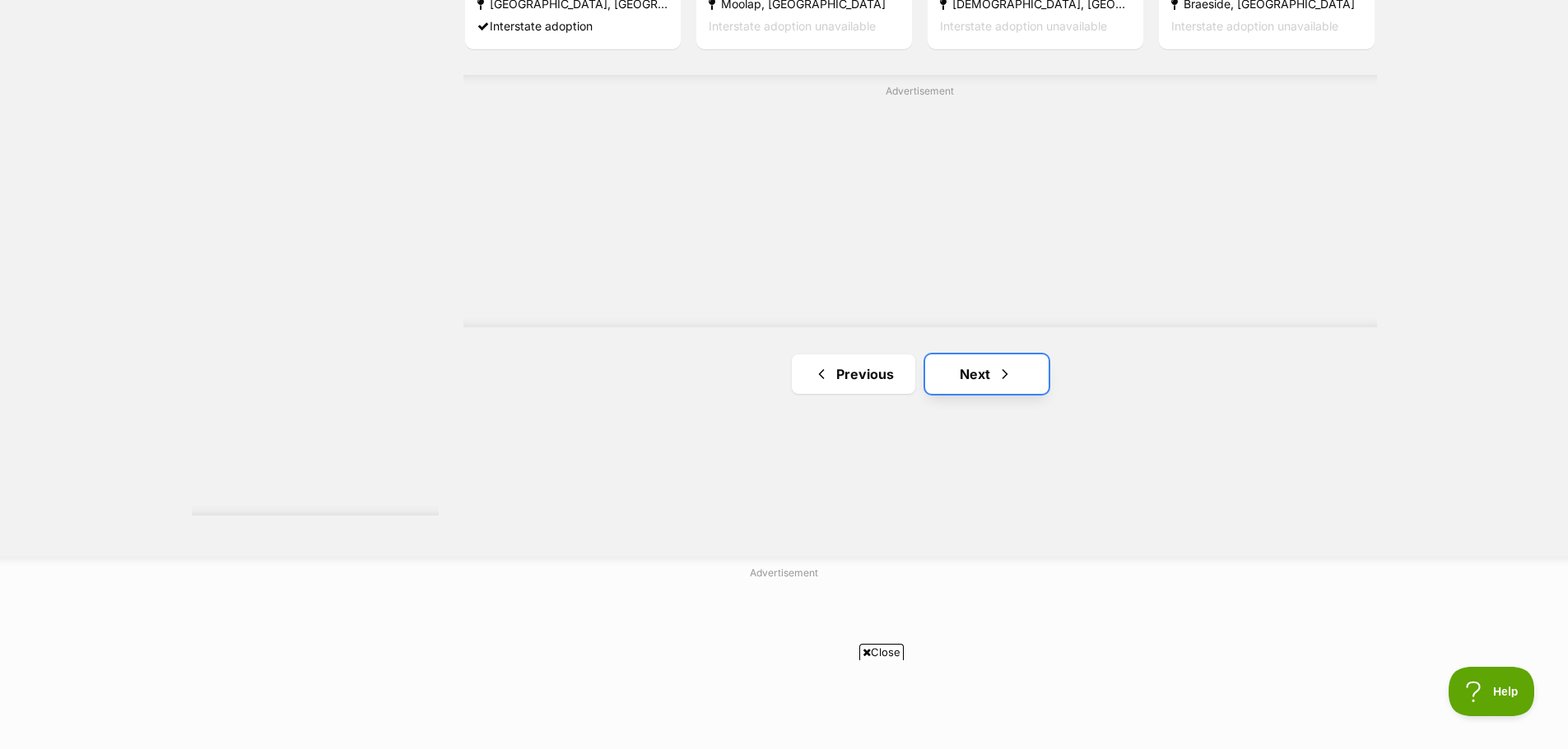
click at [966, 363] on link "Next" at bounding box center [988, 374] width 124 height 40
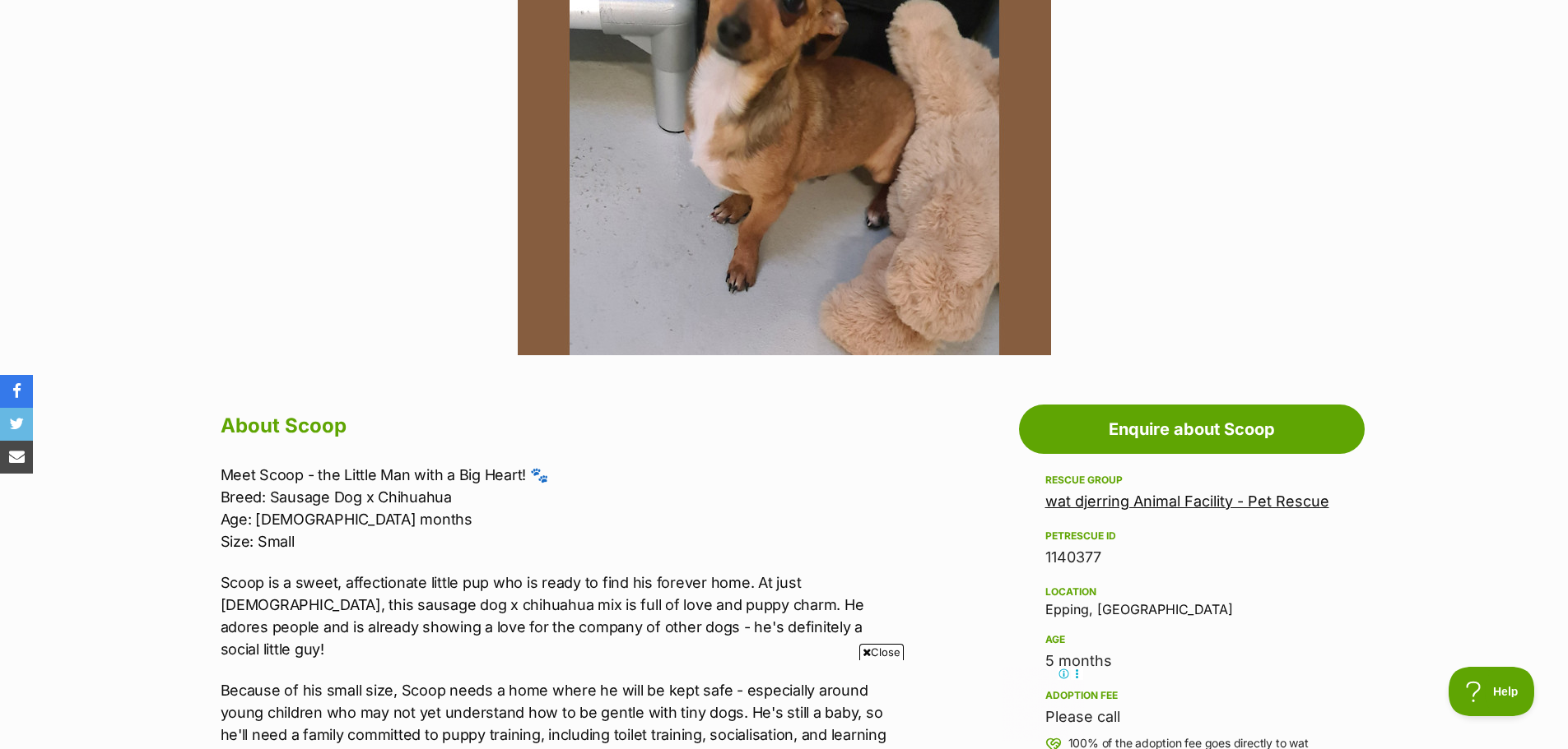
scroll to position [412, 0]
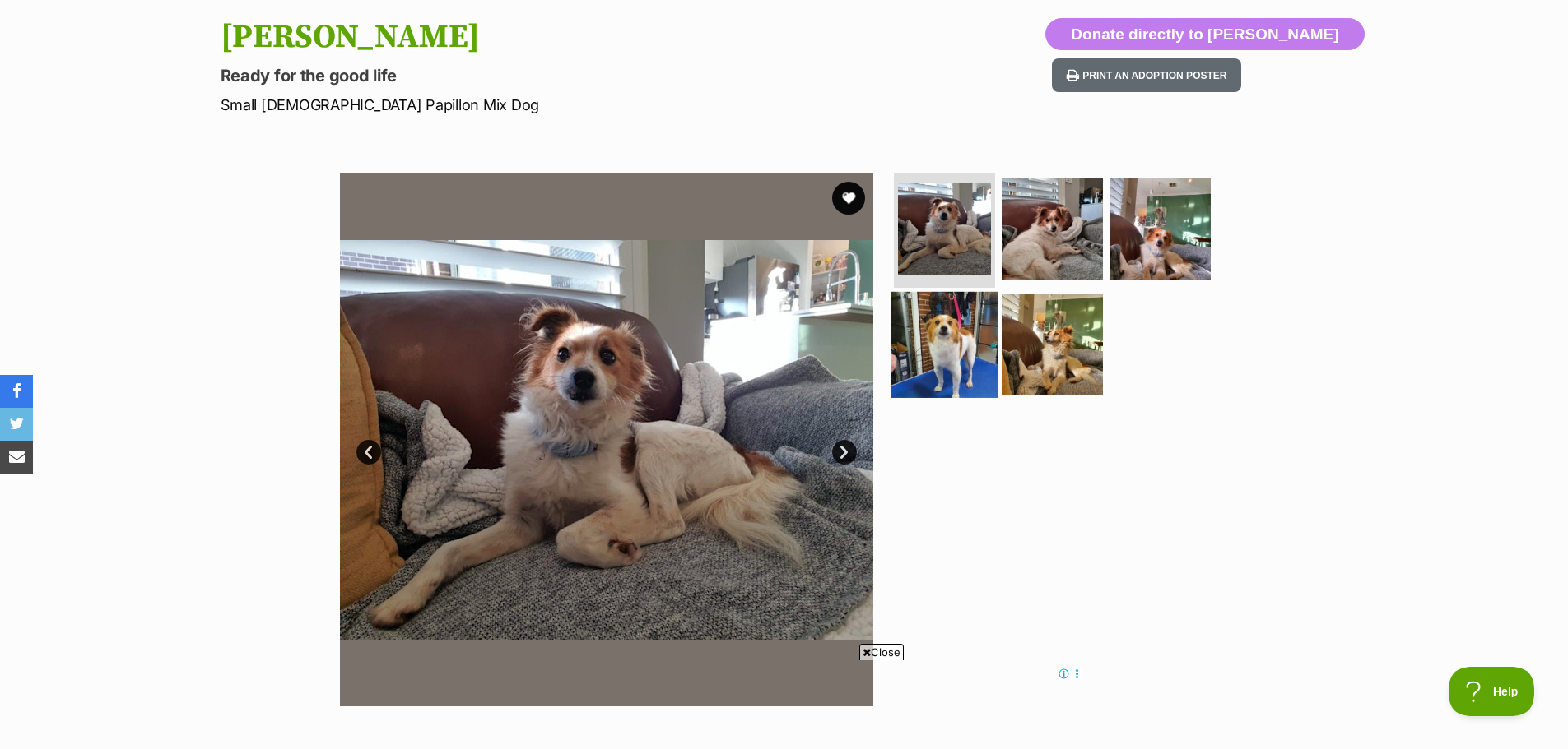
click at [988, 337] on img at bounding box center [944, 345] width 106 height 106
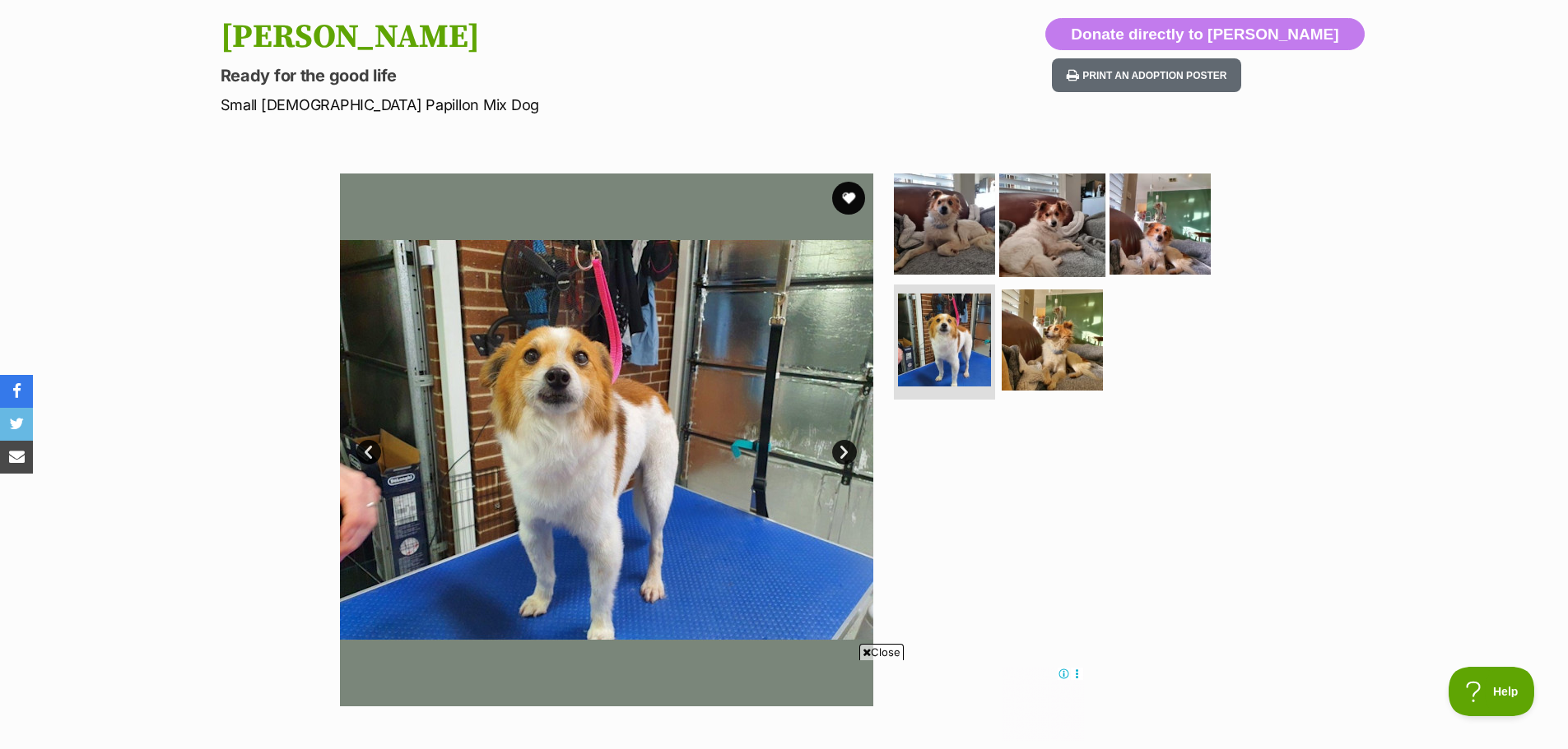
click at [1025, 241] on img at bounding box center [1052, 224] width 106 height 106
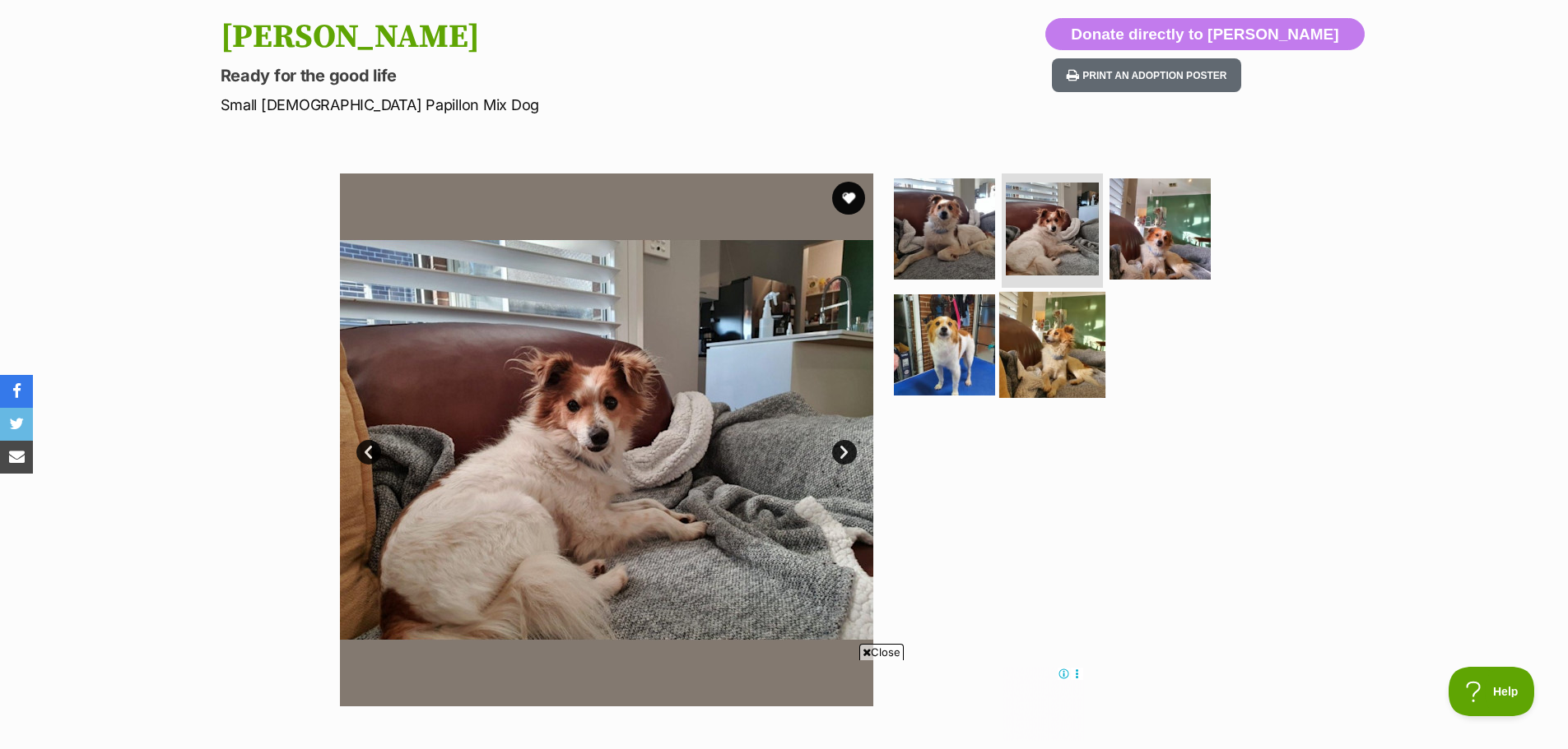
click at [1041, 318] on img at bounding box center [1052, 345] width 106 height 106
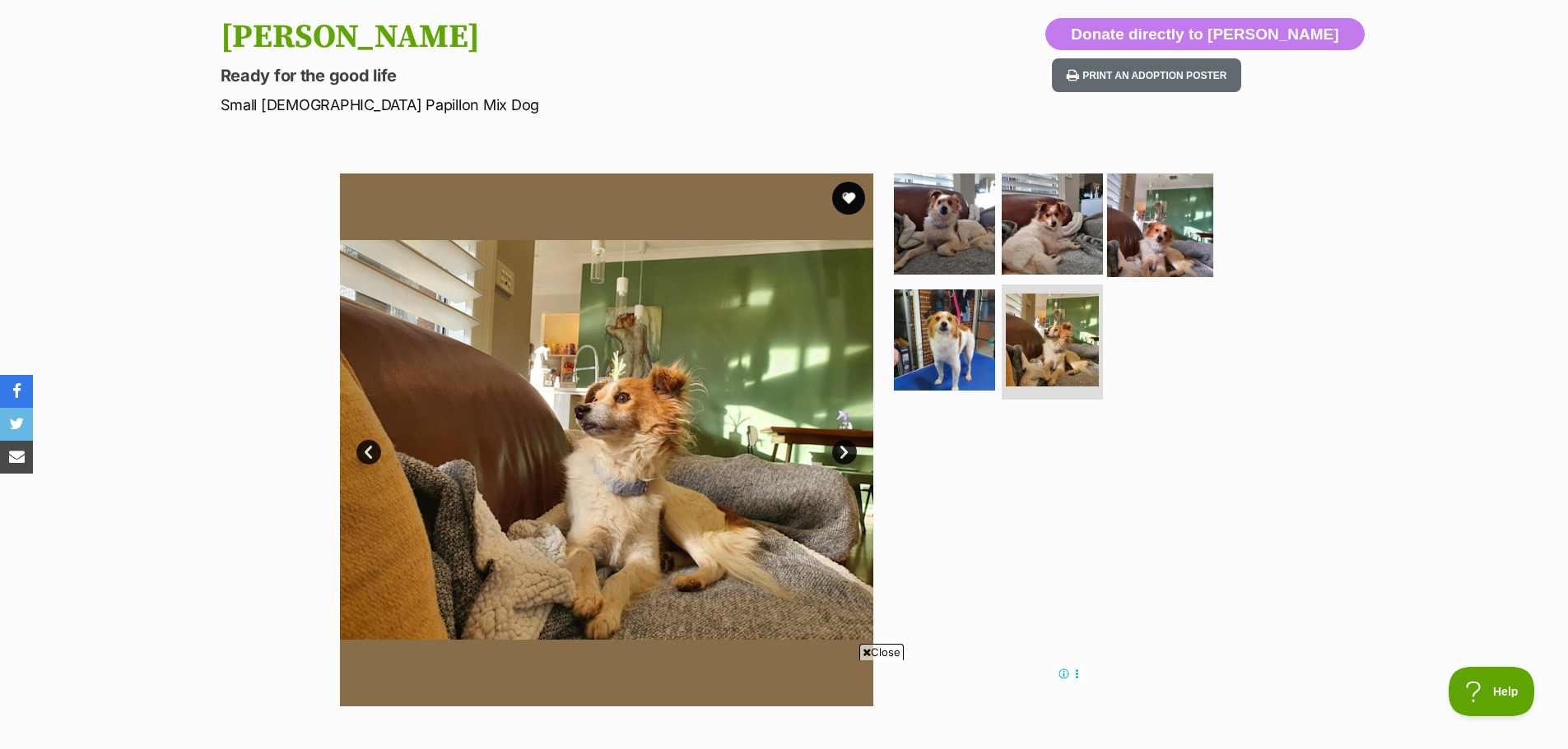
click at [1119, 256] on img at bounding box center [1160, 224] width 106 height 106
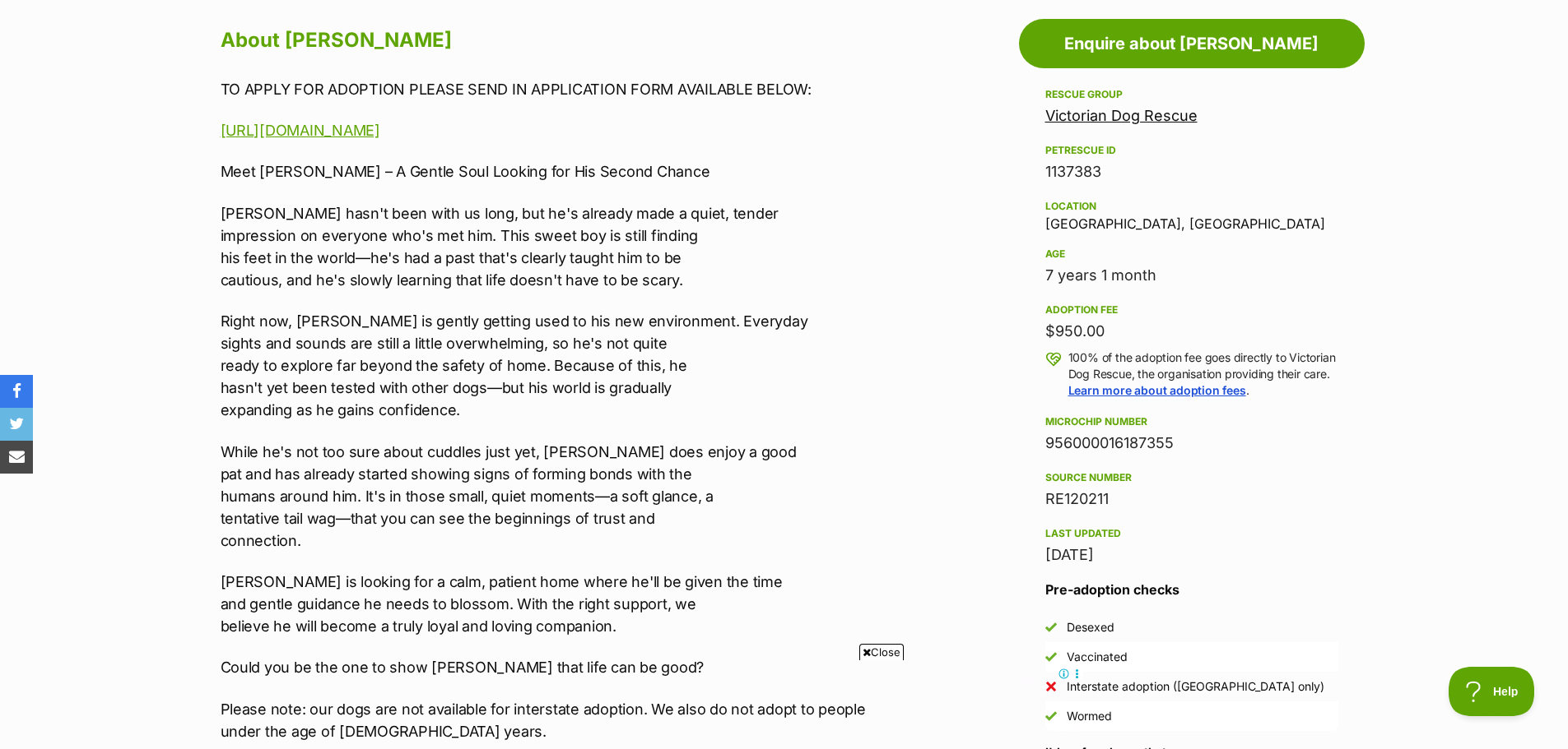
scroll to position [906, 0]
drag, startPoint x: 360, startPoint y: 457, endPoint x: 530, endPoint y: 444, distance: 170.5
click at [530, 444] on p "While he's not too sure about cuddles just yet, Basil does enjoy a good pat and…" at bounding box center [560, 496] width 680 height 111
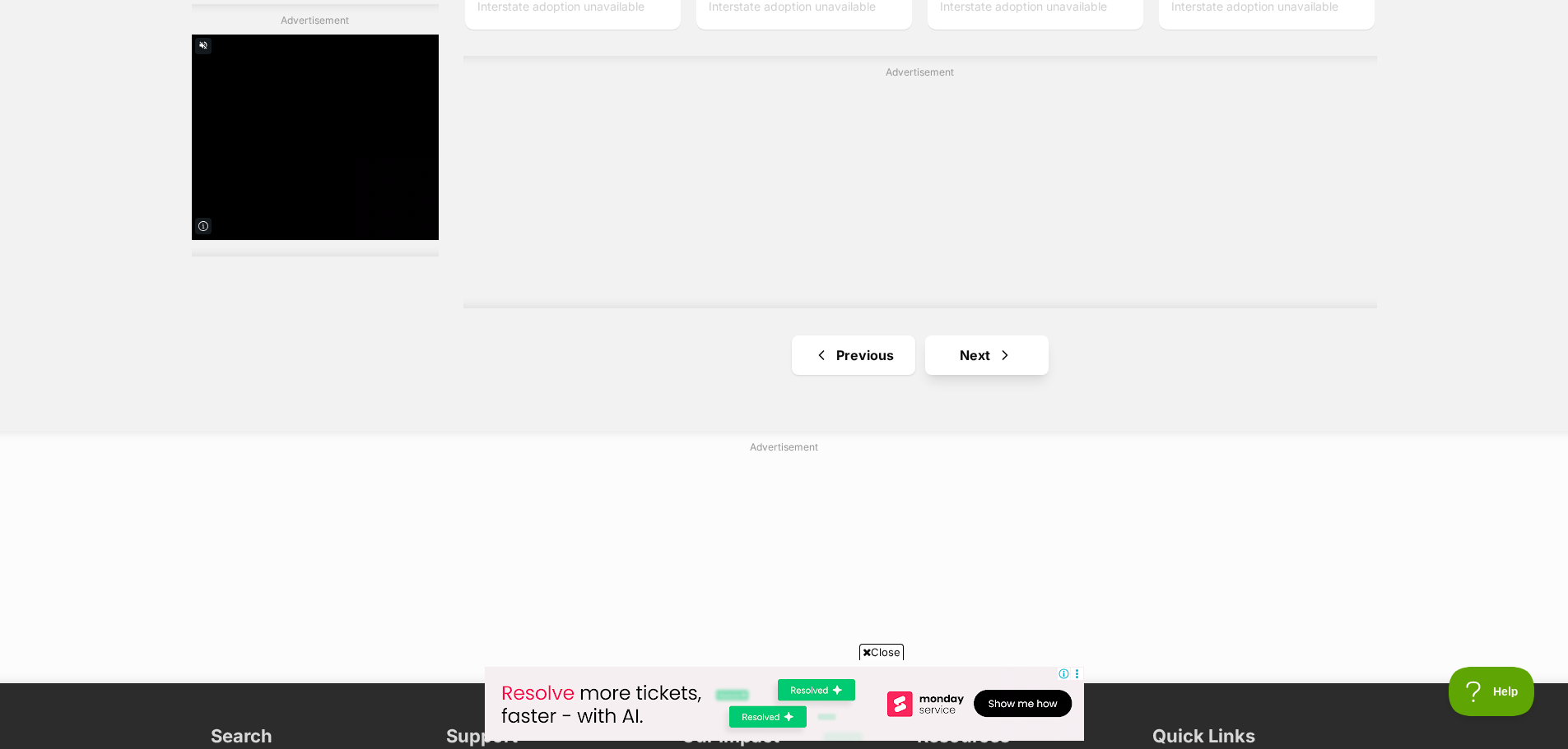
scroll to position [3047, 0]
click at [1038, 363] on link "Next" at bounding box center [988, 355] width 124 height 40
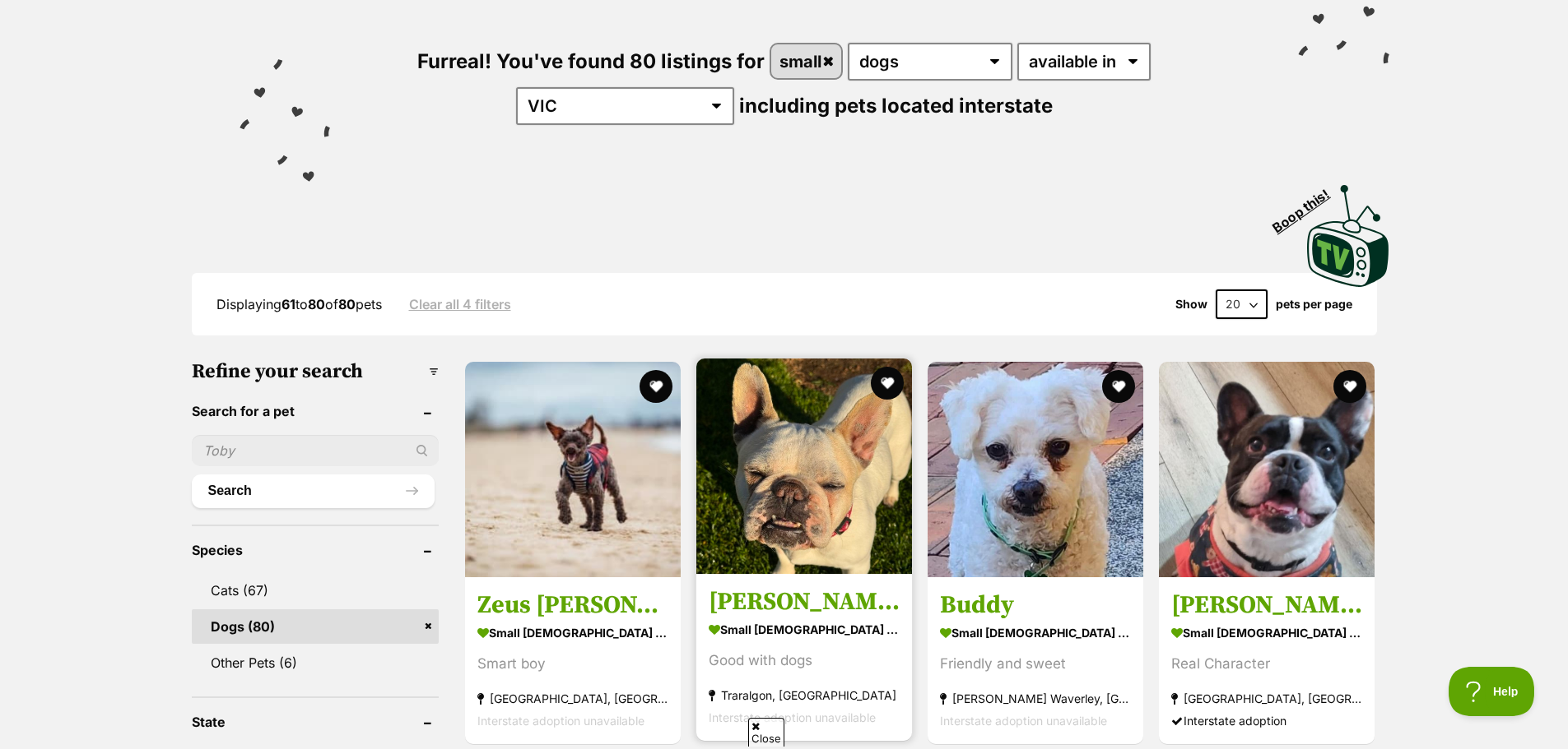
click at [816, 442] on img at bounding box center [804, 467] width 216 height 216
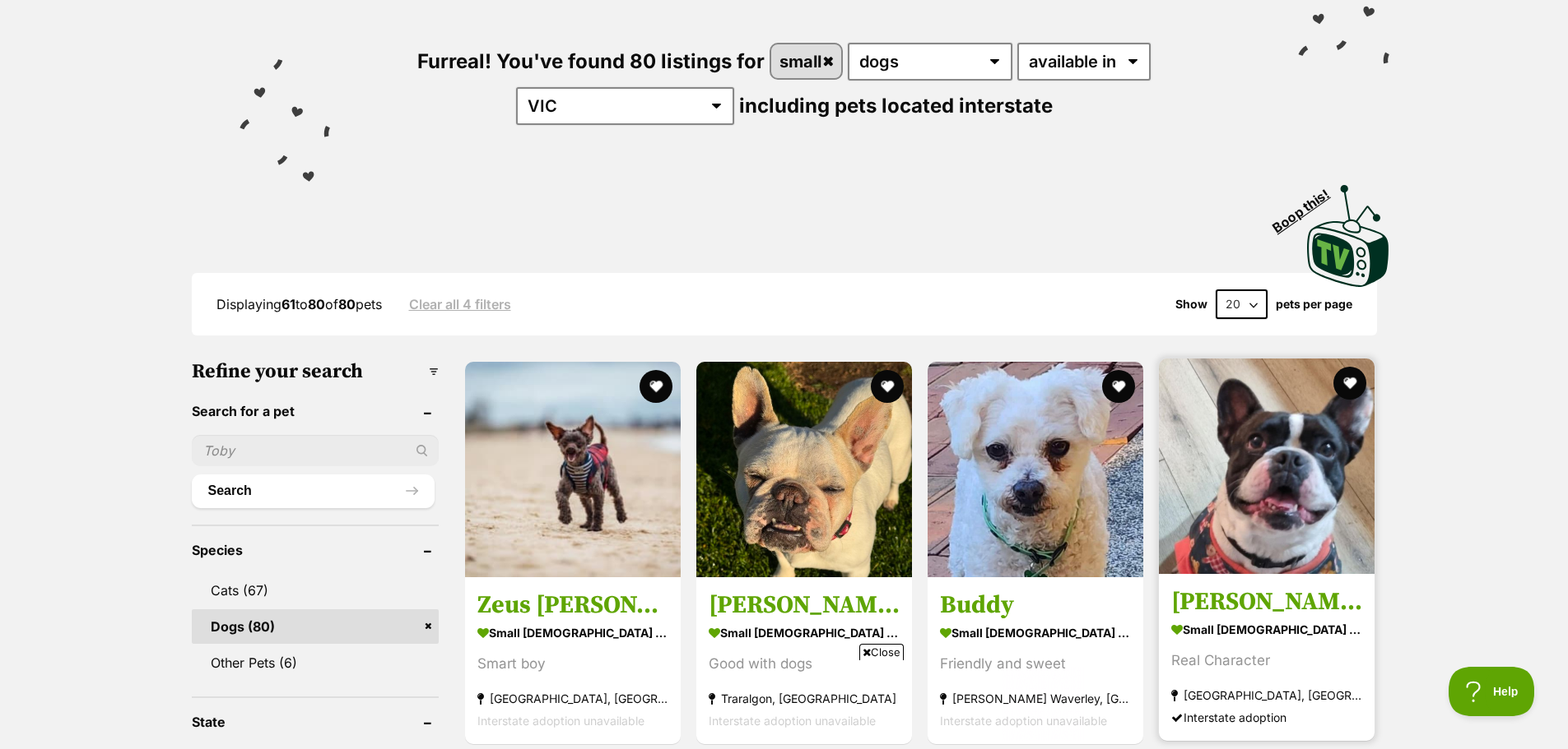
click at [1308, 502] on img at bounding box center [1267, 467] width 216 height 216
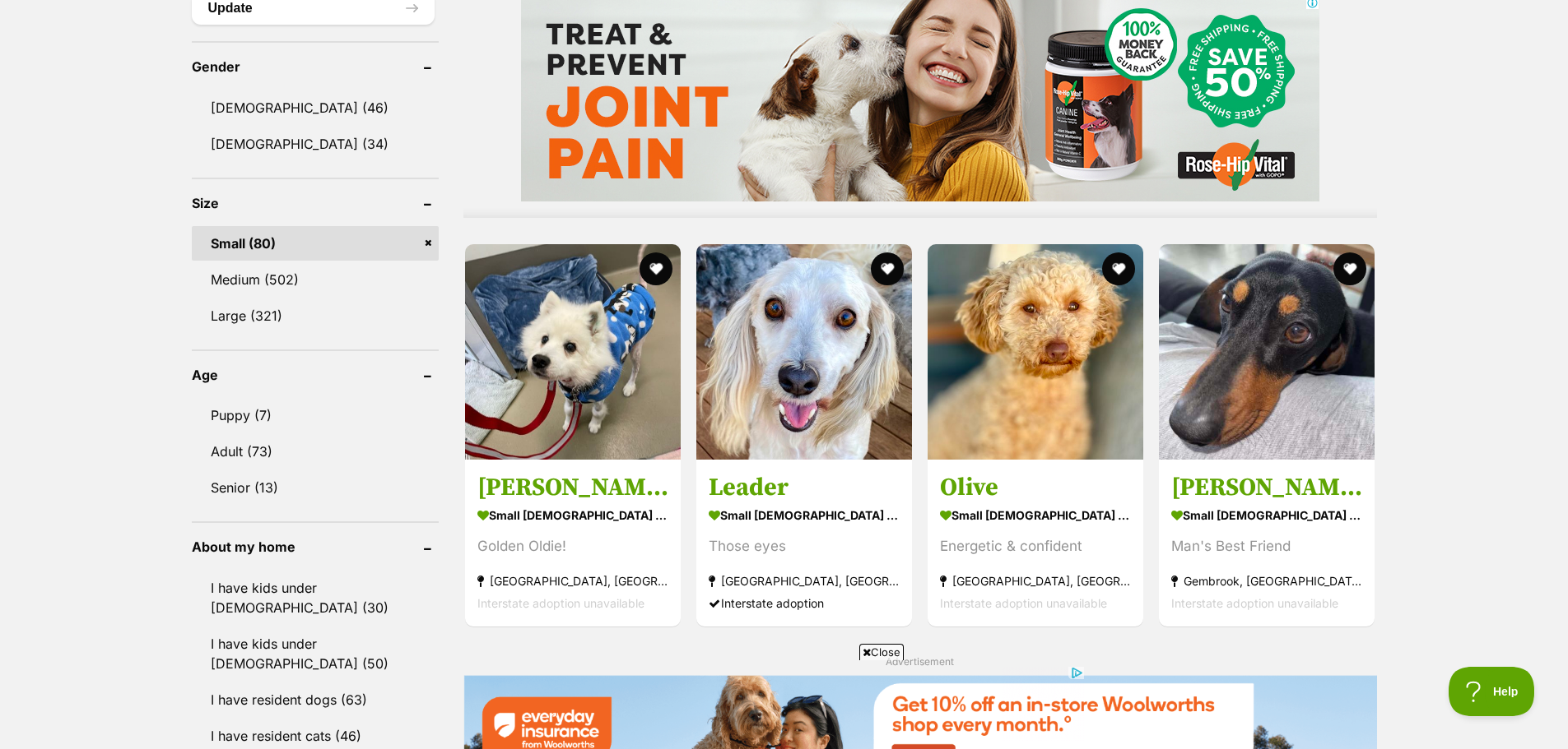
scroll to position [1382, 0]
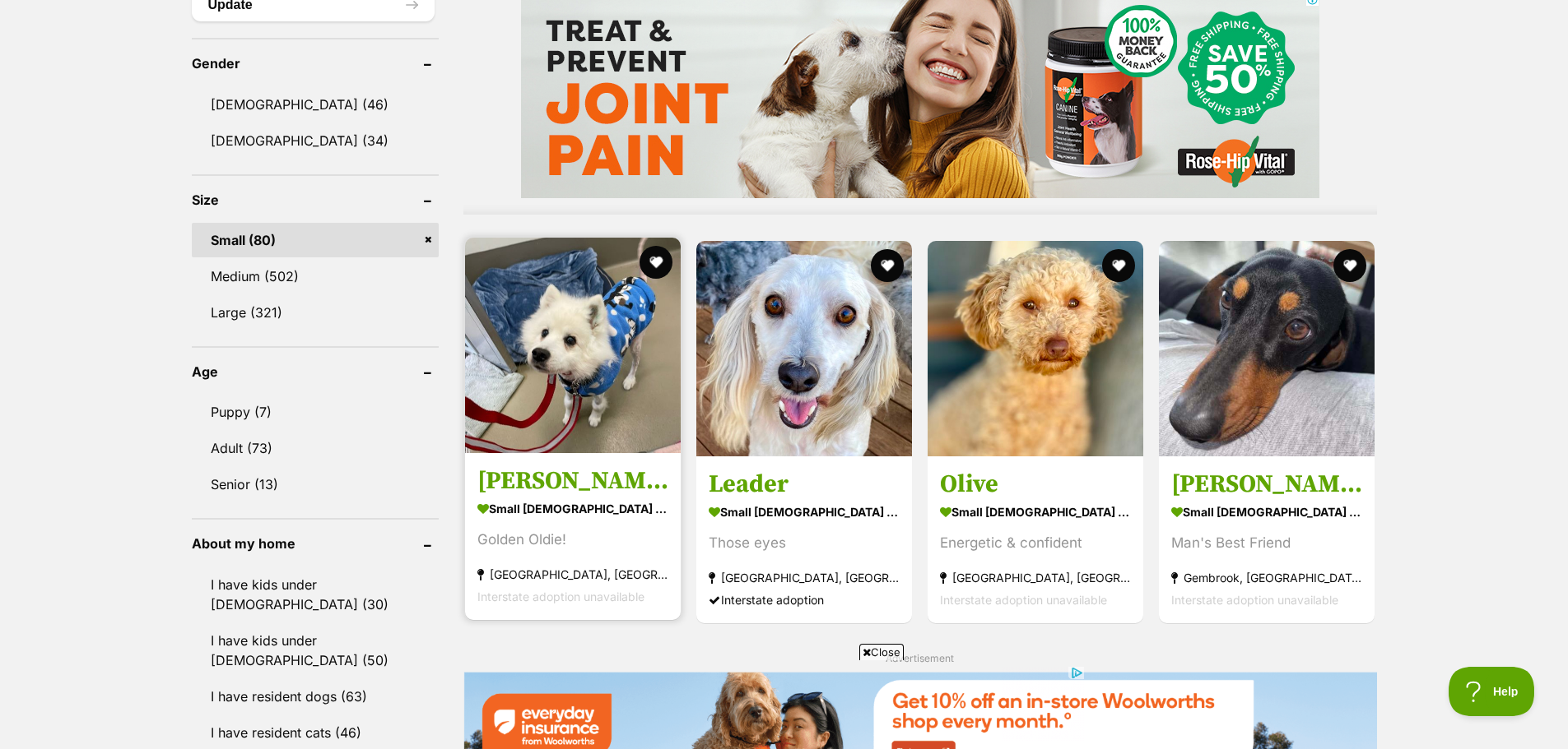
click at [565, 368] on img at bounding box center [573, 346] width 216 height 216
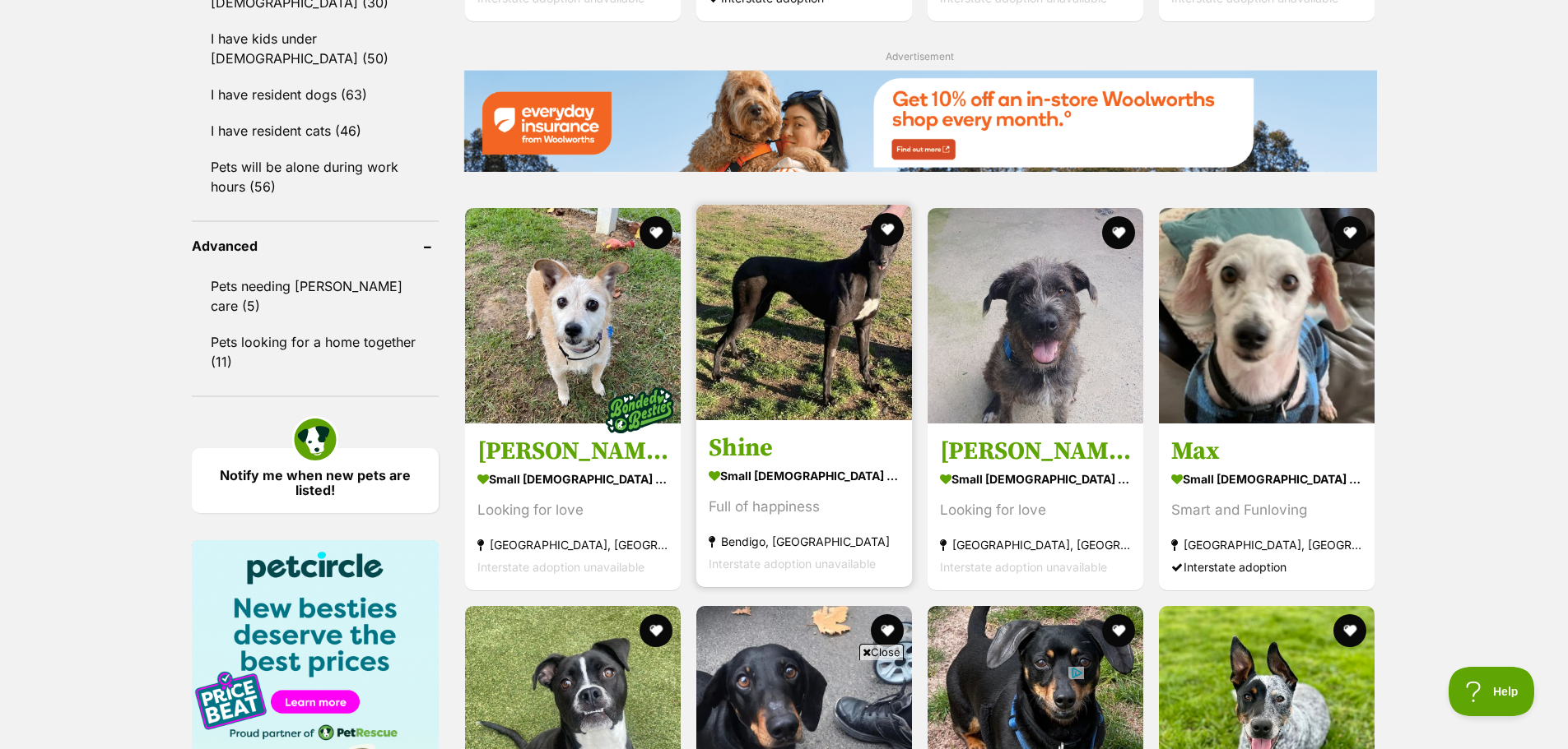
scroll to position [1981, 0]
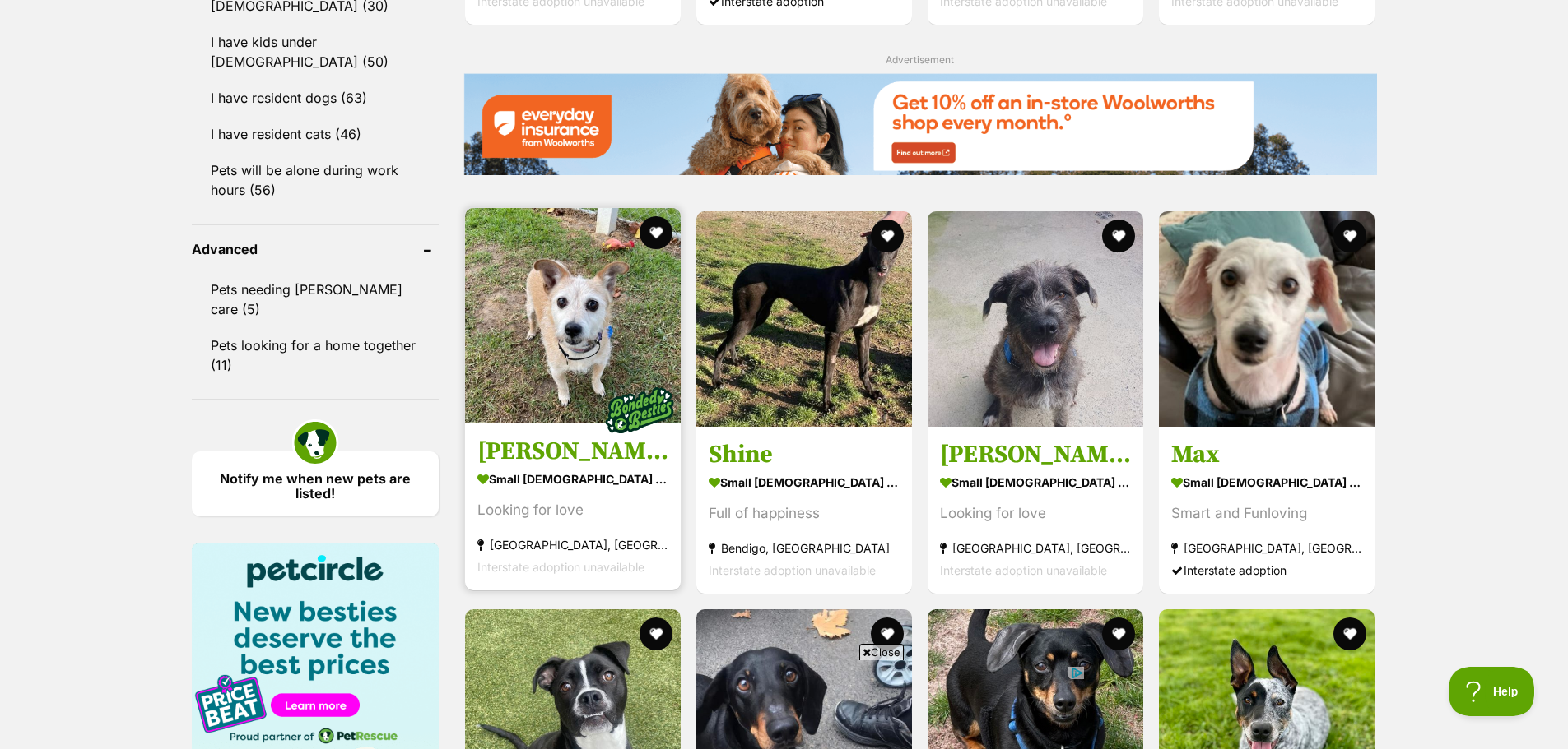
click at [589, 326] on img at bounding box center [573, 316] width 216 height 216
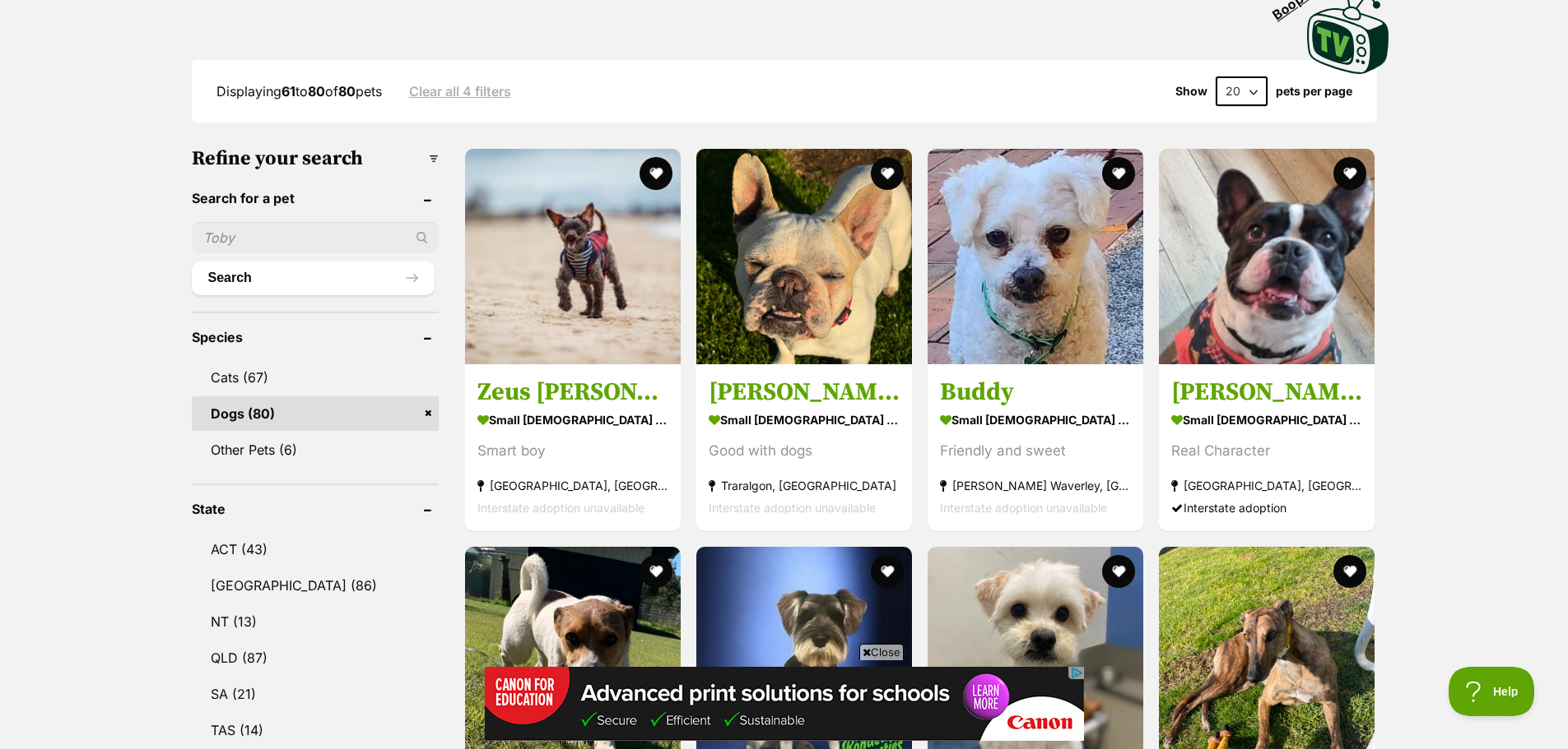
scroll to position [0, 0]
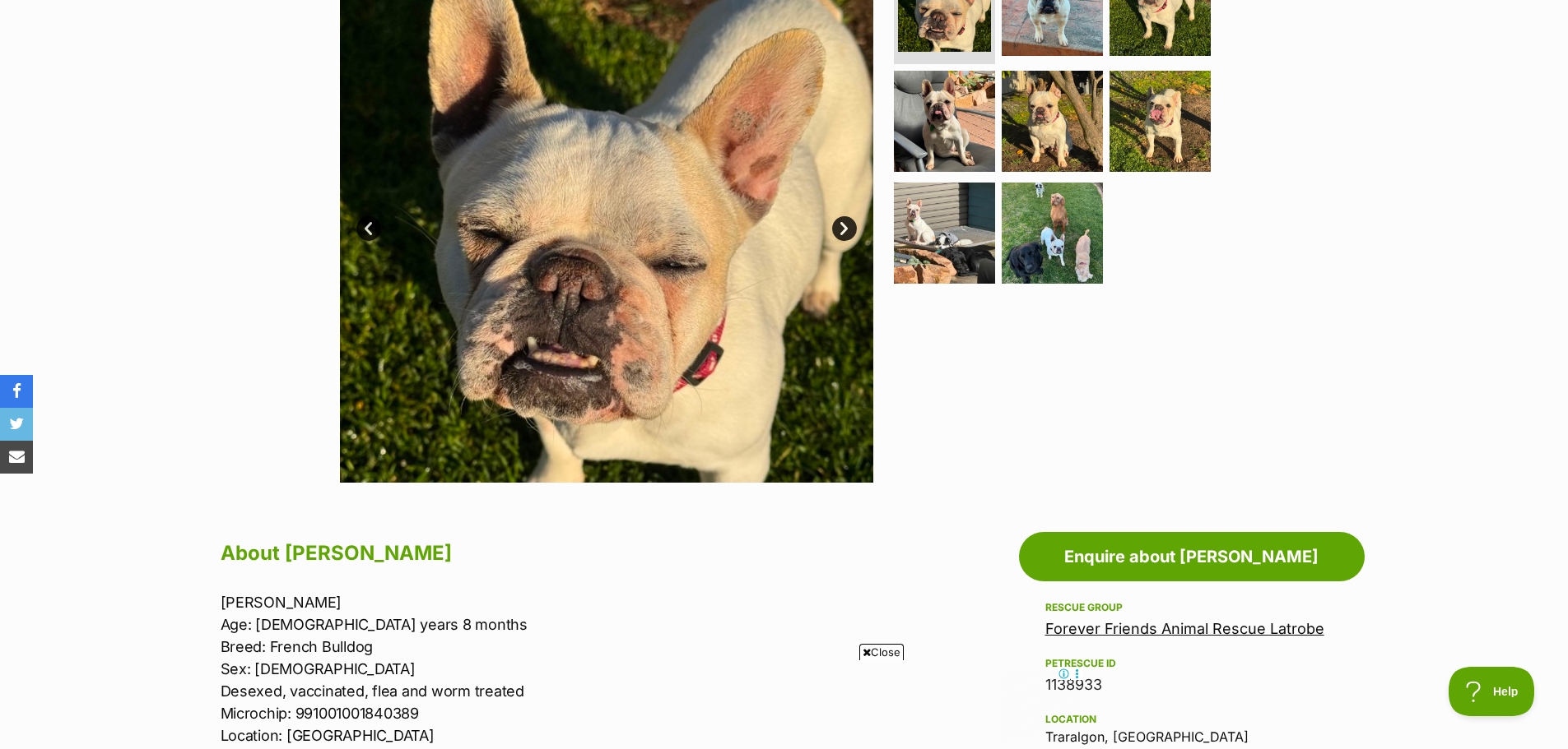
scroll to position [302, 0]
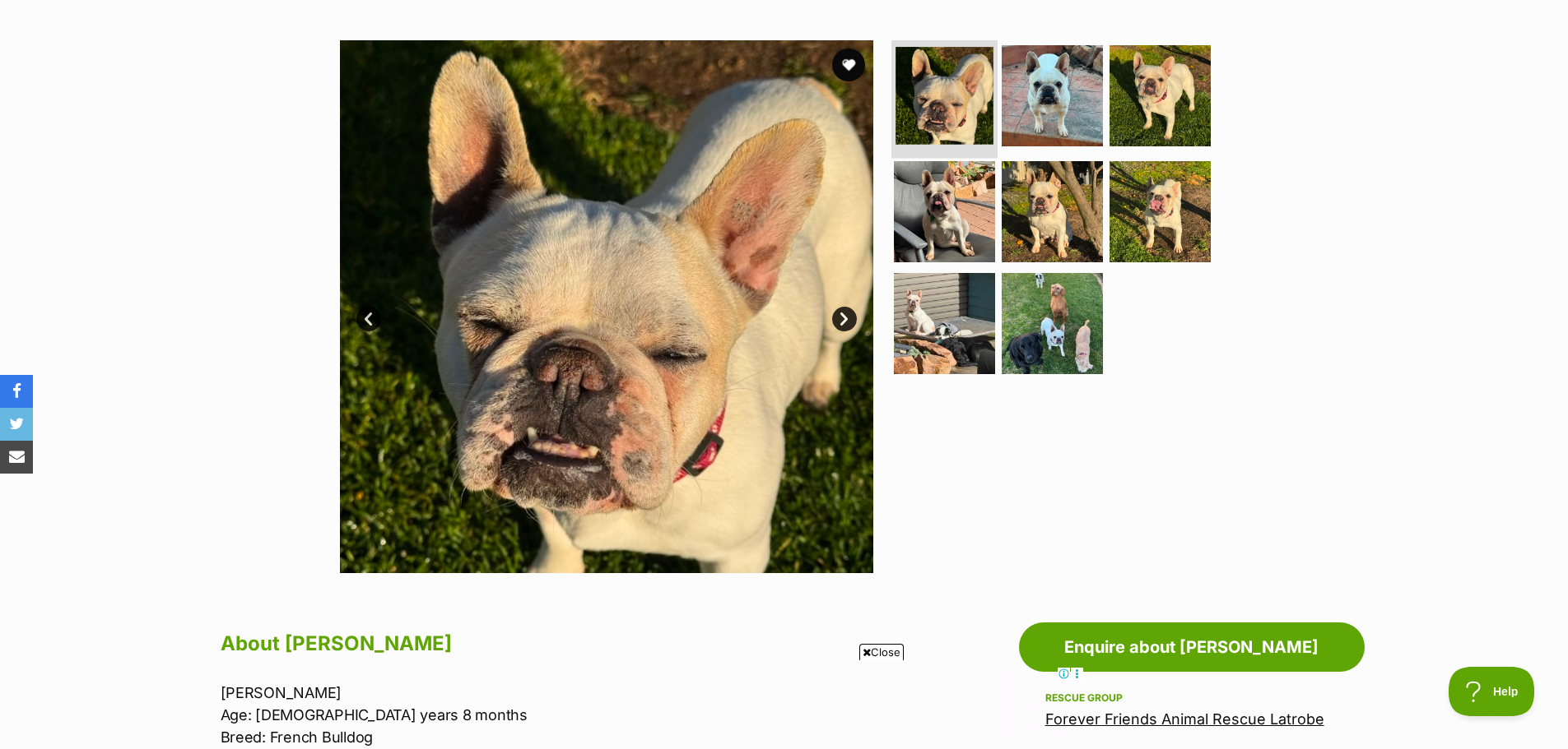
click at [947, 77] on img at bounding box center [944, 96] width 98 height 98
click at [835, 315] on link "Next" at bounding box center [844, 319] width 25 height 25
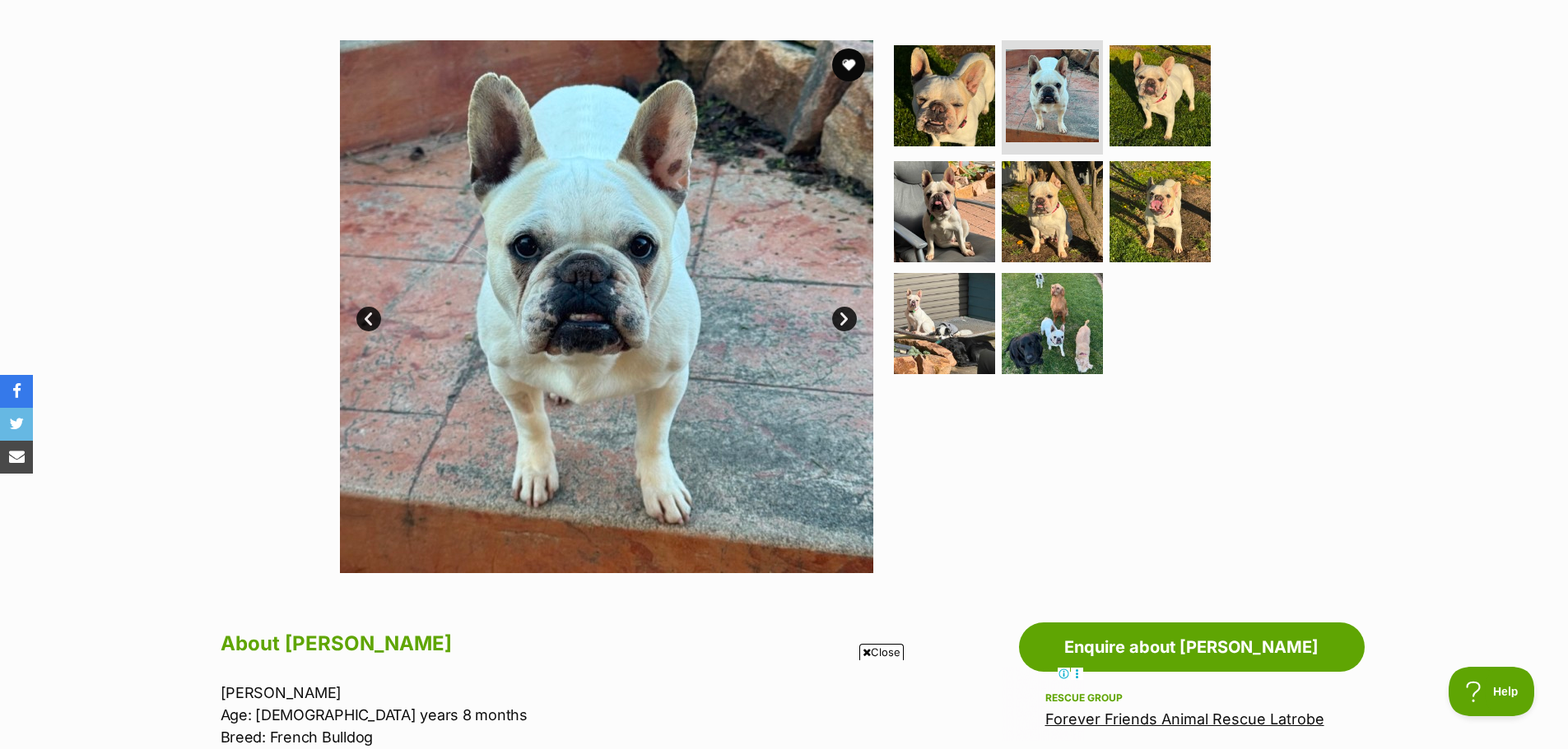
click at [835, 315] on link "Next" at bounding box center [844, 319] width 25 height 25
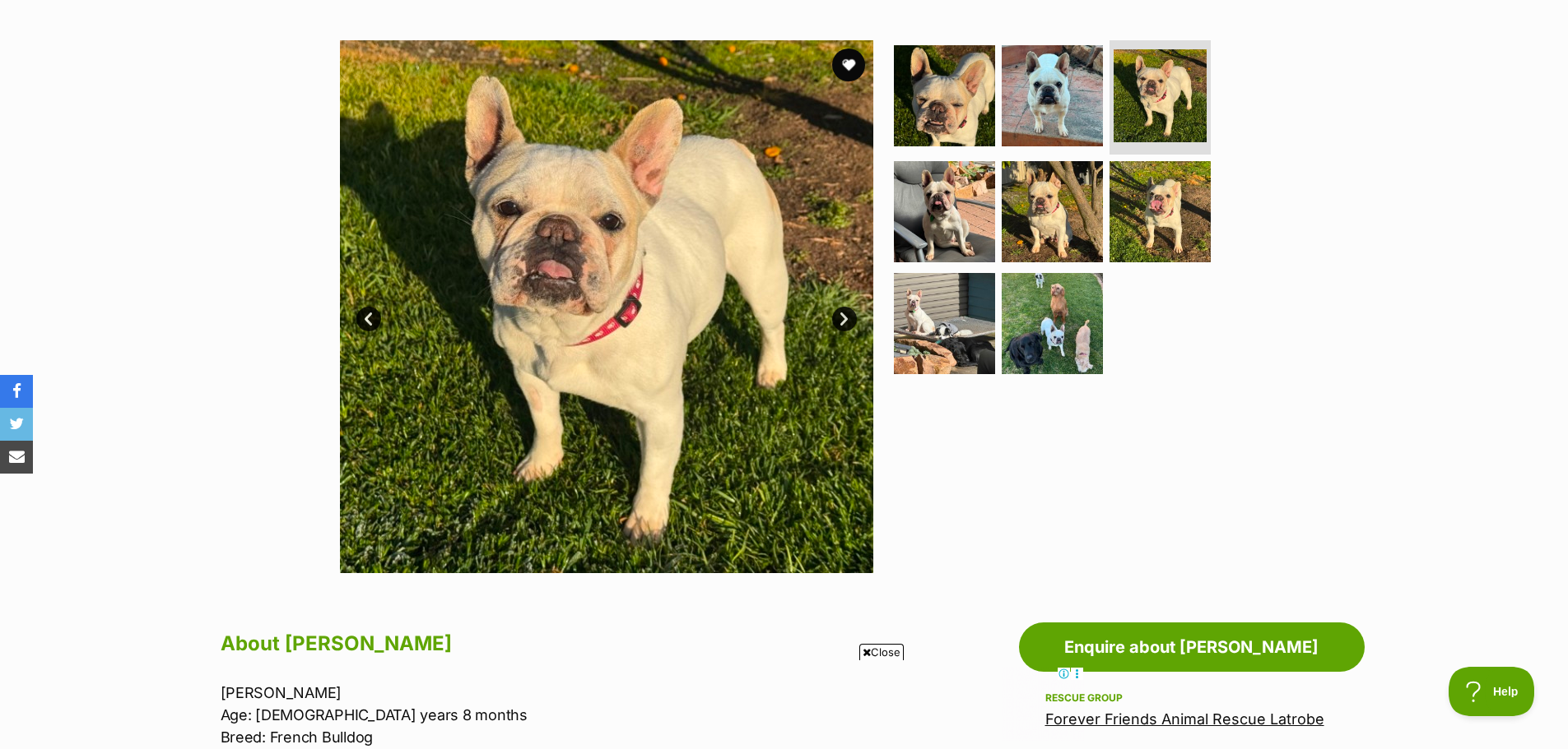
click at [835, 315] on link "Next" at bounding box center [844, 319] width 25 height 25
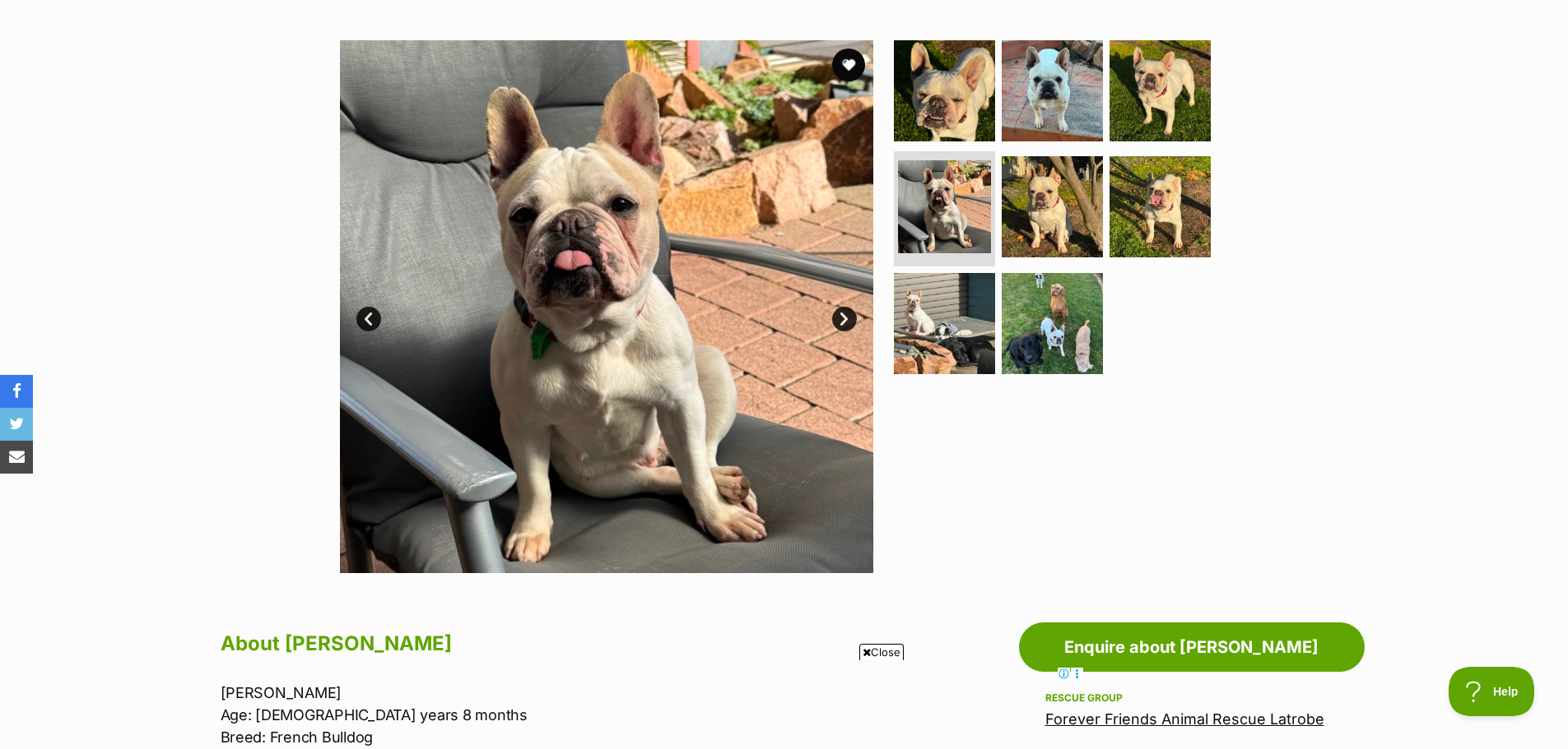
click at [835, 315] on link "Next" at bounding box center [844, 319] width 25 height 25
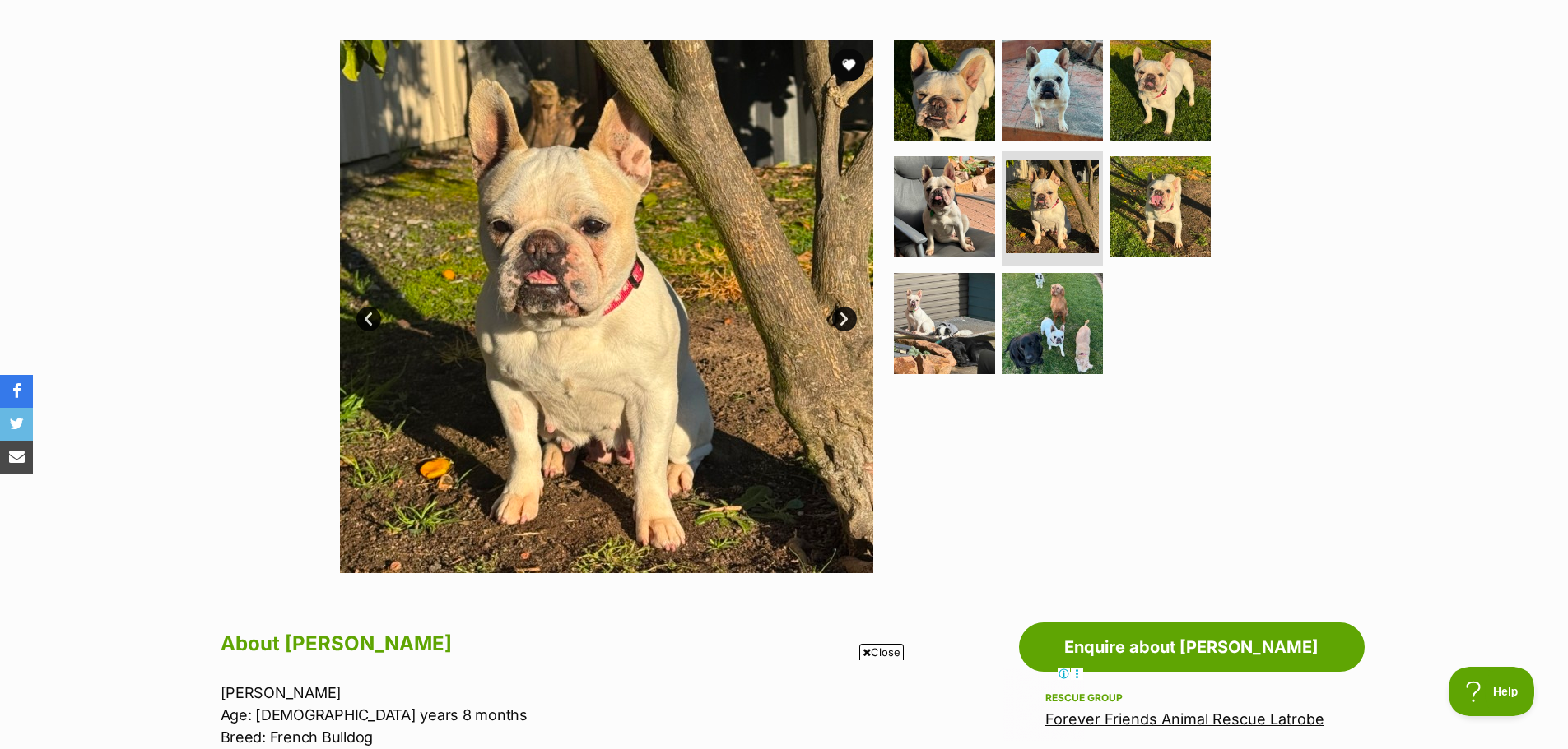
click at [835, 315] on link "Next" at bounding box center [844, 319] width 25 height 25
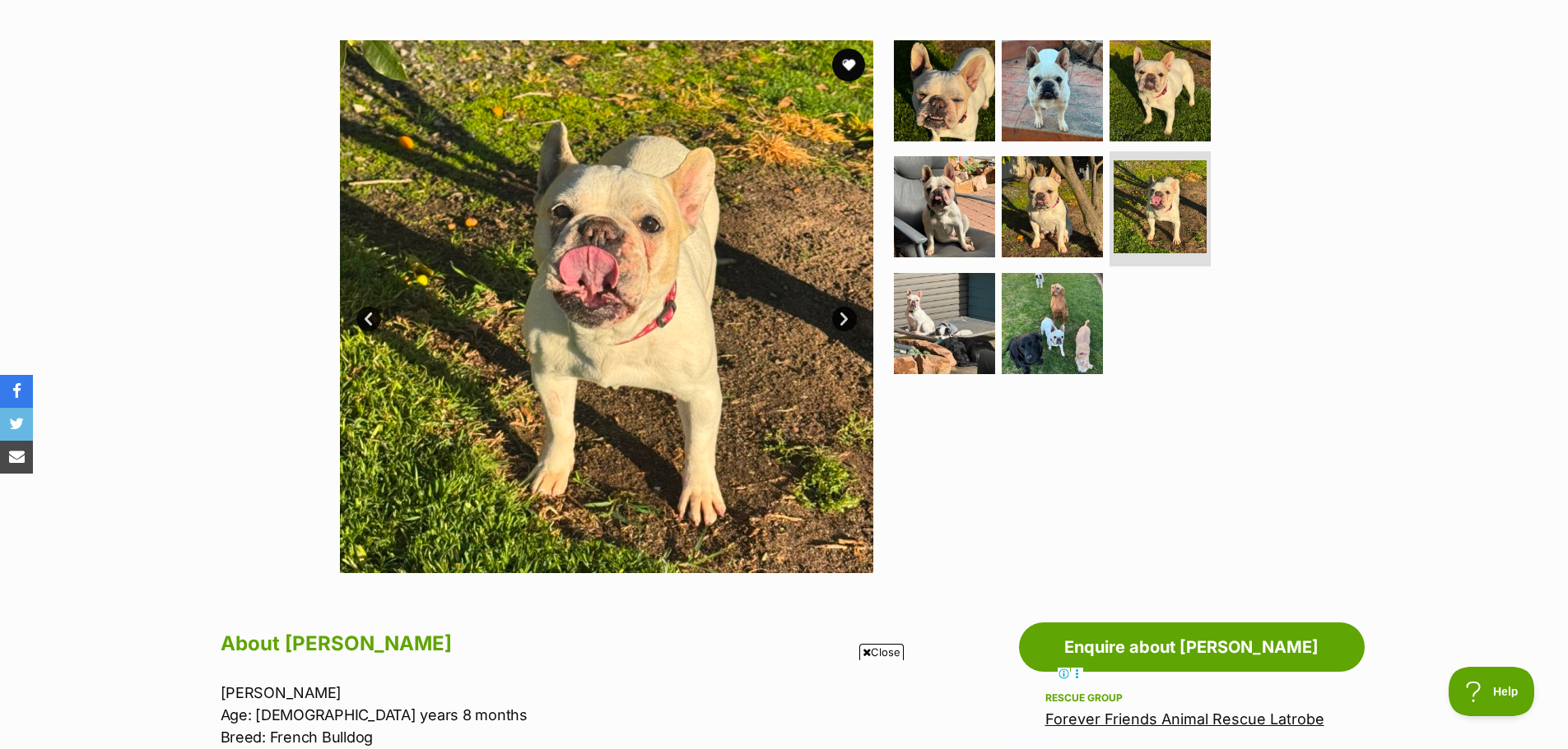
click at [835, 315] on link "Next" at bounding box center [844, 319] width 25 height 25
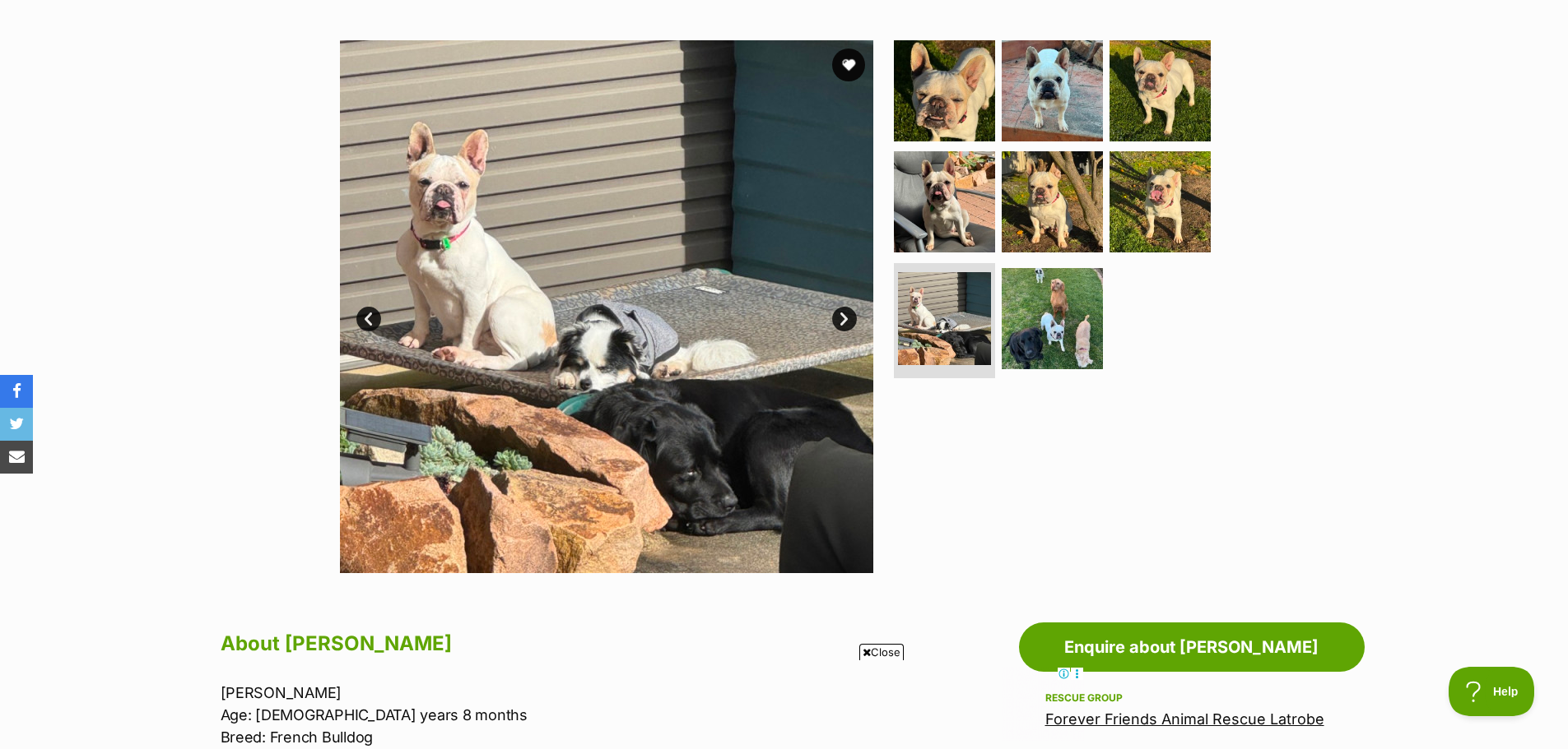
click at [835, 315] on link "Next" at bounding box center [844, 319] width 25 height 25
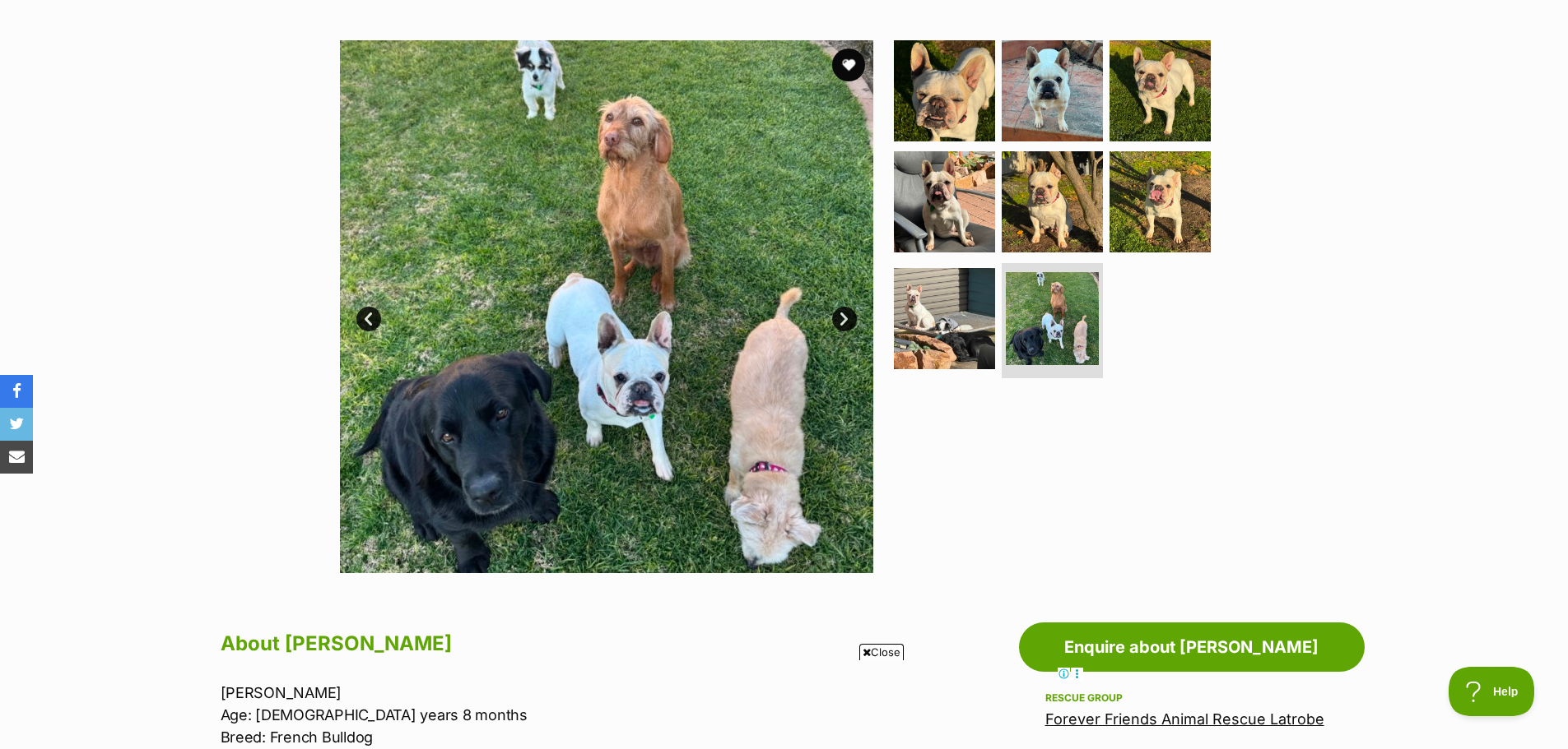
drag, startPoint x: 835, startPoint y: 315, endPoint x: 1282, endPoint y: 348, distance: 448.2
click at [1282, 348] on div "Available 8 of 8 images 8 of 8 images 8 of 8 images 8 of 8 images 8 of 8 images…" at bounding box center [784, 294] width 1568 height 558
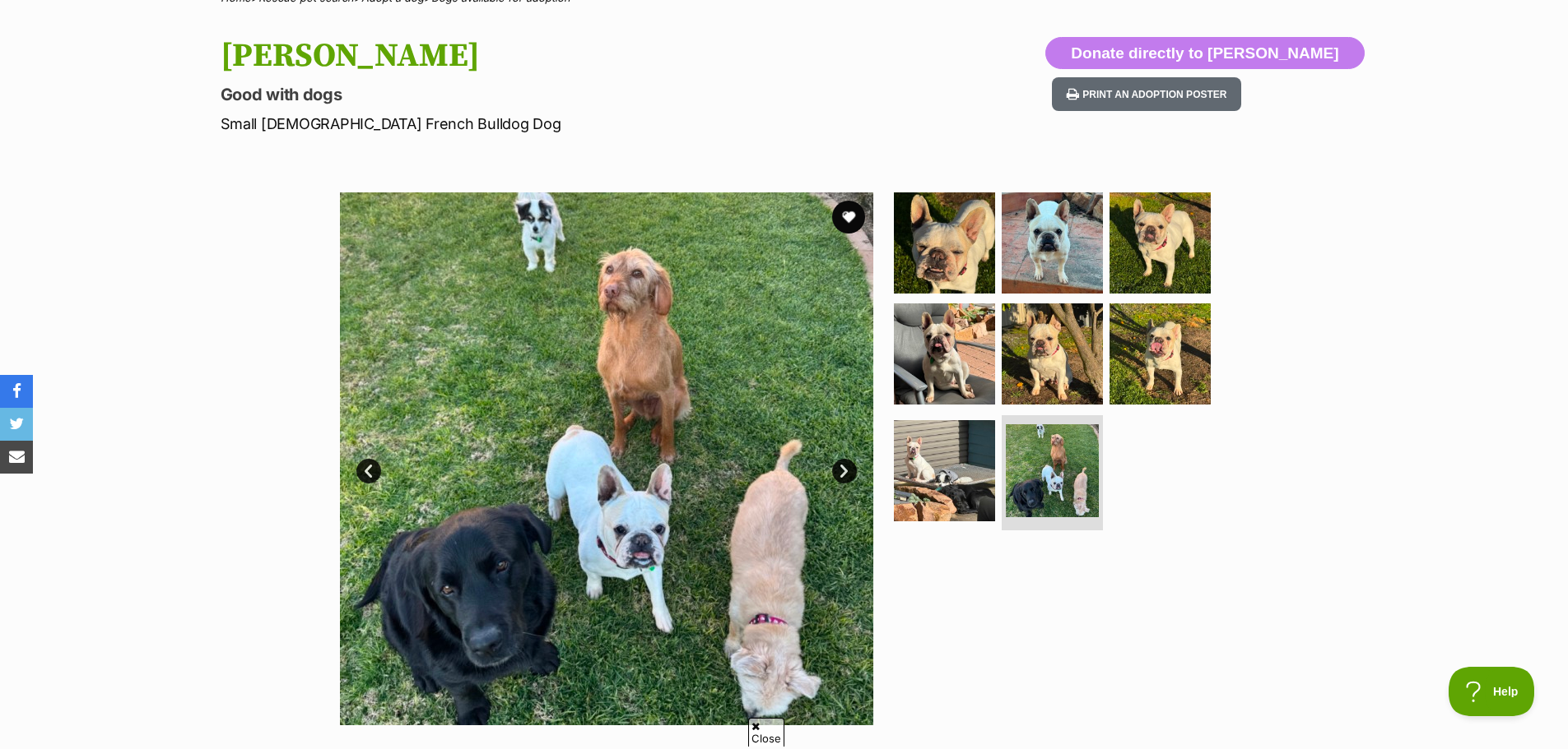
scroll to position [0, 0]
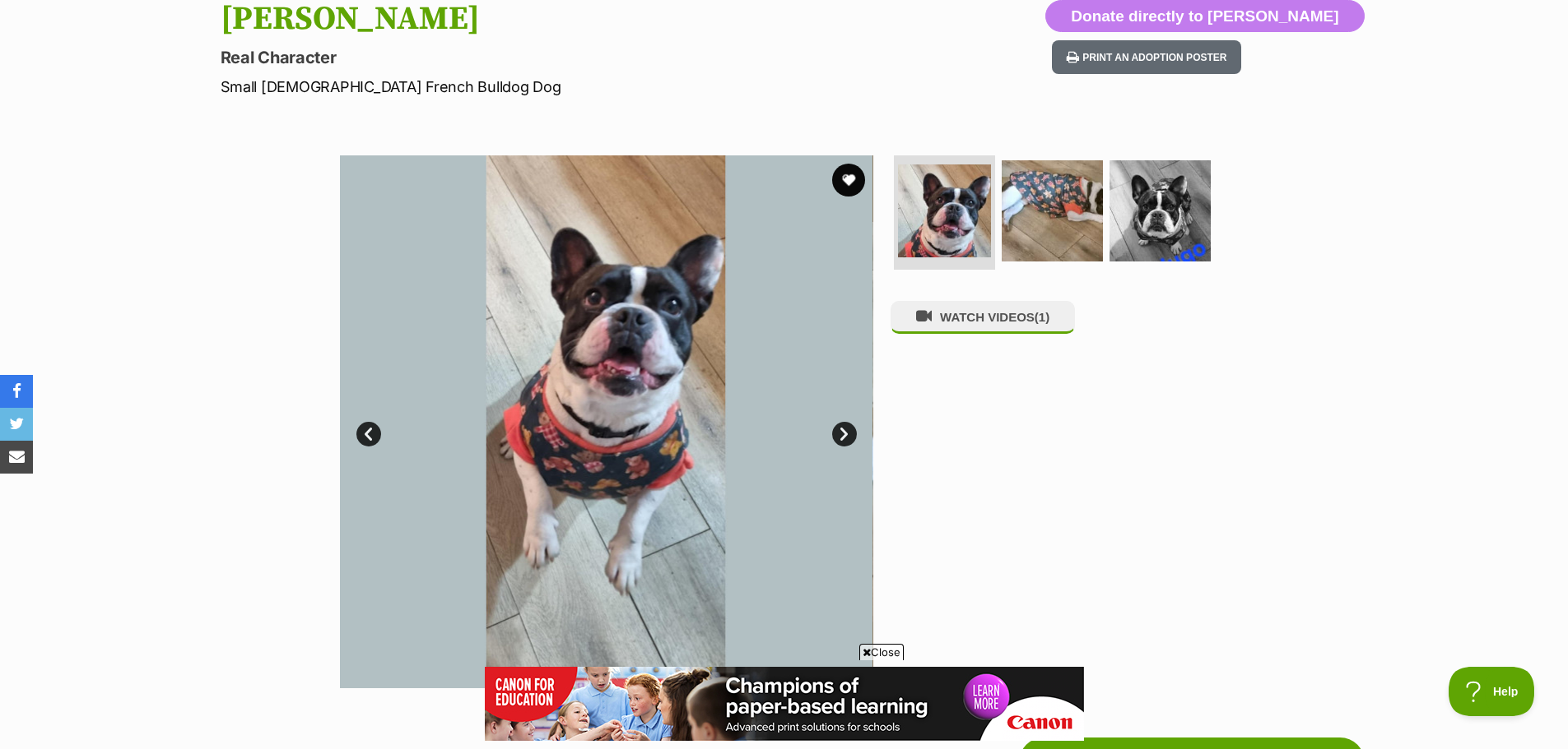
scroll to position [192, 0]
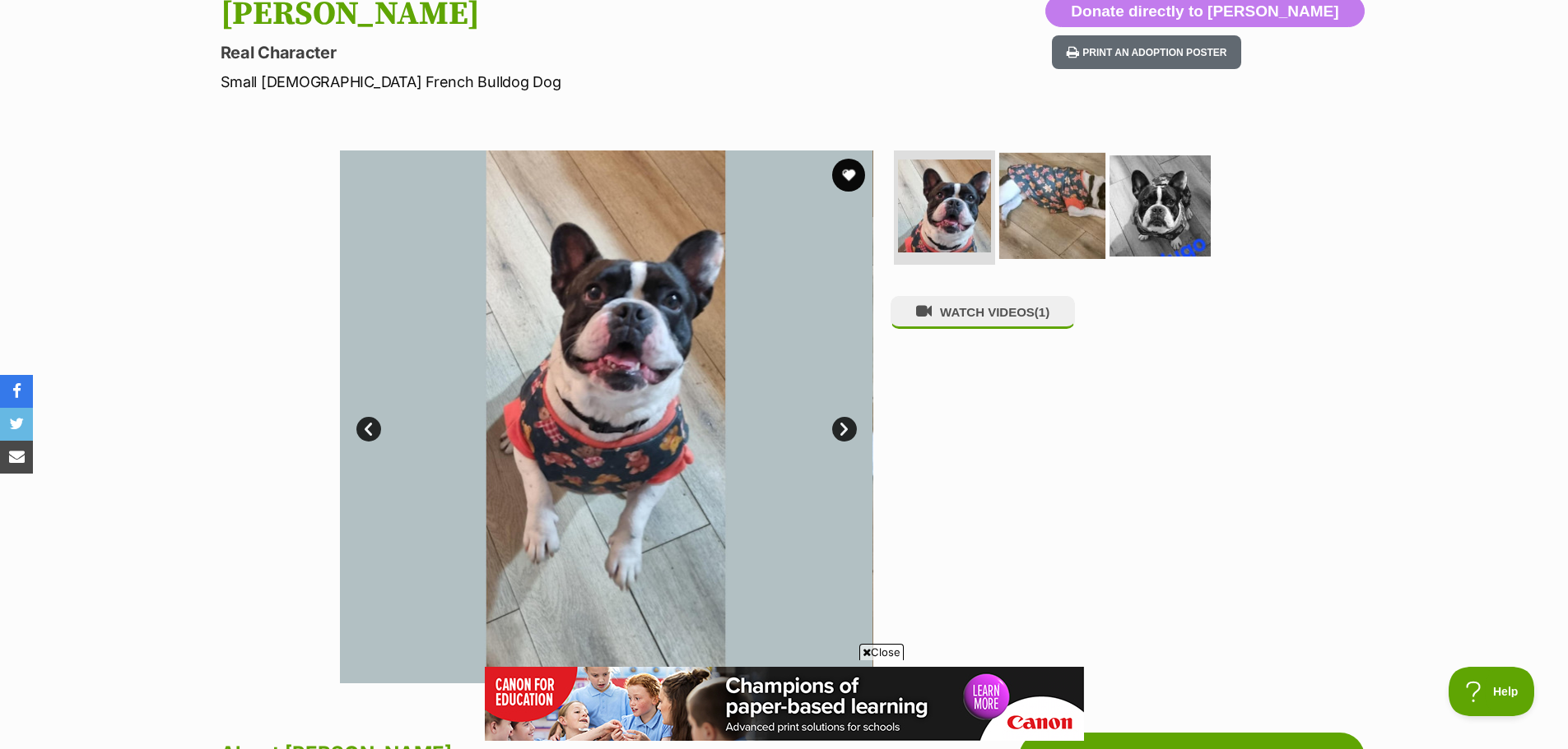
click at [1067, 207] on img at bounding box center [1052, 205] width 106 height 106
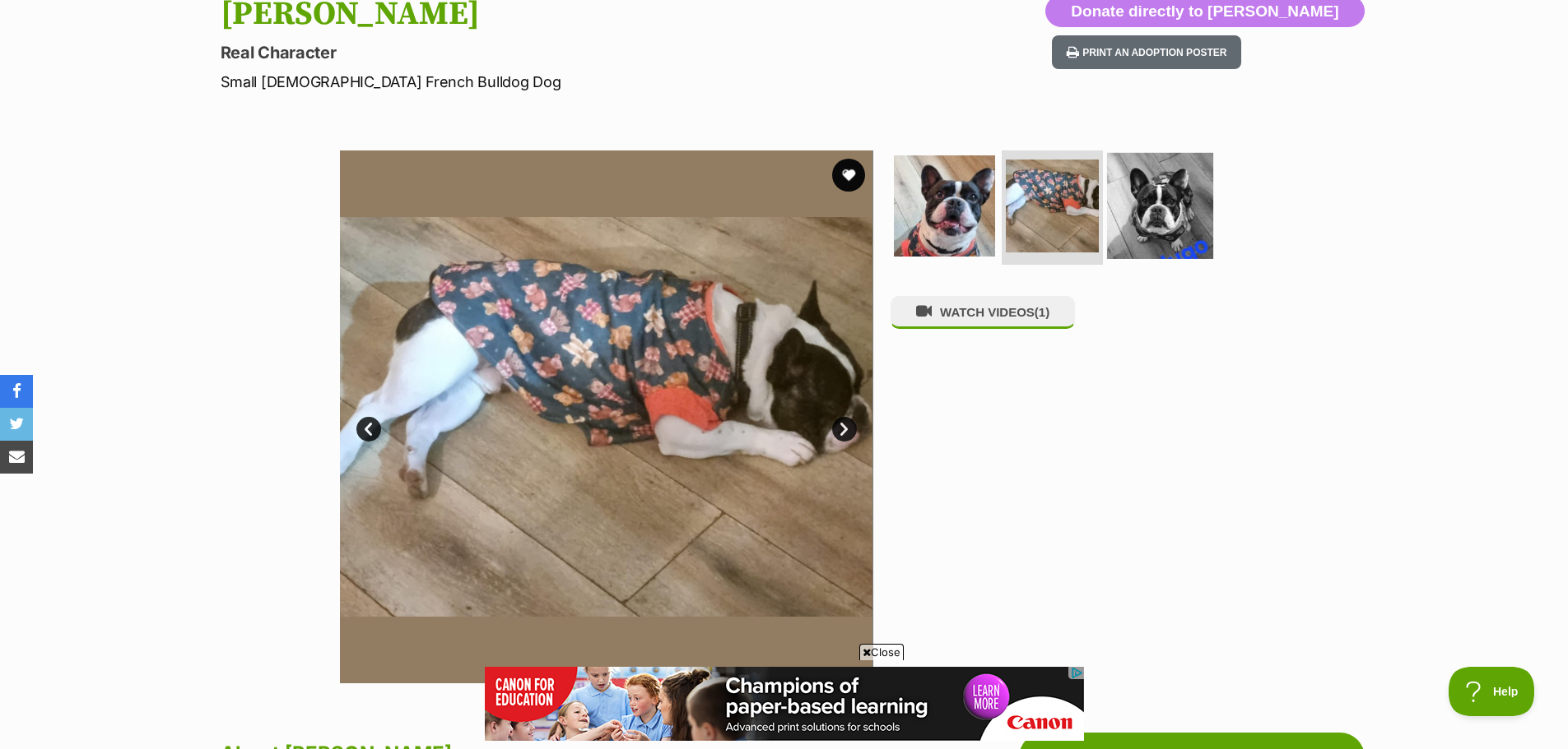
scroll to position [0, 0]
click at [1142, 207] on img at bounding box center [1160, 205] width 106 height 106
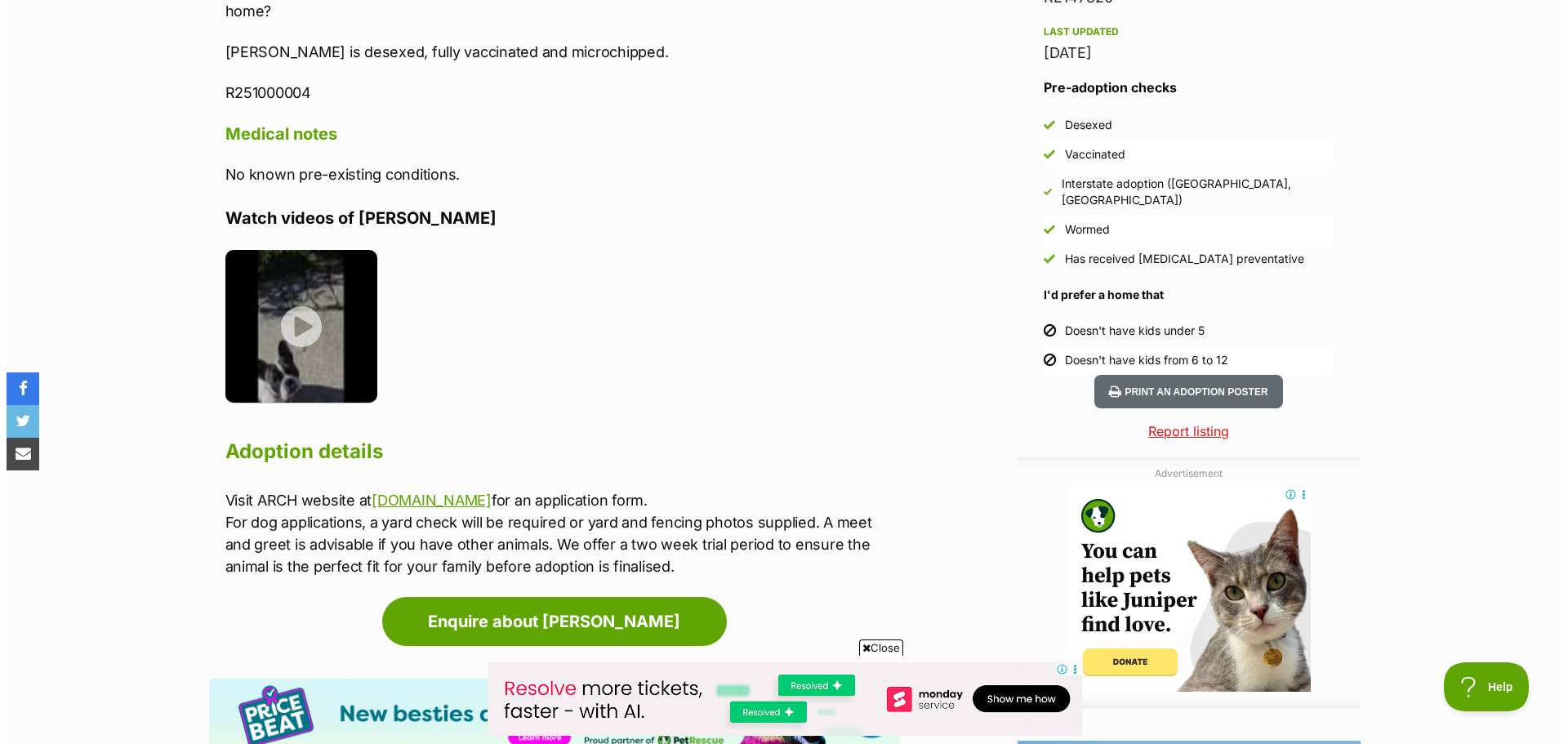
scroll to position [1470, 0]
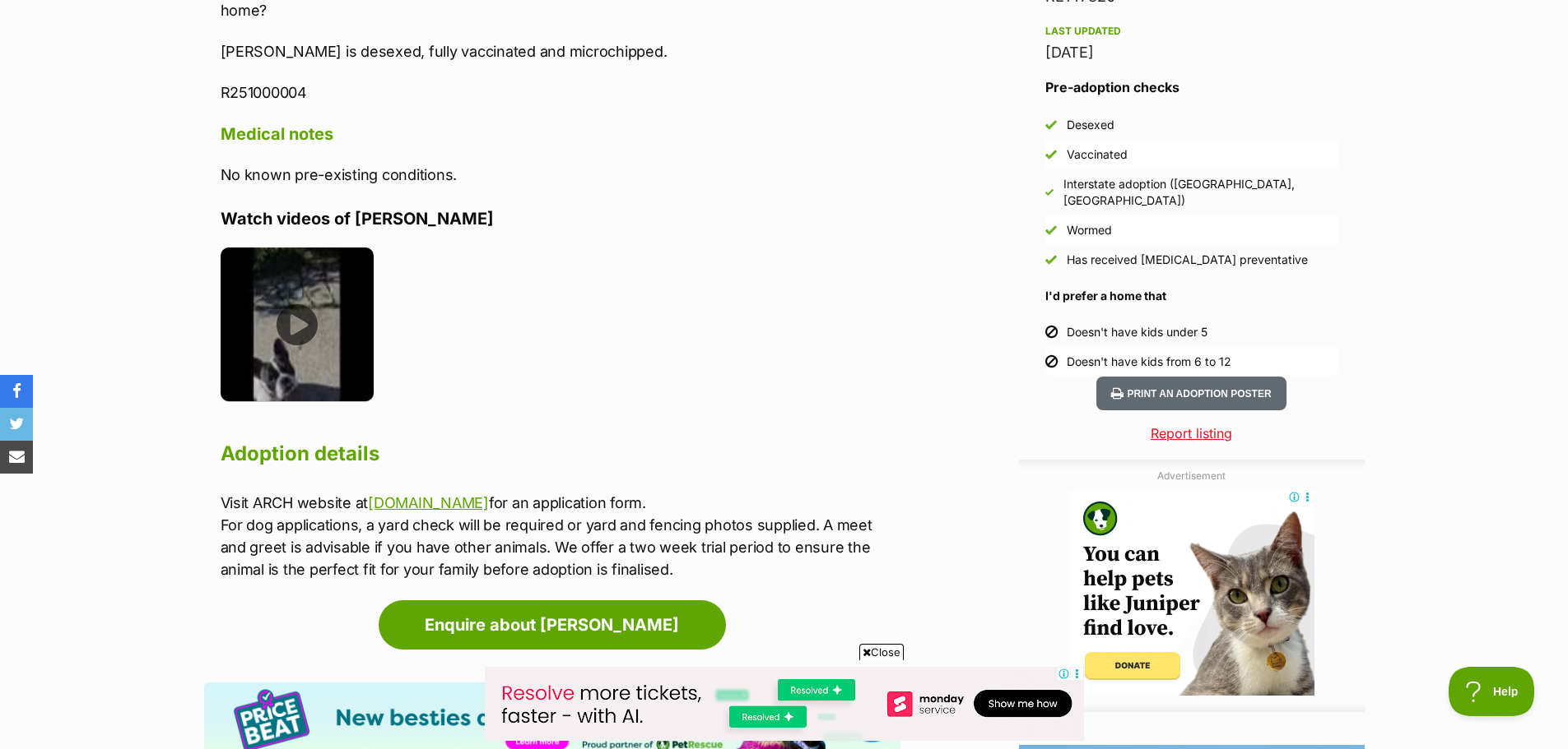
click at [313, 280] on img at bounding box center [297, 325] width 154 height 154
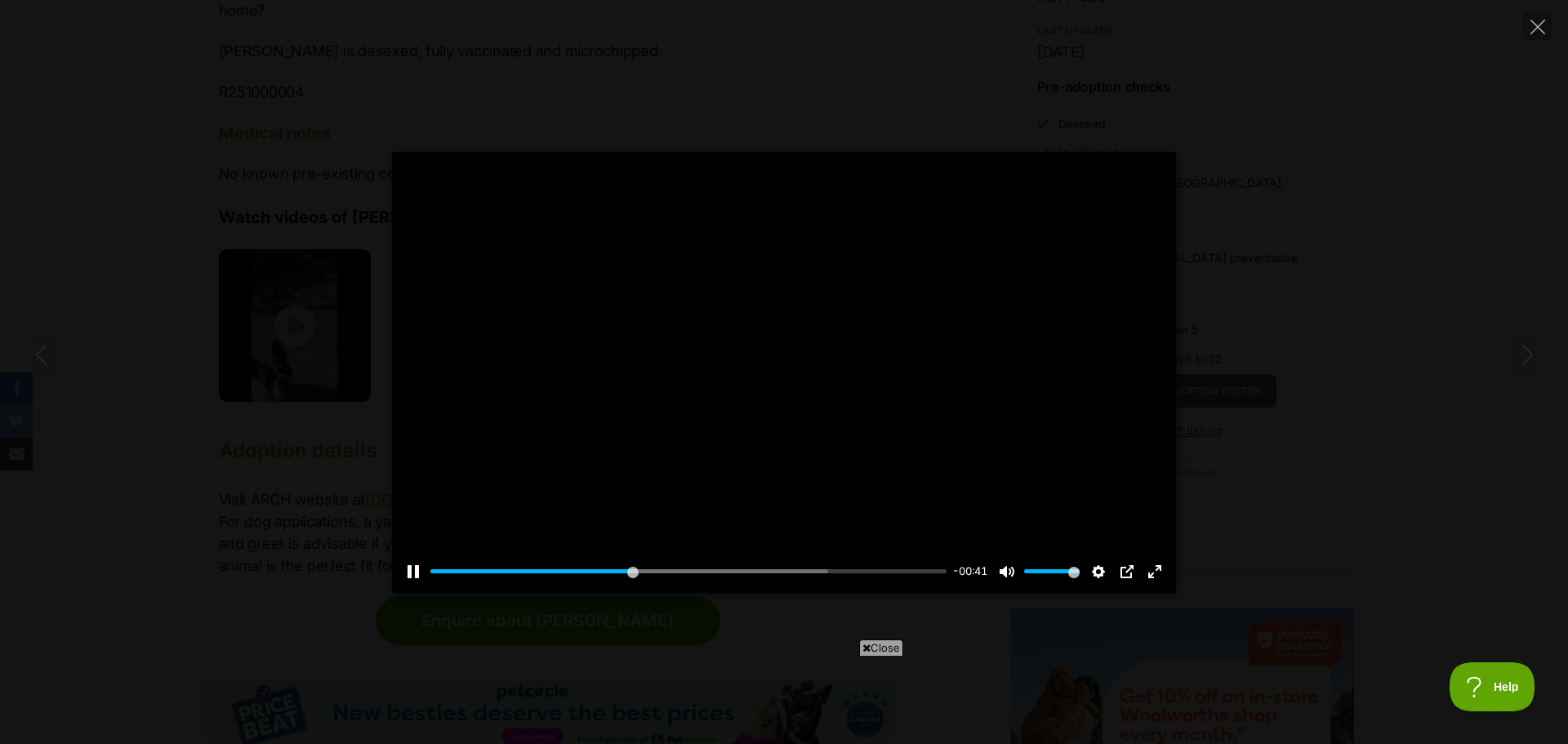
scroll to position [0, 0]
click at [766, 574] on input "Seek" at bounding box center [688, 572] width 516 height 16
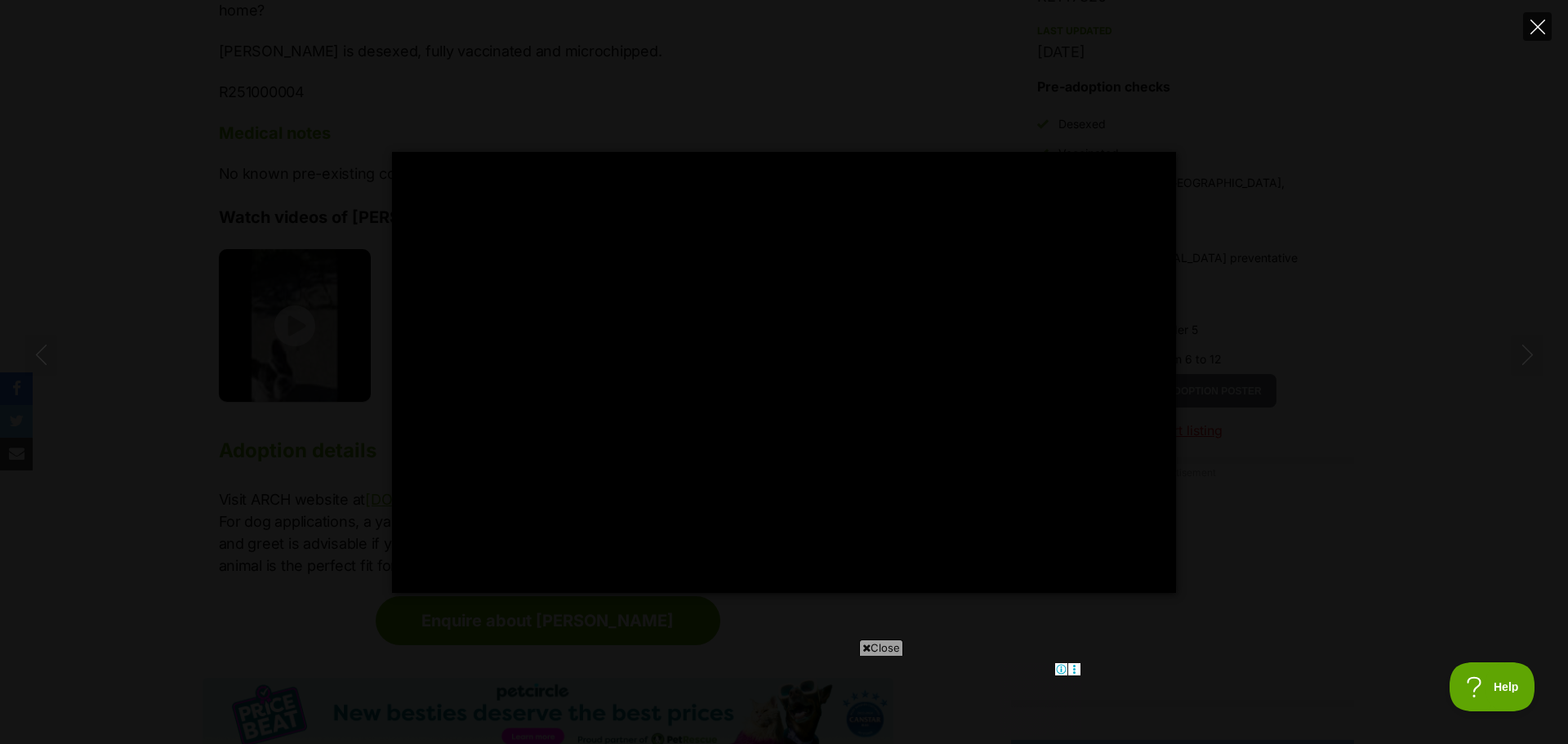
click at [1538, 33] on icon "Close" at bounding box center [1537, 26] width 15 height 15
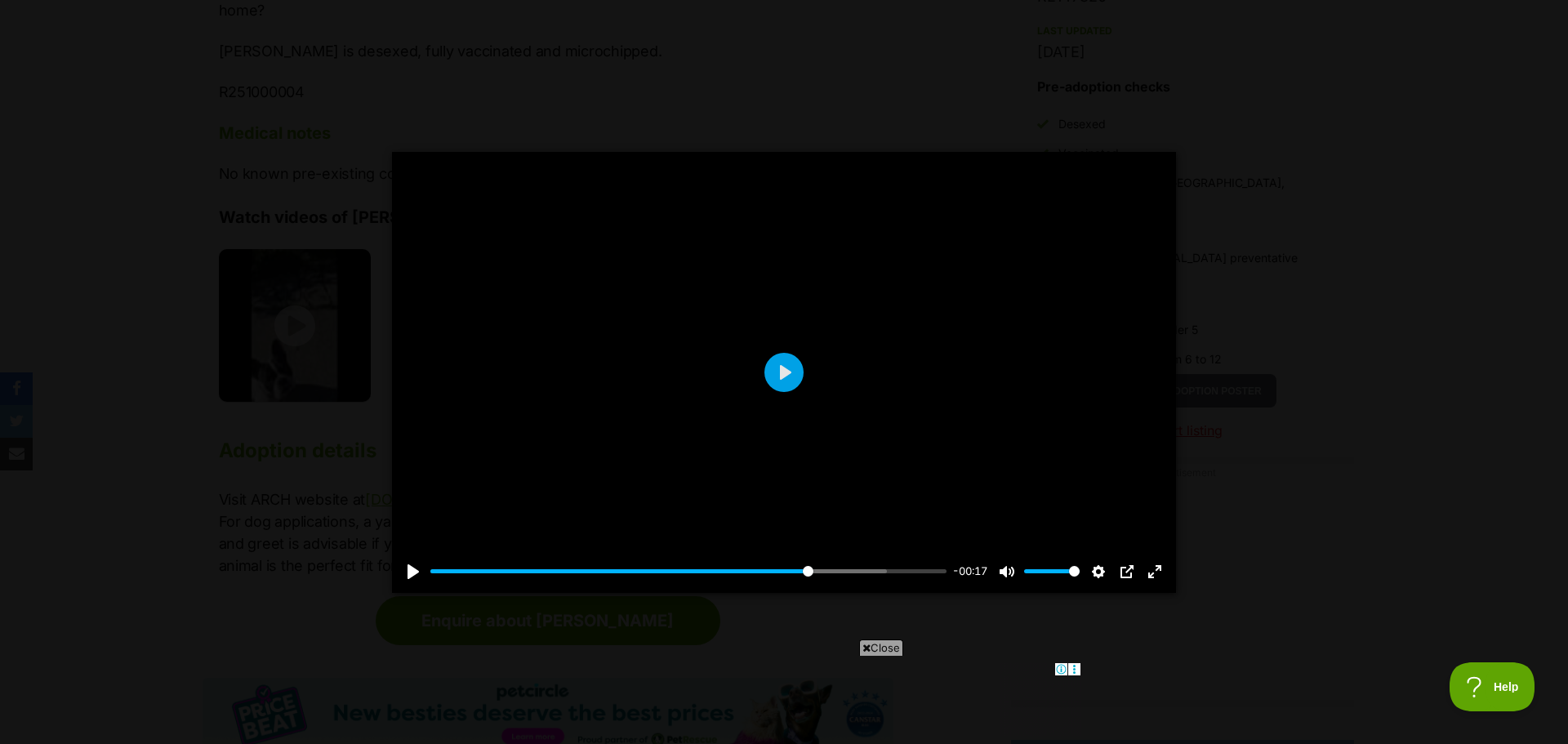
type input "73.78"
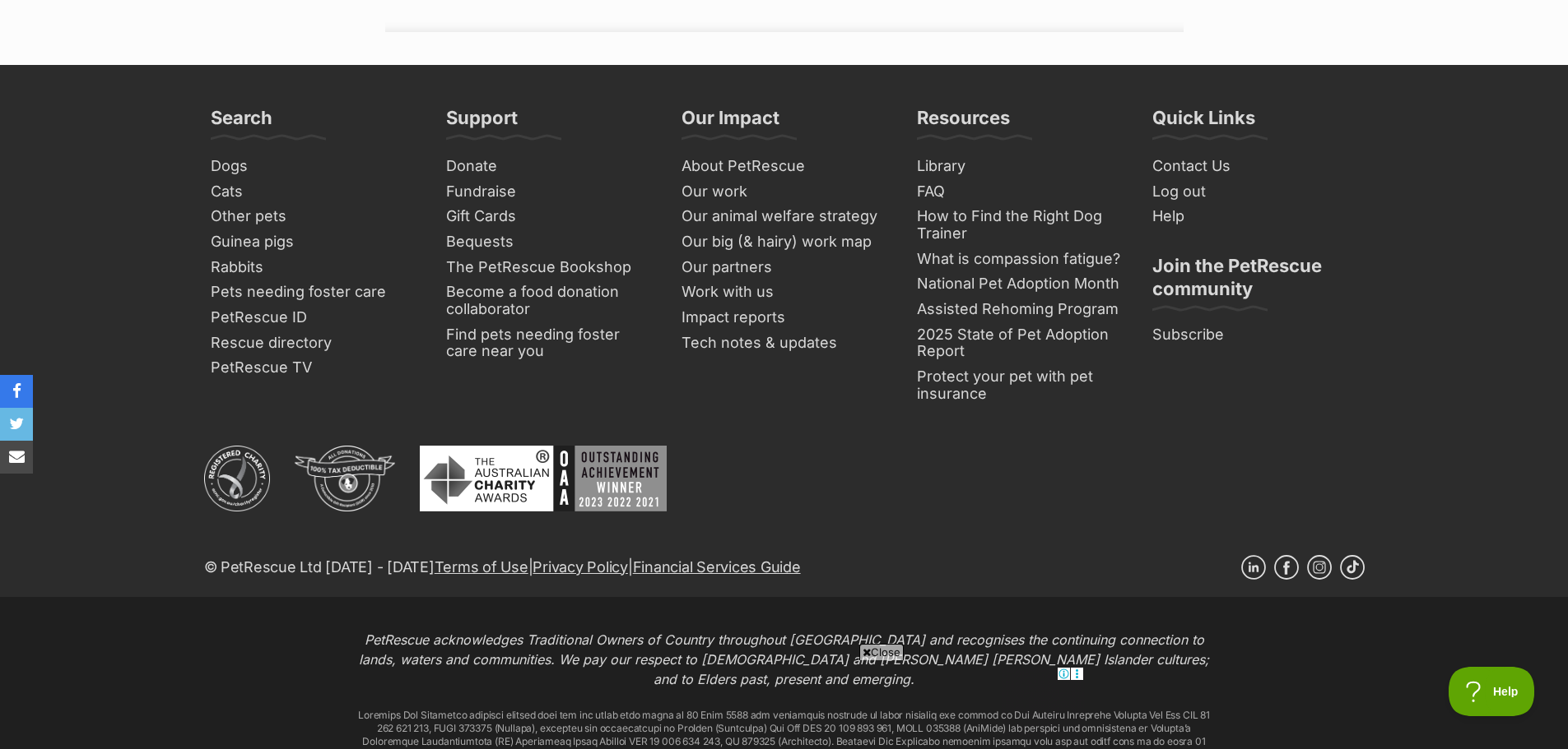
scroll to position [2835, 0]
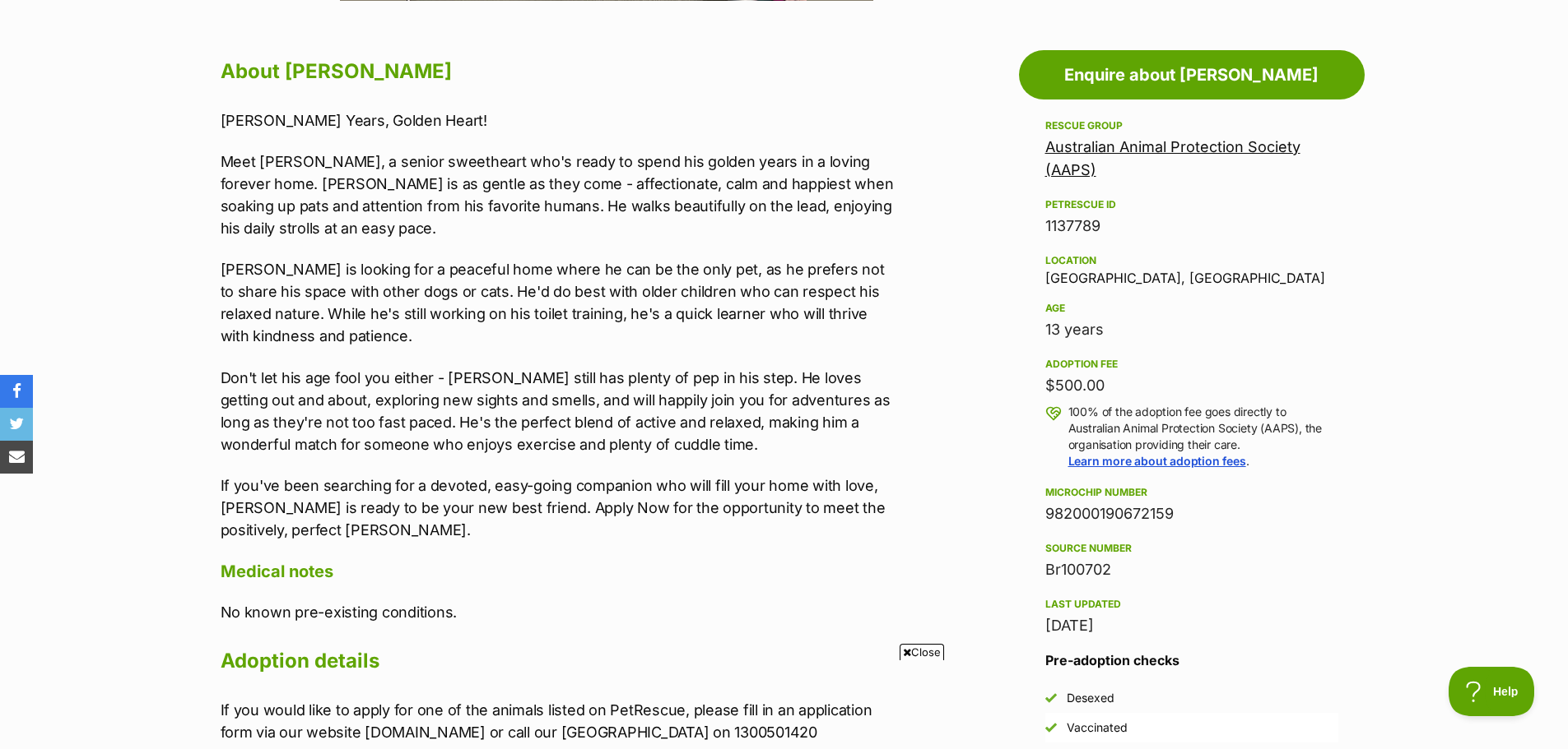
scroll to position [875, 0]
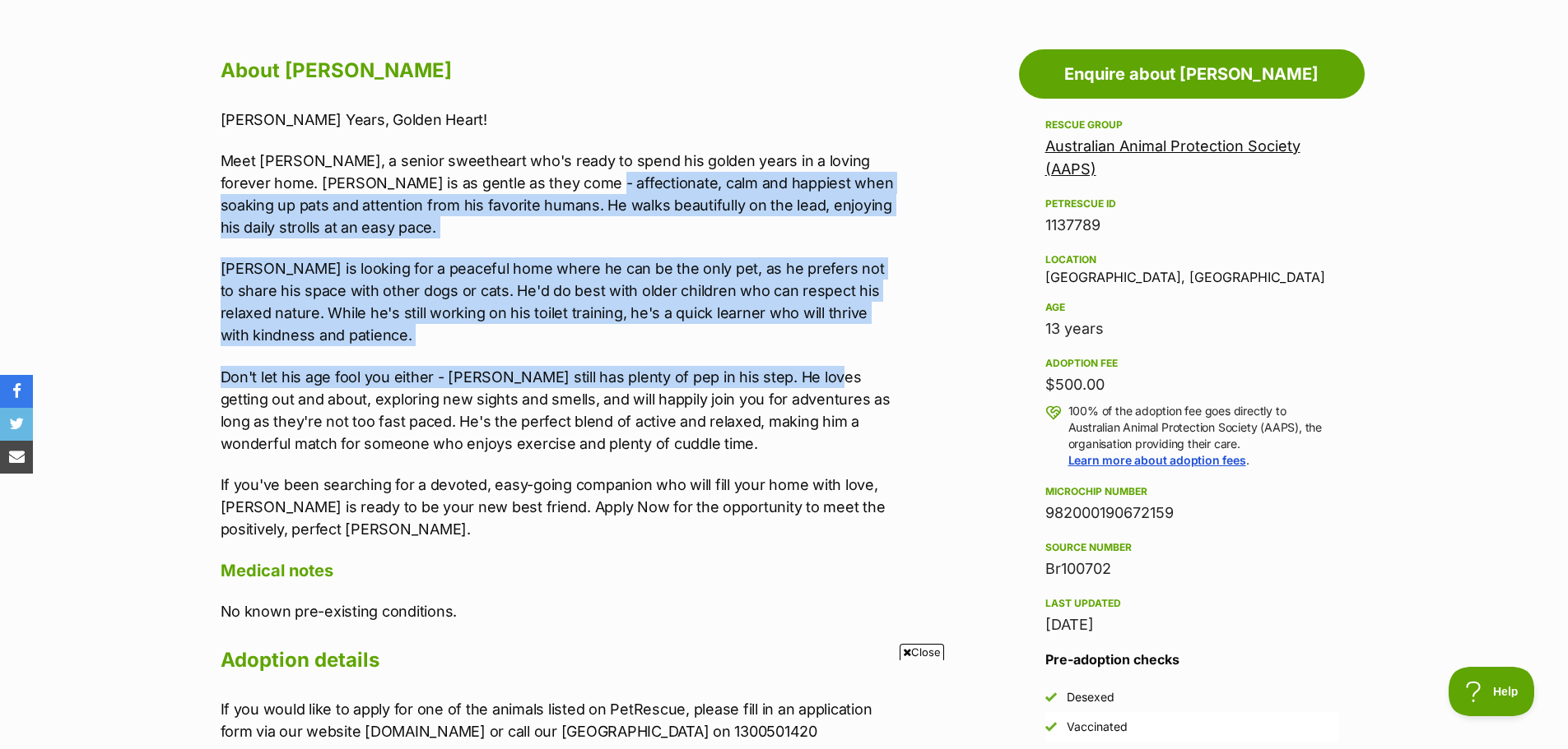
drag, startPoint x: 543, startPoint y: 174, endPoint x: 813, endPoint y: 359, distance: 327.3
click at [813, 359] on div "Pasha - Golden Years, Golden Heart! Meet Pasha, a senior sweetheart who's ready…" at bounding box center [560, 325] width 680 height 432
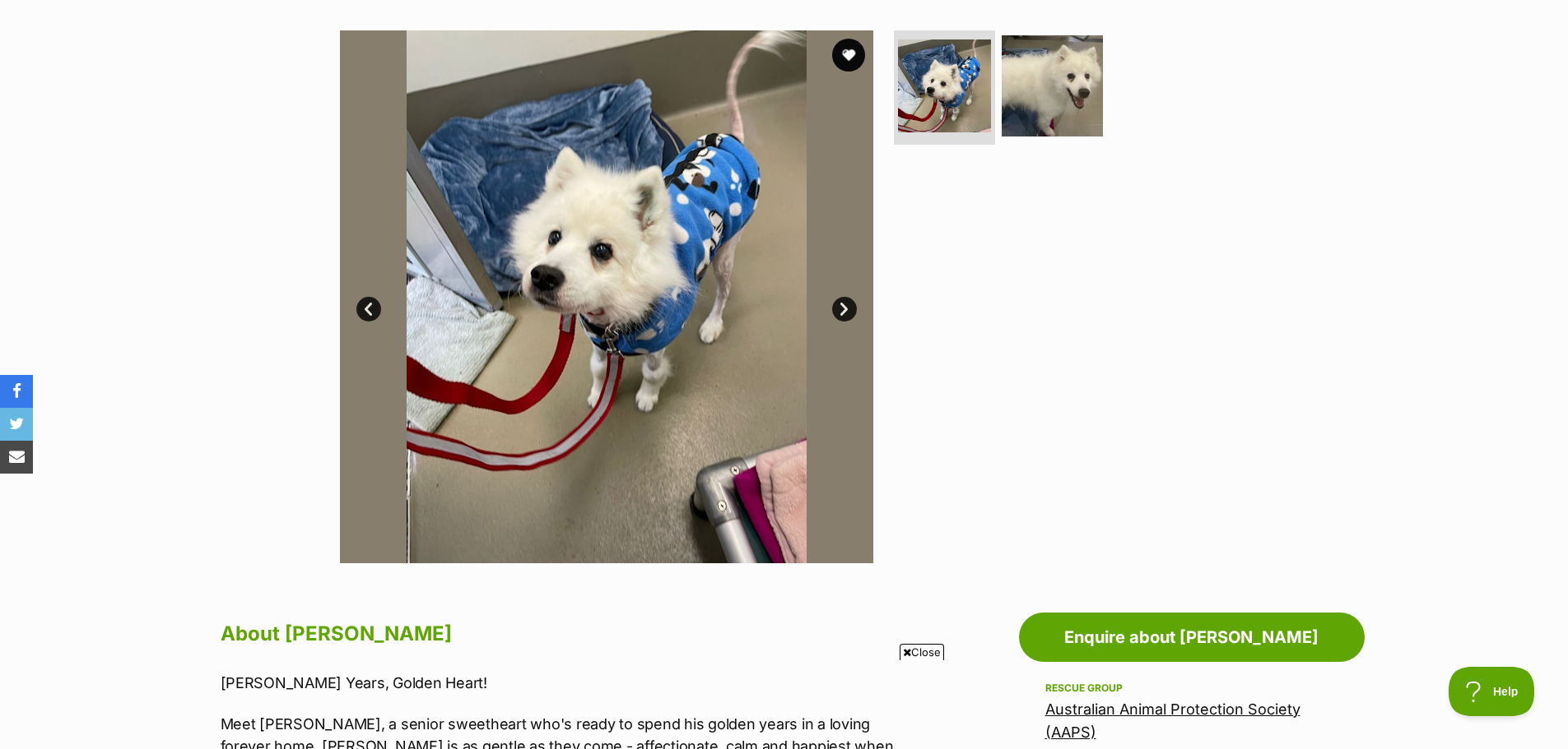
scroll to position [315, 0]
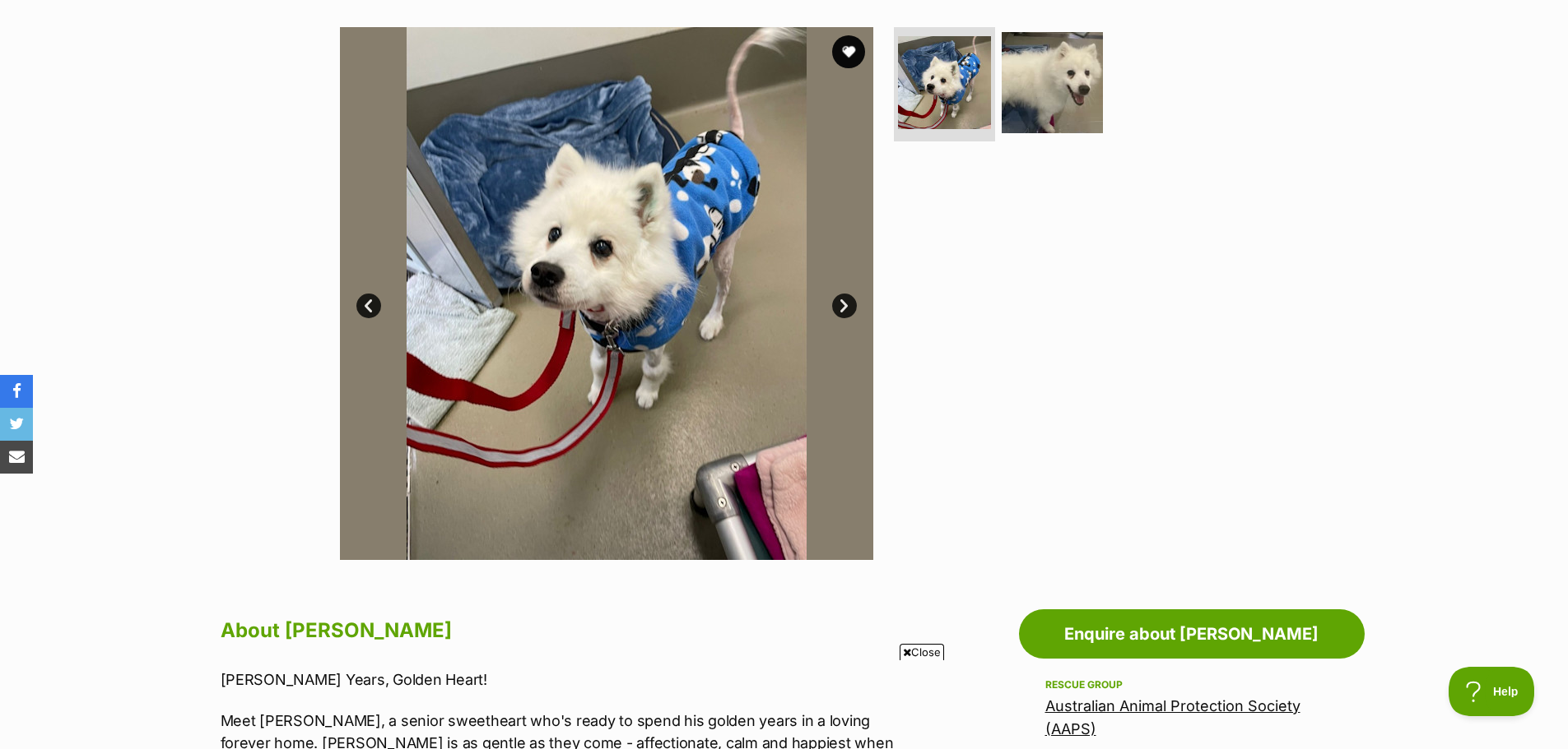
click at [848, 307] on link "Next" at bounding box center [844, 306] width 25 height 25
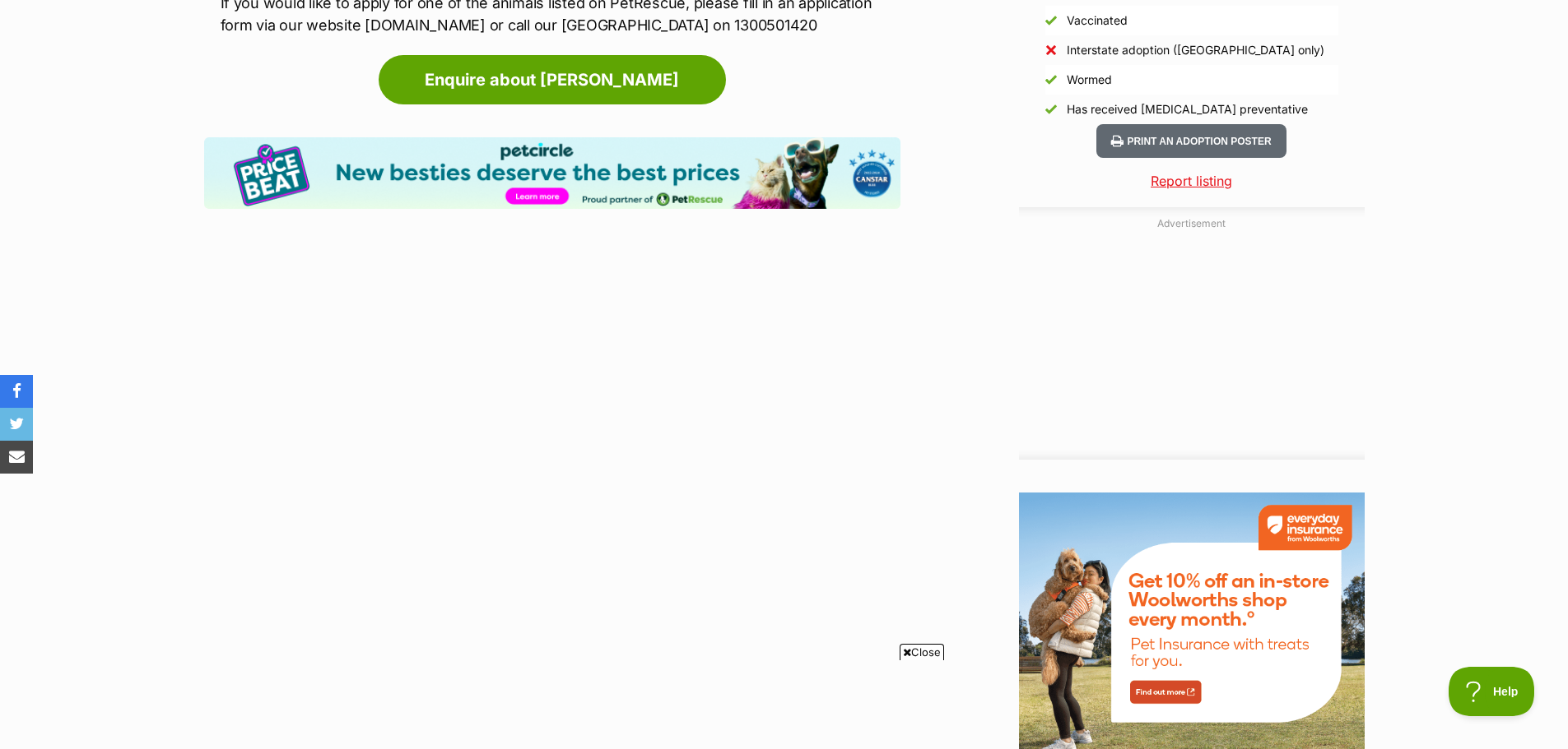
scroll to position [1588, 0]
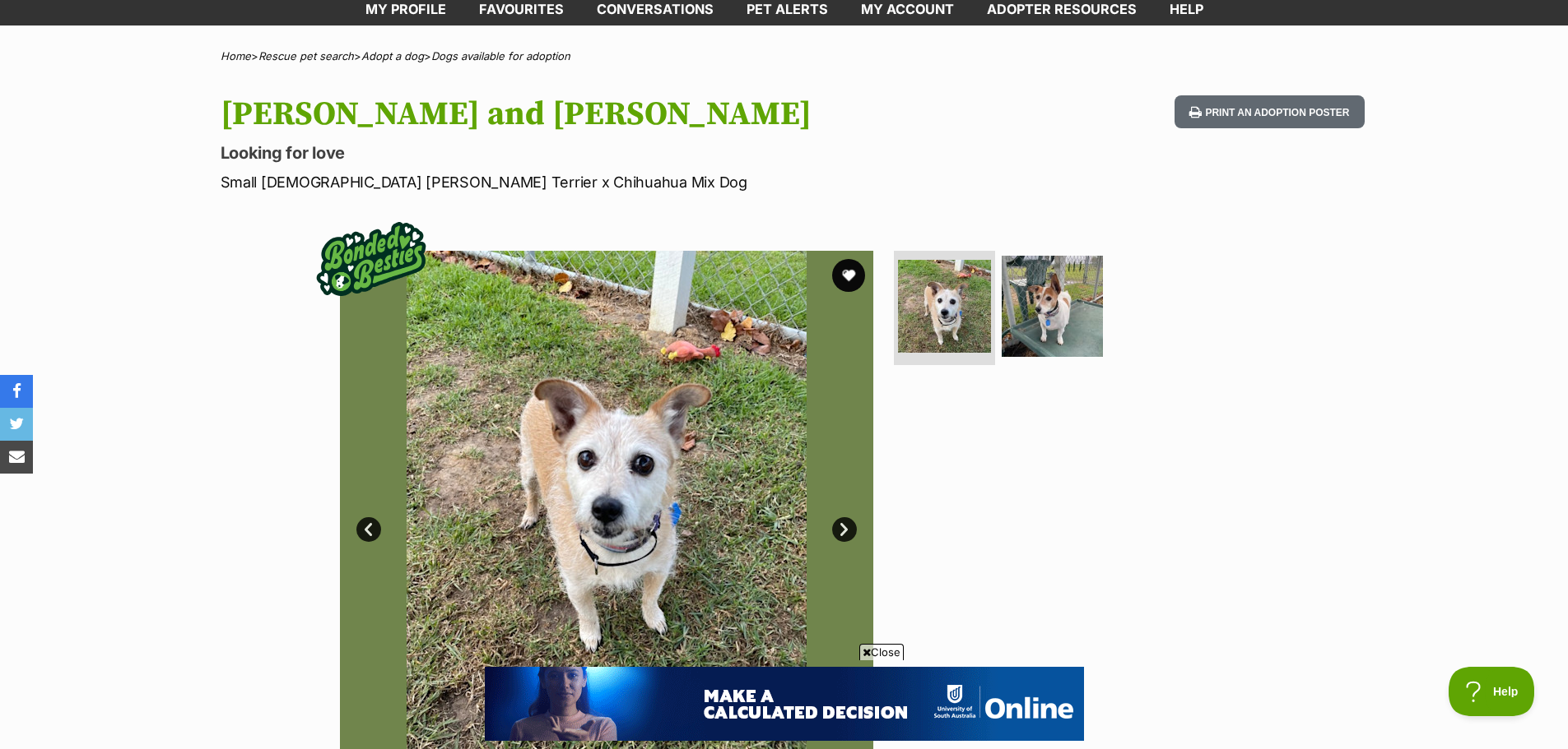
scroll to position [197, 0]
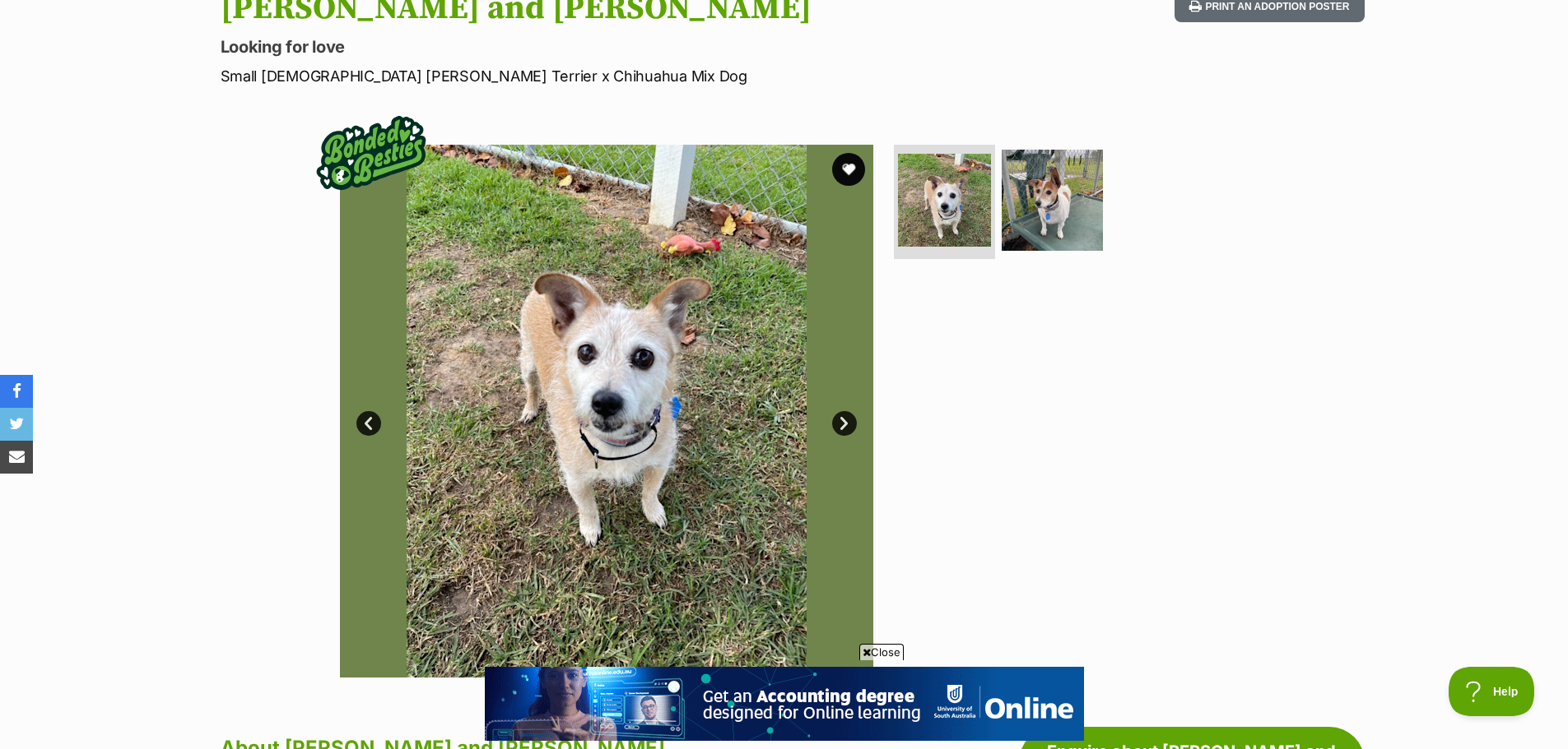
click at [842, 415] on link "Next" at bounding box center [844, 424] width 25 height 25
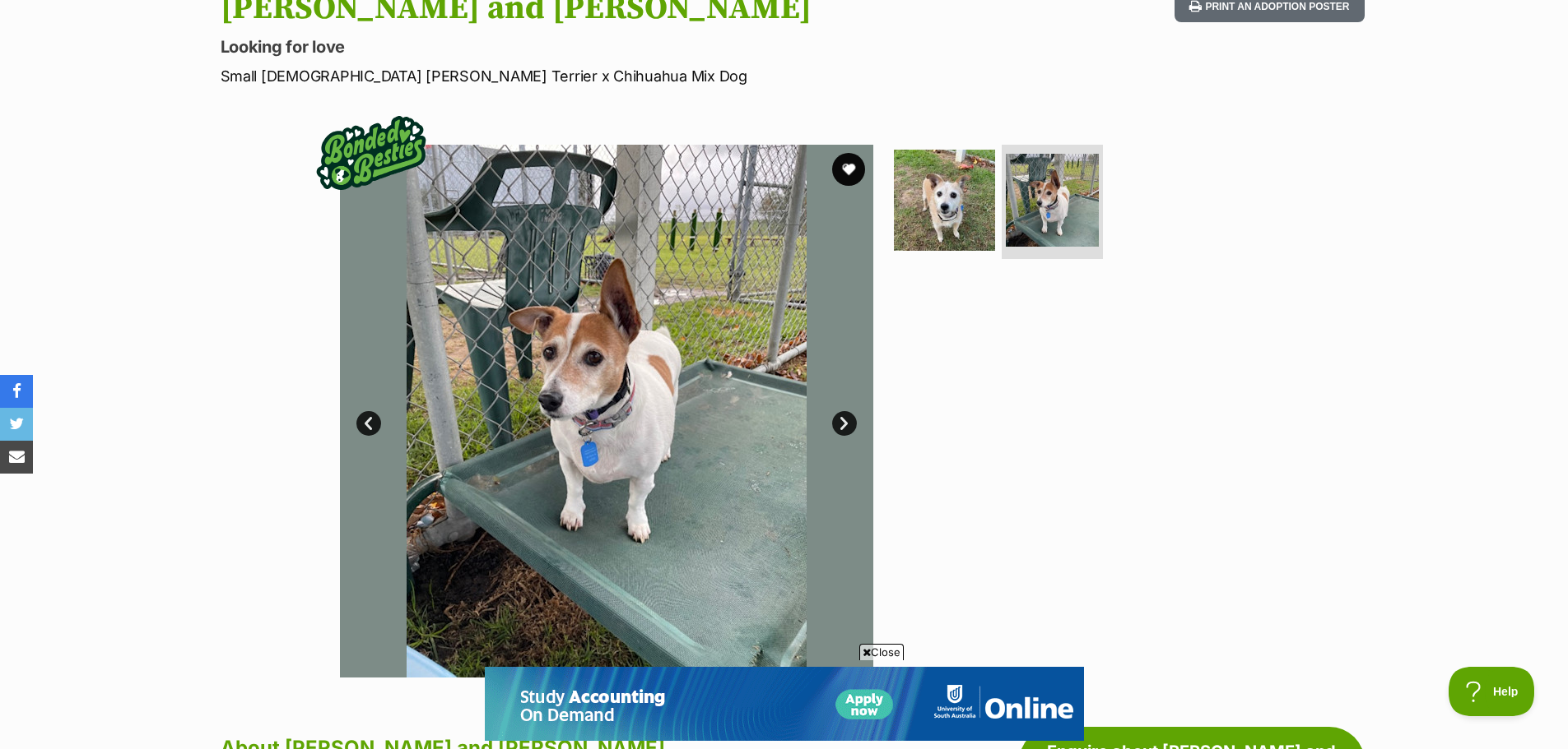
click at [370, 410] on img at bounding box center [606, 411] width 534 height 533
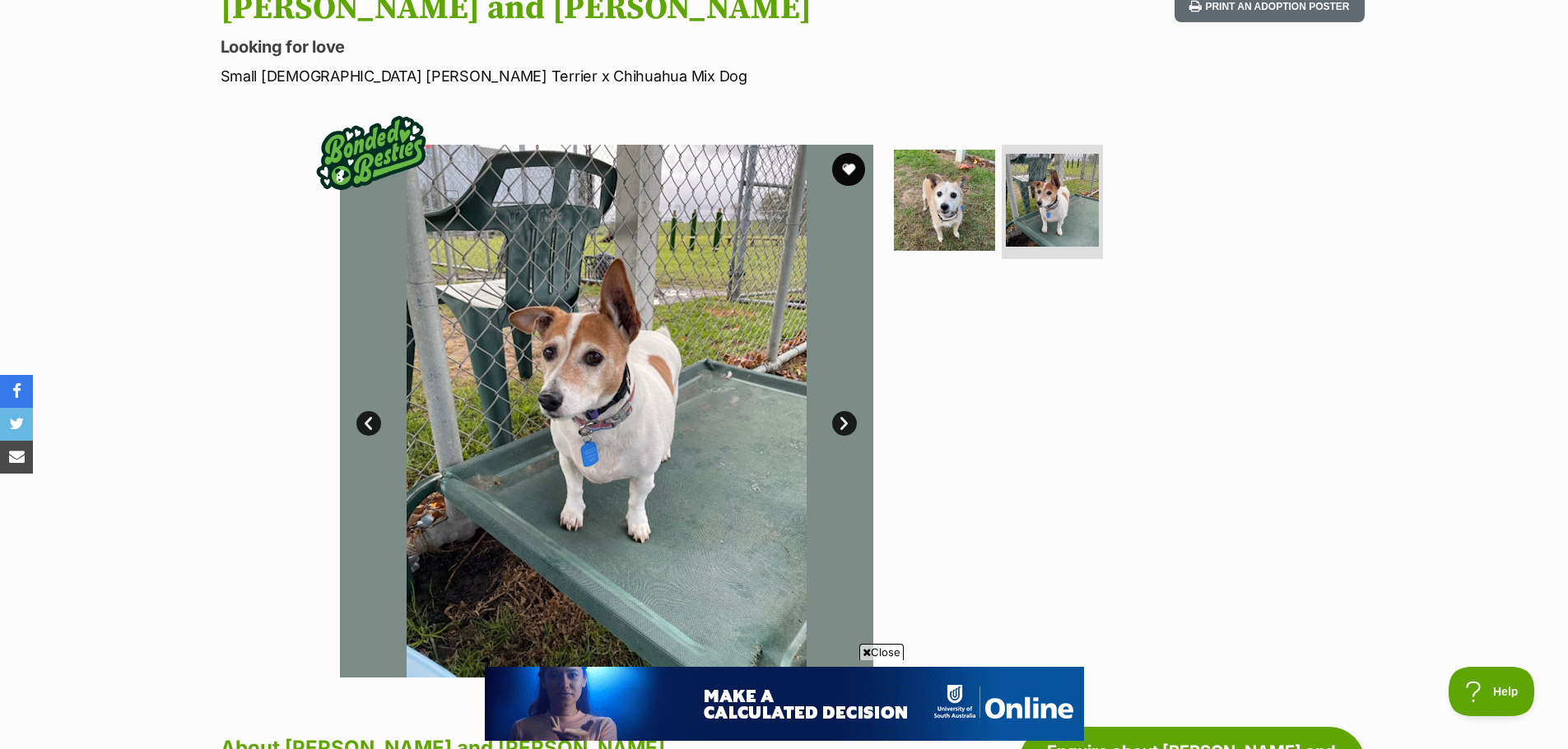
click at [364, 431] on link "Prev" at bounding box center [369, 424] width 25 height 25
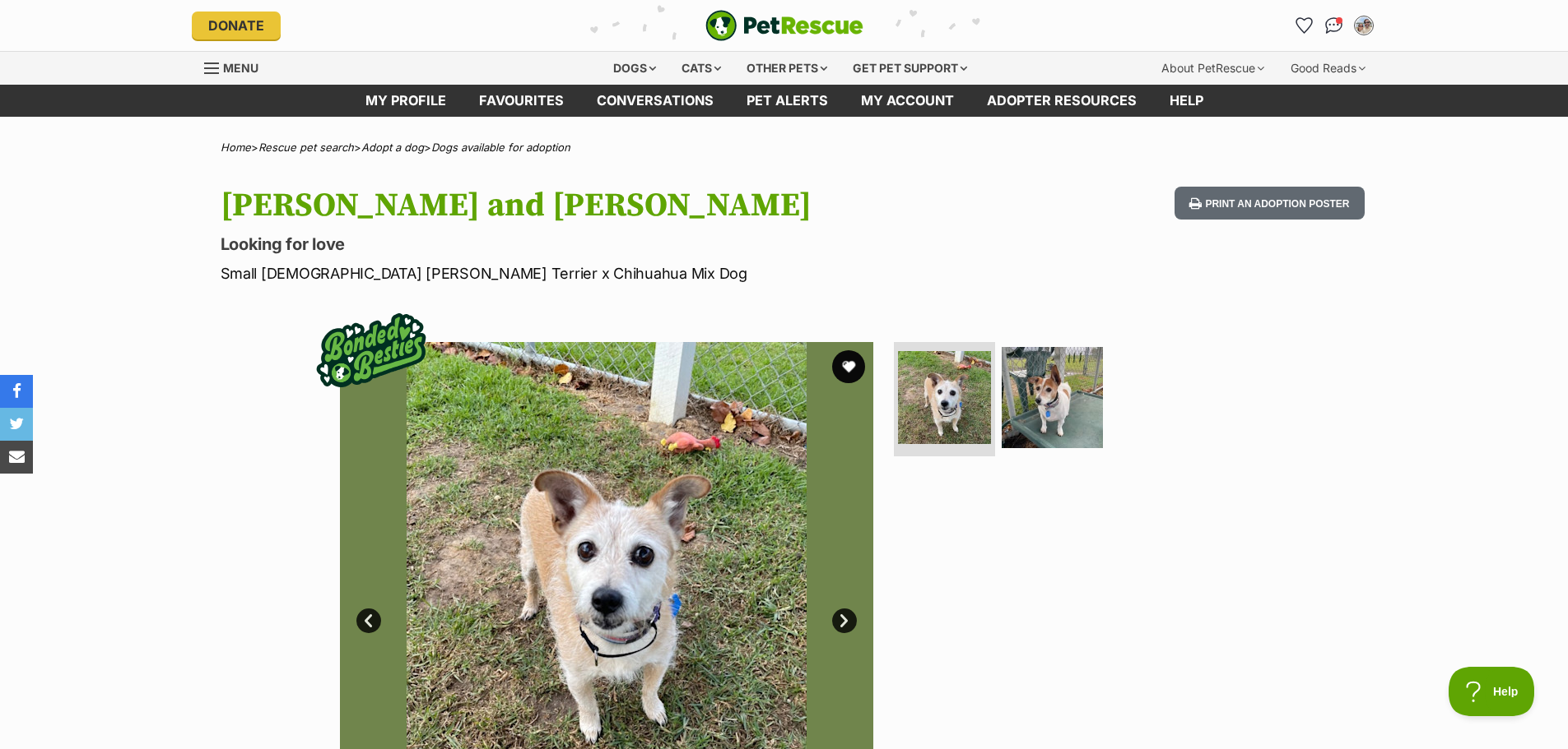
scroll to position [0, 0]
